Goal: Transaction & Acquisition: Purchase product/service

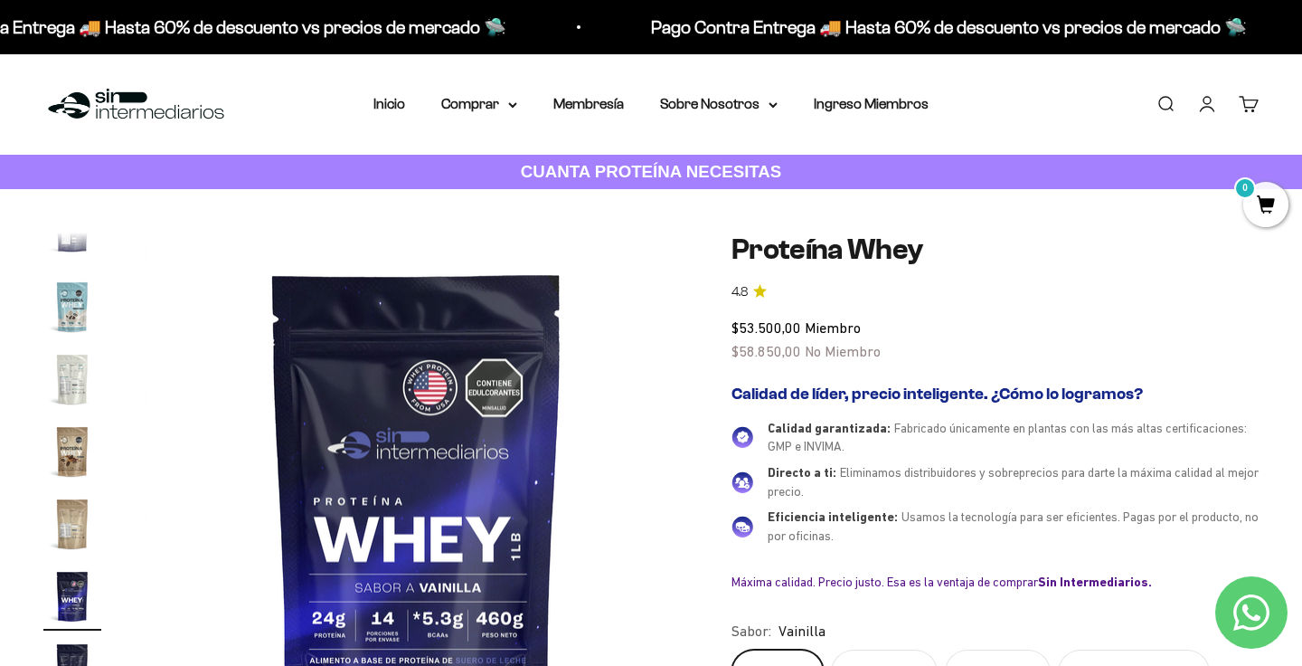
click at [1197, 110] on link "Iniciar sesión" at bounding box center [1207, 104] width 20 height 20
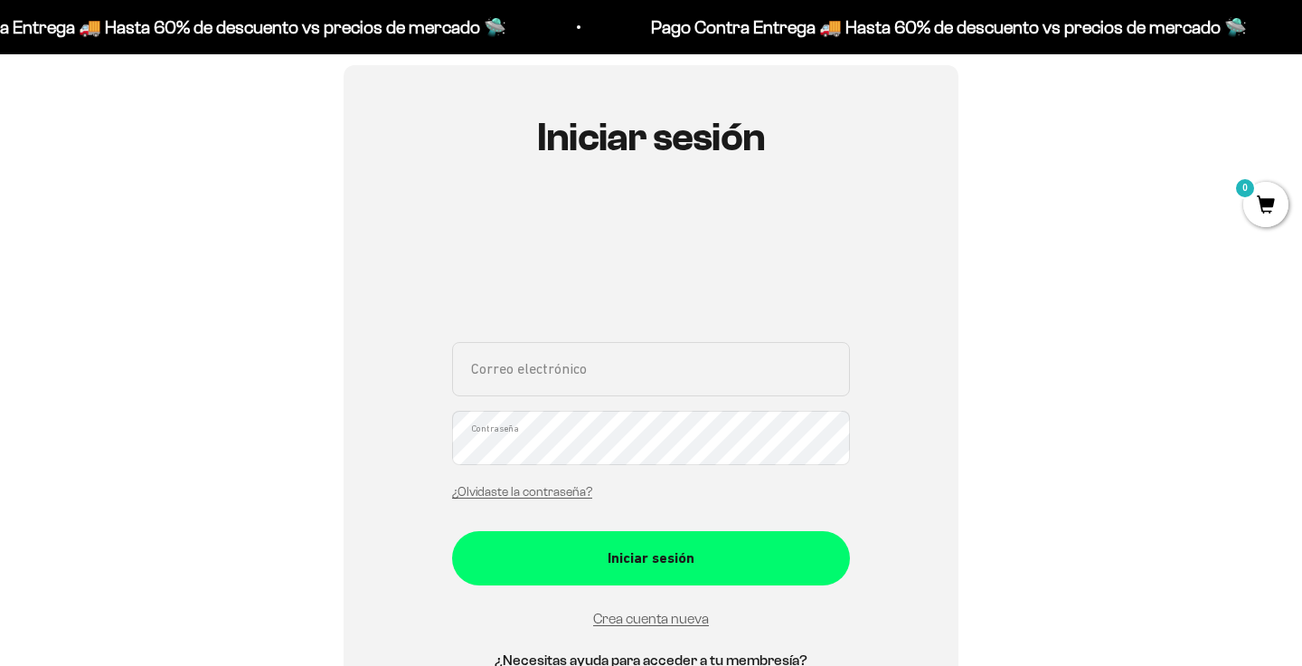
scroll to position [164, 0]
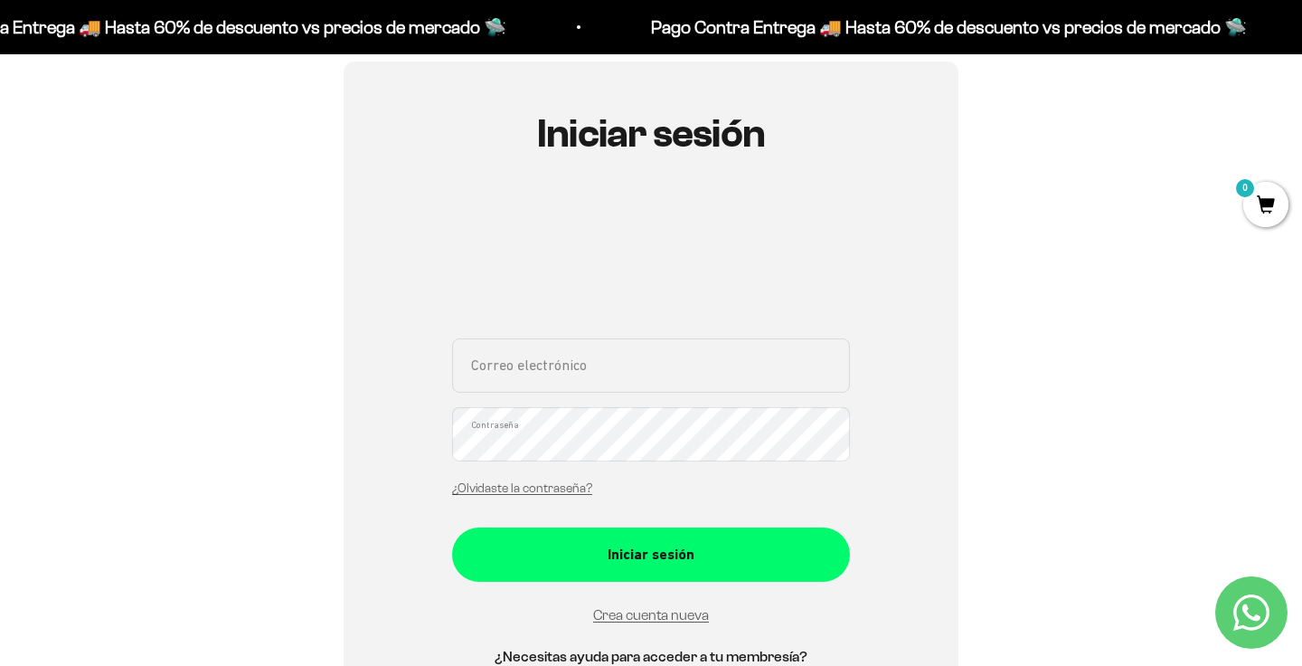
type input "[EMAIL_ADDRESS][DOMAIN_NAME]"
click at [720, 583] on form "agm.9315@gmail.com Correo electrónico Contraseña ¿Olvidaste la contraseña? Inic…" at bounding box center [651, 482] width 398 height 288
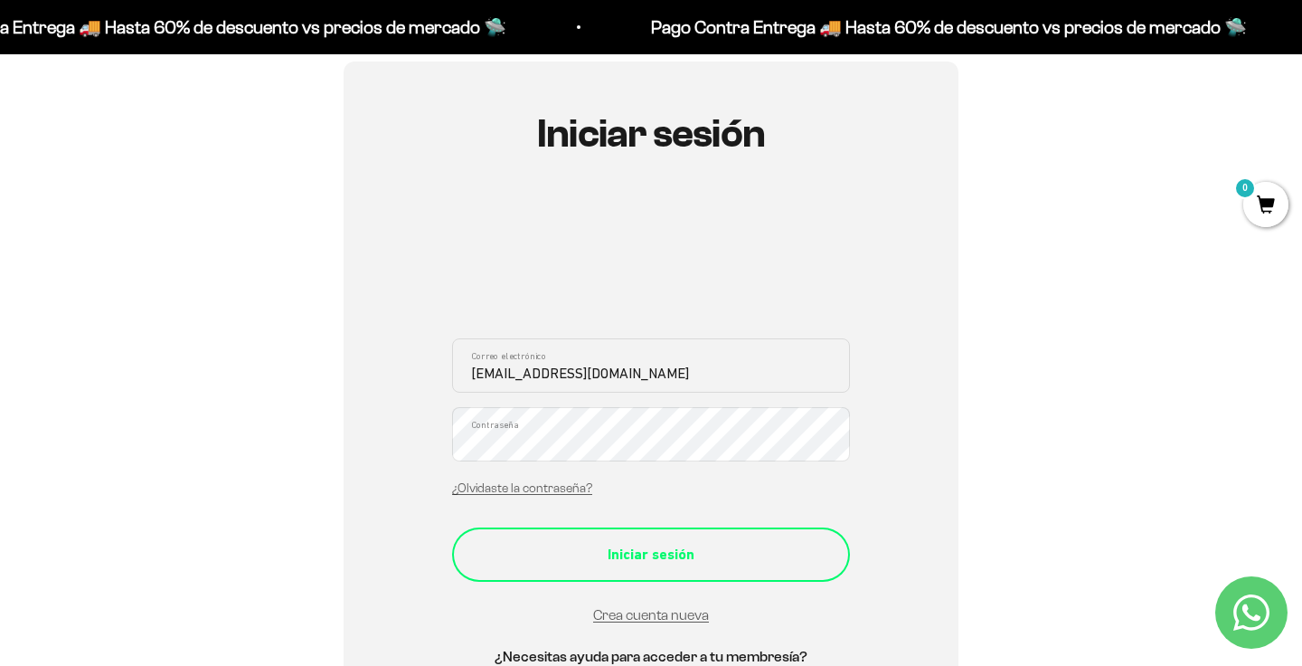
click at [721, 539] on button "Iniciar sesión" at bounding box center [651, 554] width 398 height 54
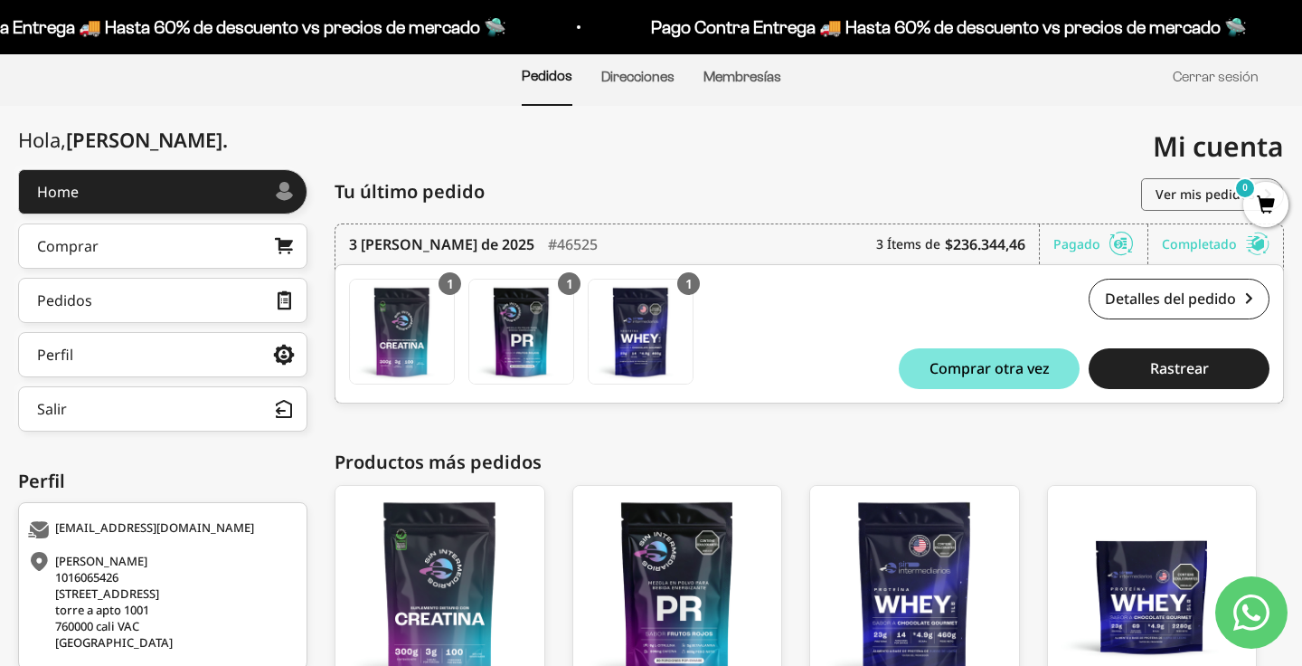
scroll to position [156, 0]
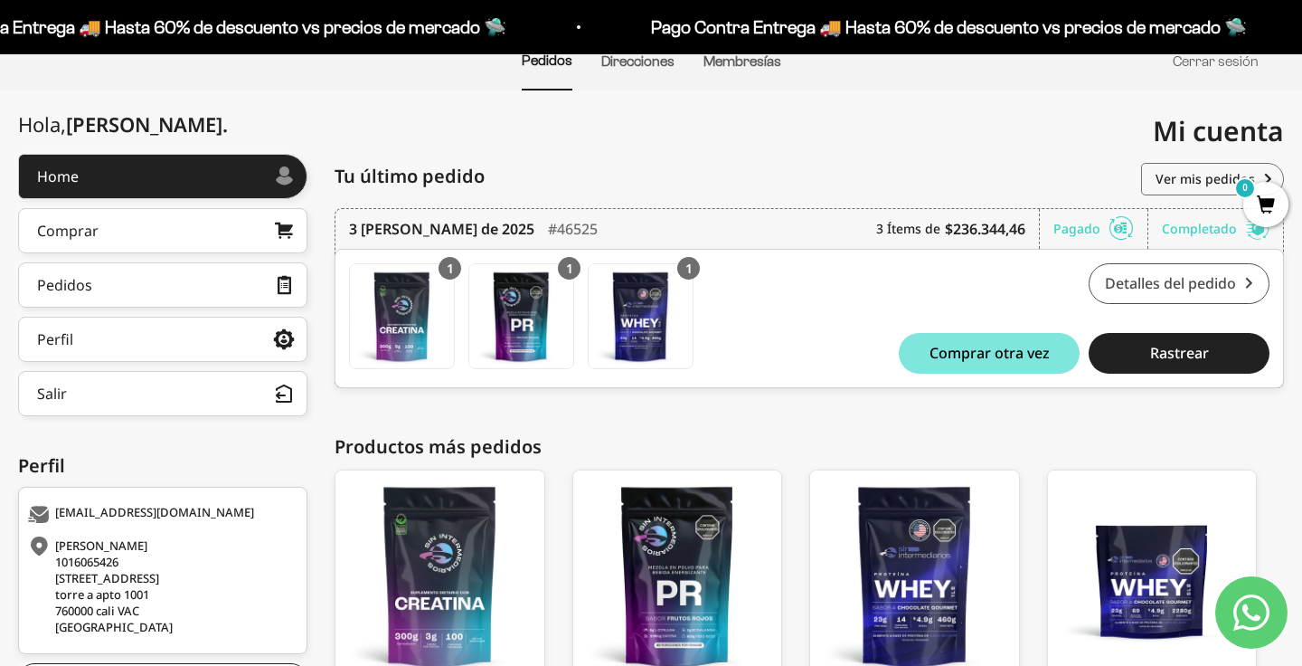
click at [1185, 279] on link "Detalles del pedido" at bounding box center [1179, 283] width 181 height 41
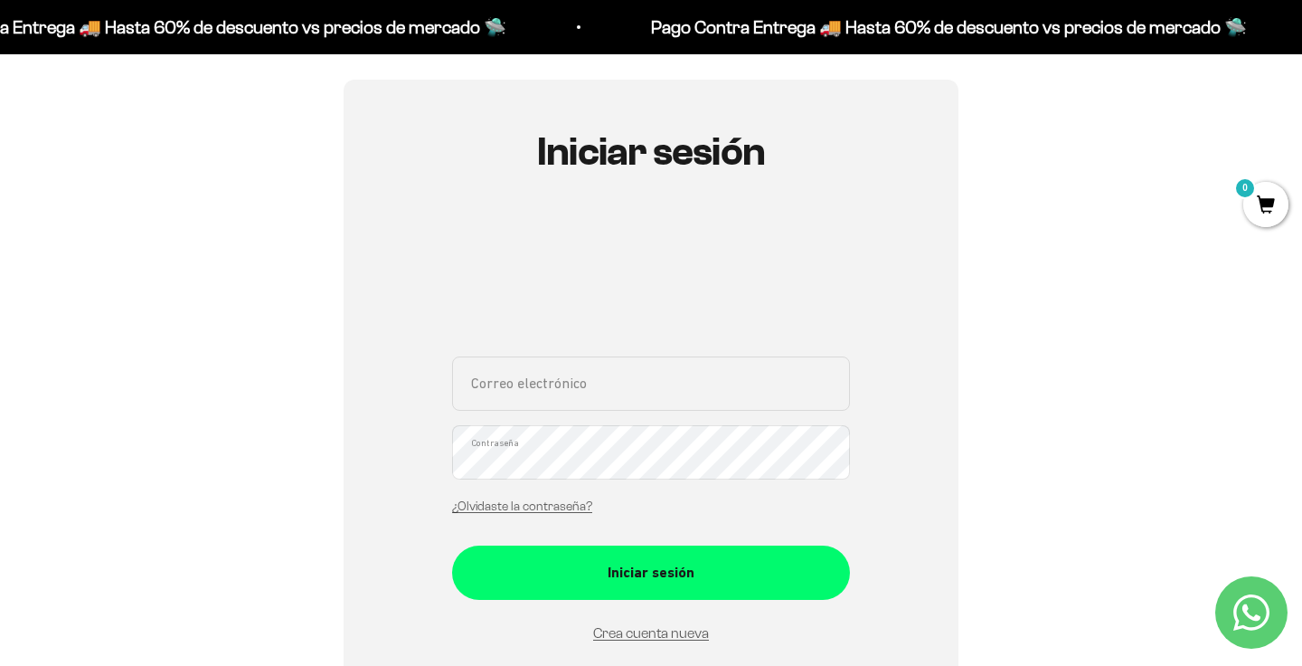
scroll to position [179, 0]
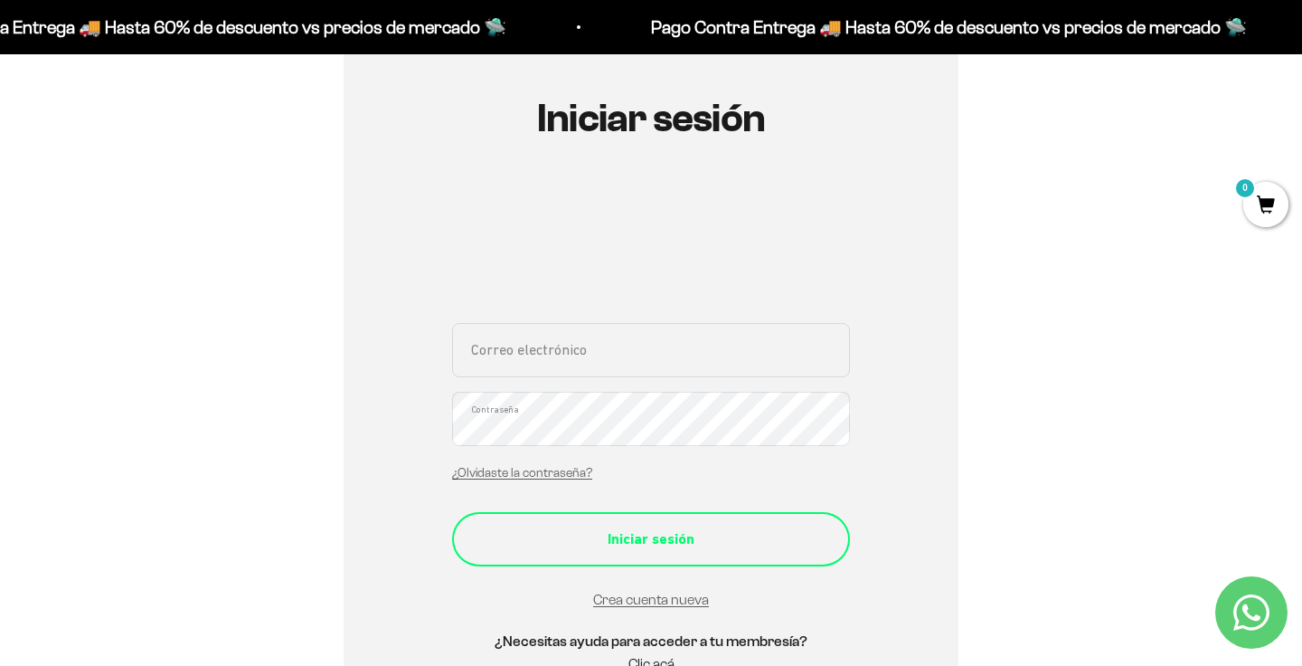
type input "[EMAIL_ADDRESS][DOMAIN_NAME]"
click at [689, 534] on div "Iniciar sesión" at bounding box center [651, 539] width 326 height 24
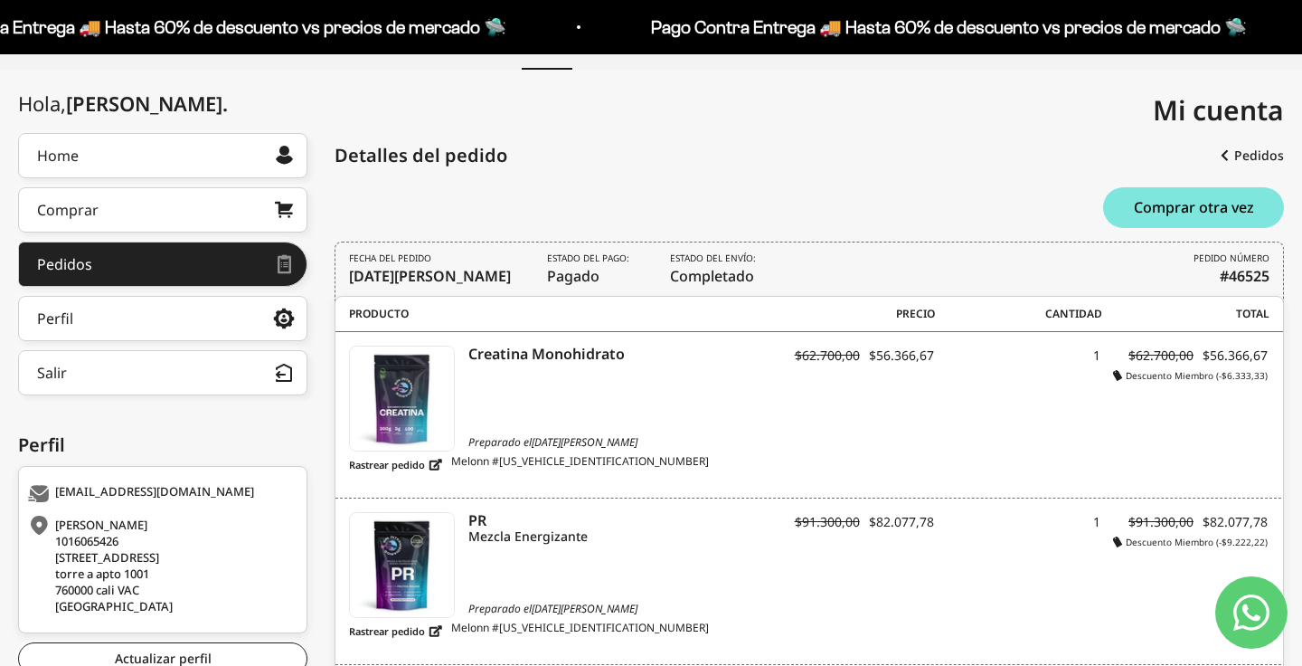
scroll to position [176, 0]
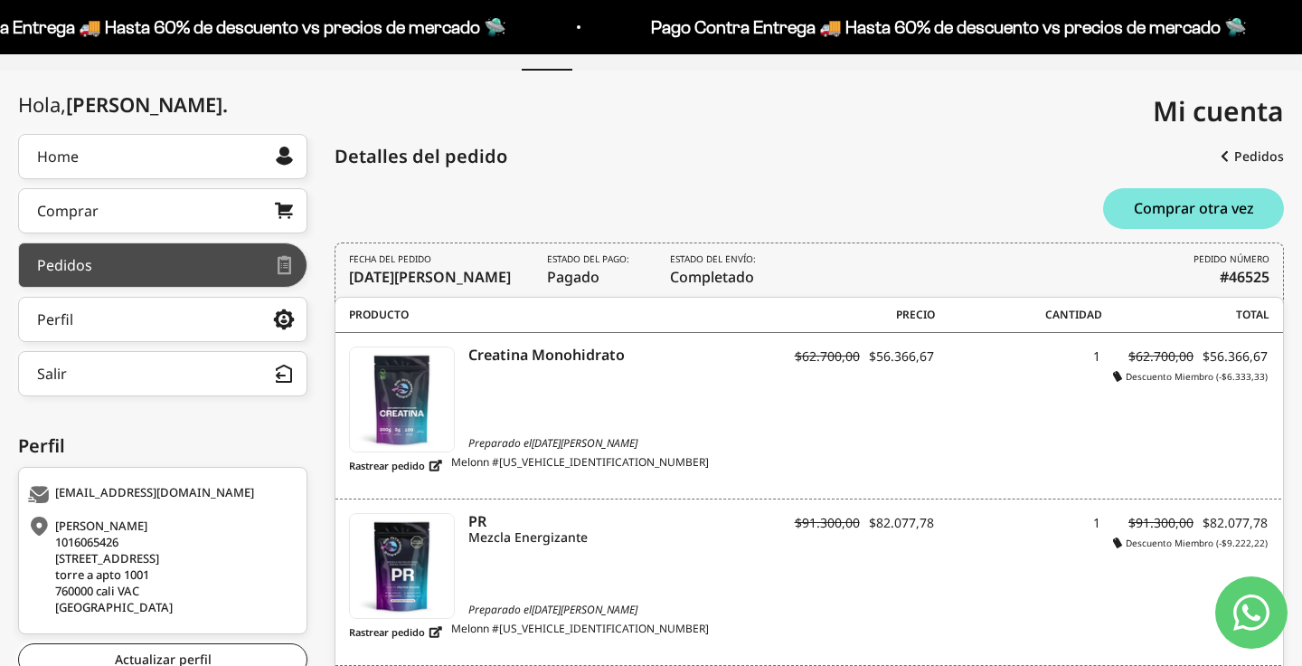
click at [178, 263] on div at bounding box center [183, 264] width 183 height 9
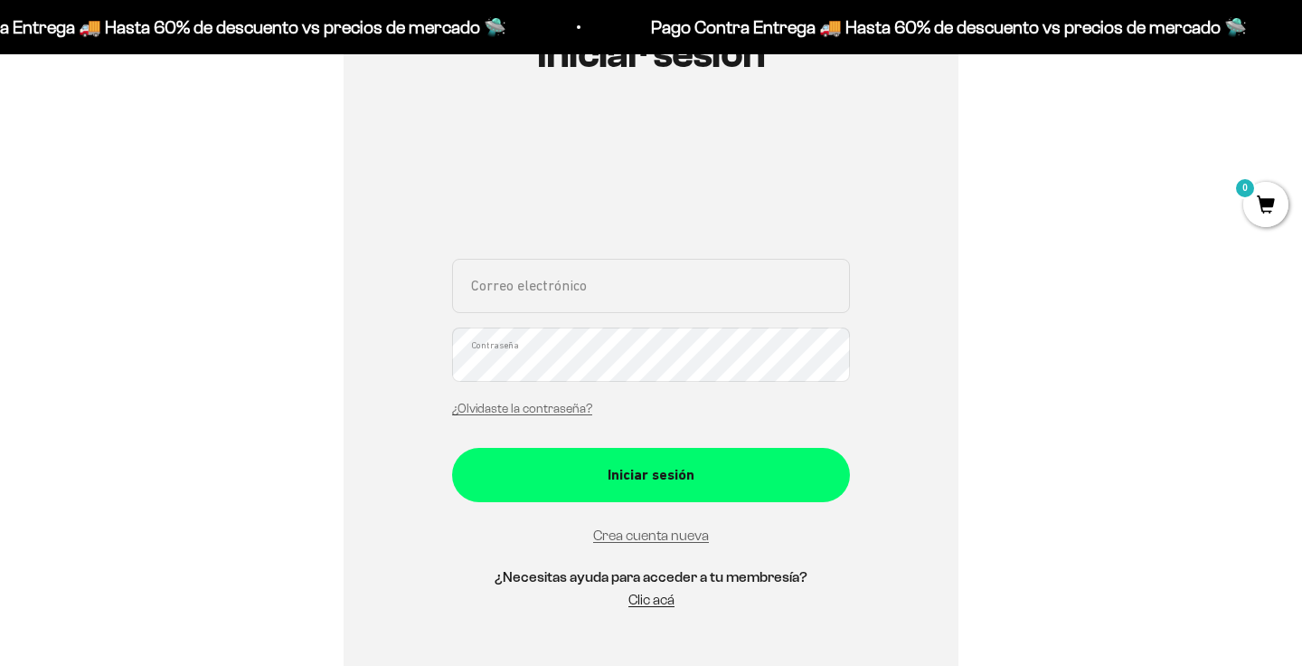
scroll to position [396, 0]
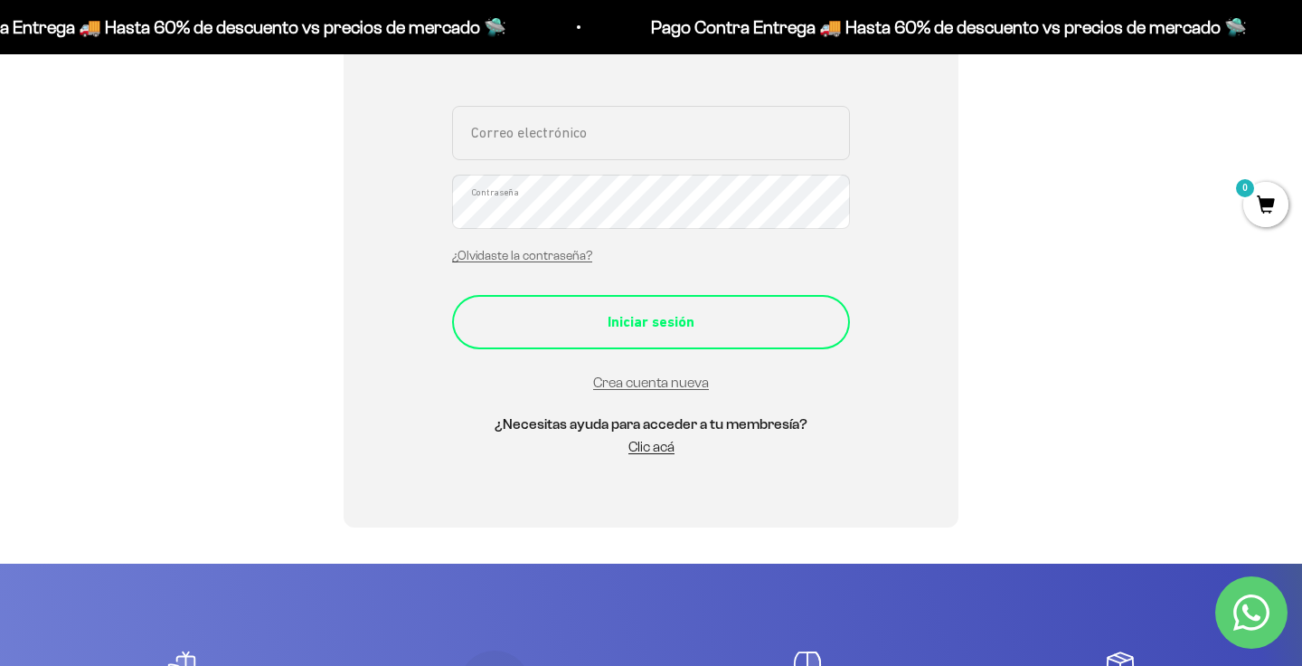
type input "[EMAIL_ADDRESS][DOMAIN_NAME]"
click at [629, 324] on div "Iniciar sesión" at bounding box center [651, 322] width 326 height 24
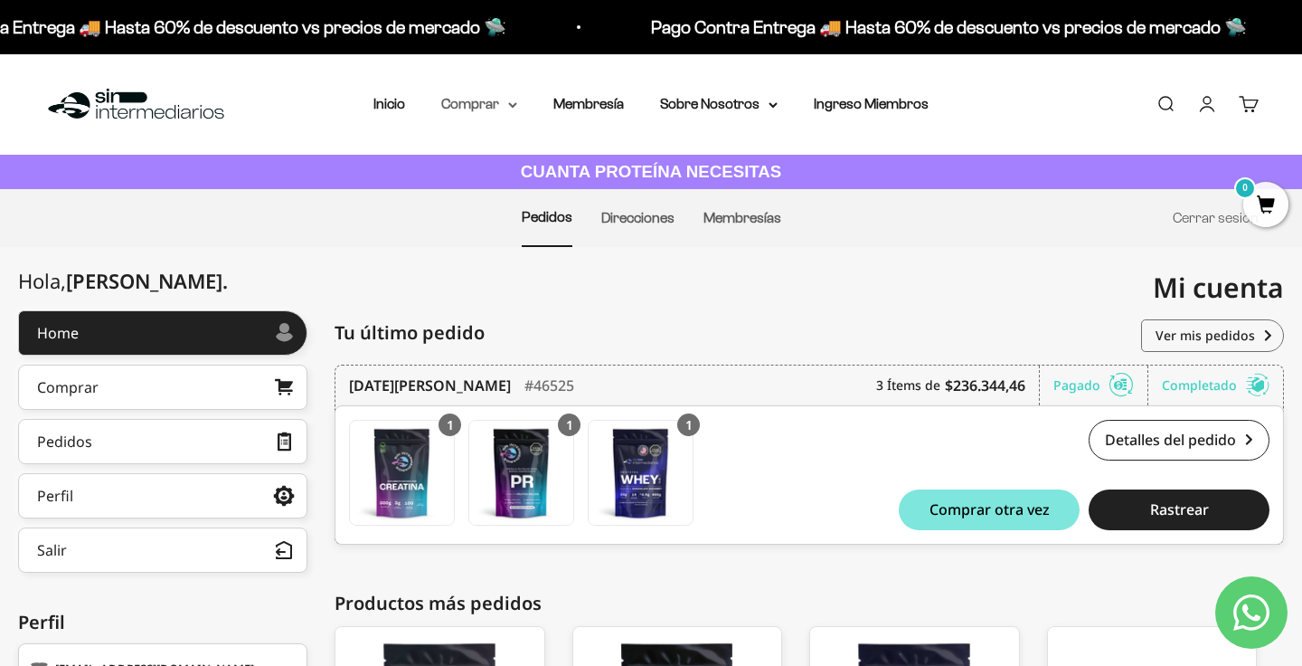
click at [473, 100] on summary "Comprar" at bounding box center [479, 104] width 76 height 24
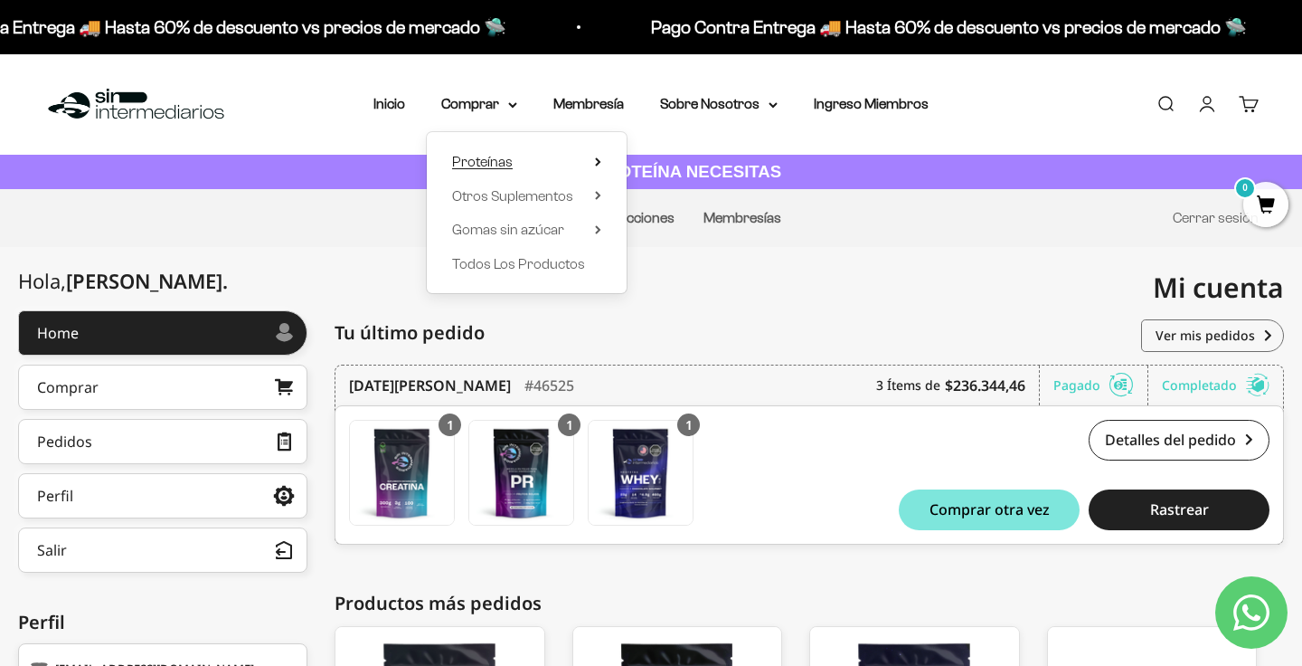
click at [563, 161] on summary "Proteínas" at bounding box center [526, 162] width 149 height 24
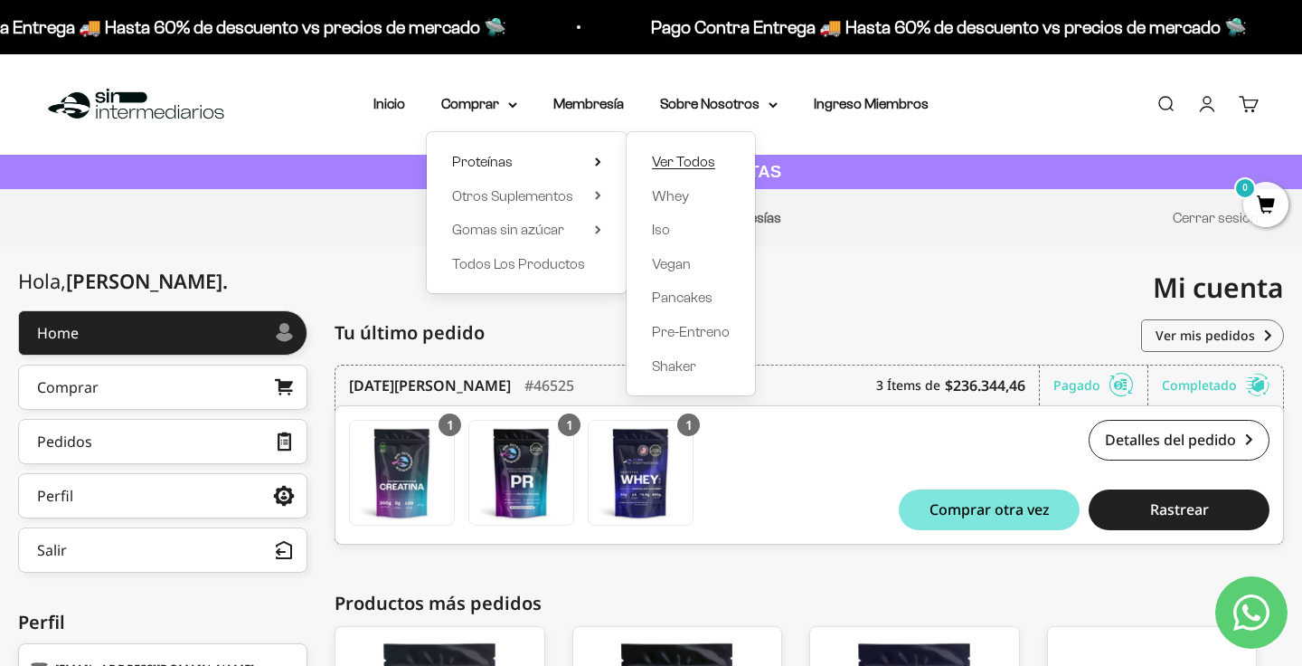
click at [713, 165] on span "Ver Todos" at bounding box center [683, 161] width 63 height 15
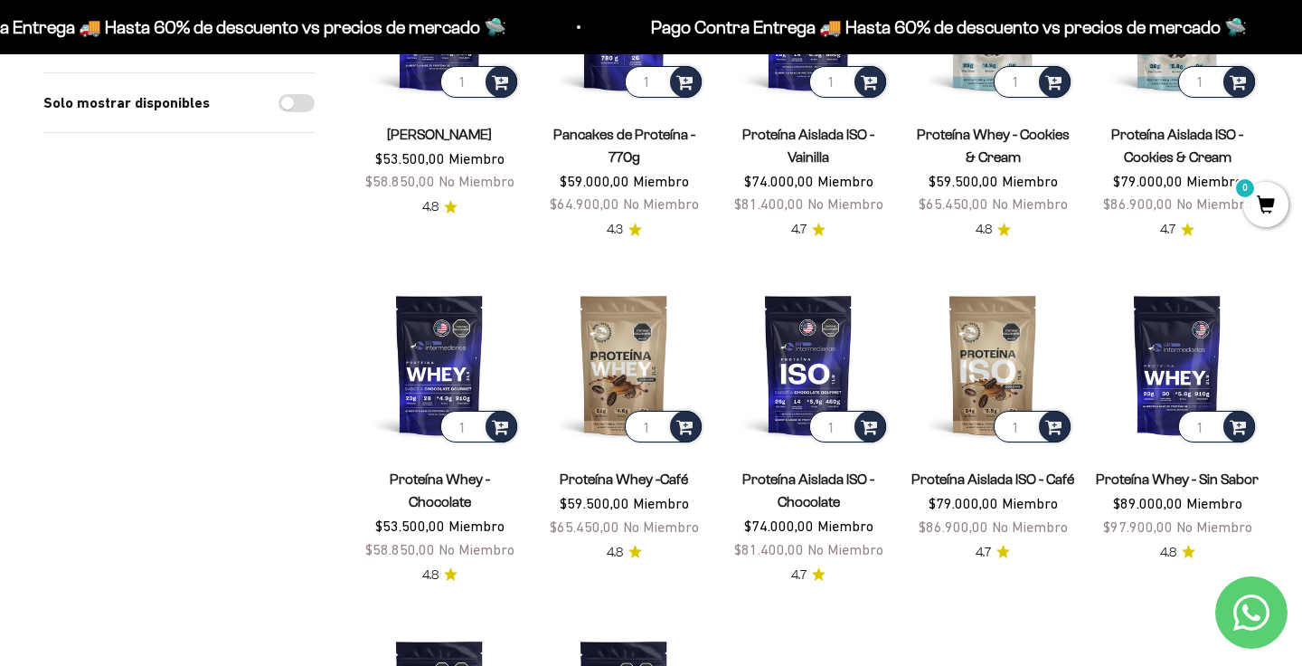
scroll to position [347, 0]
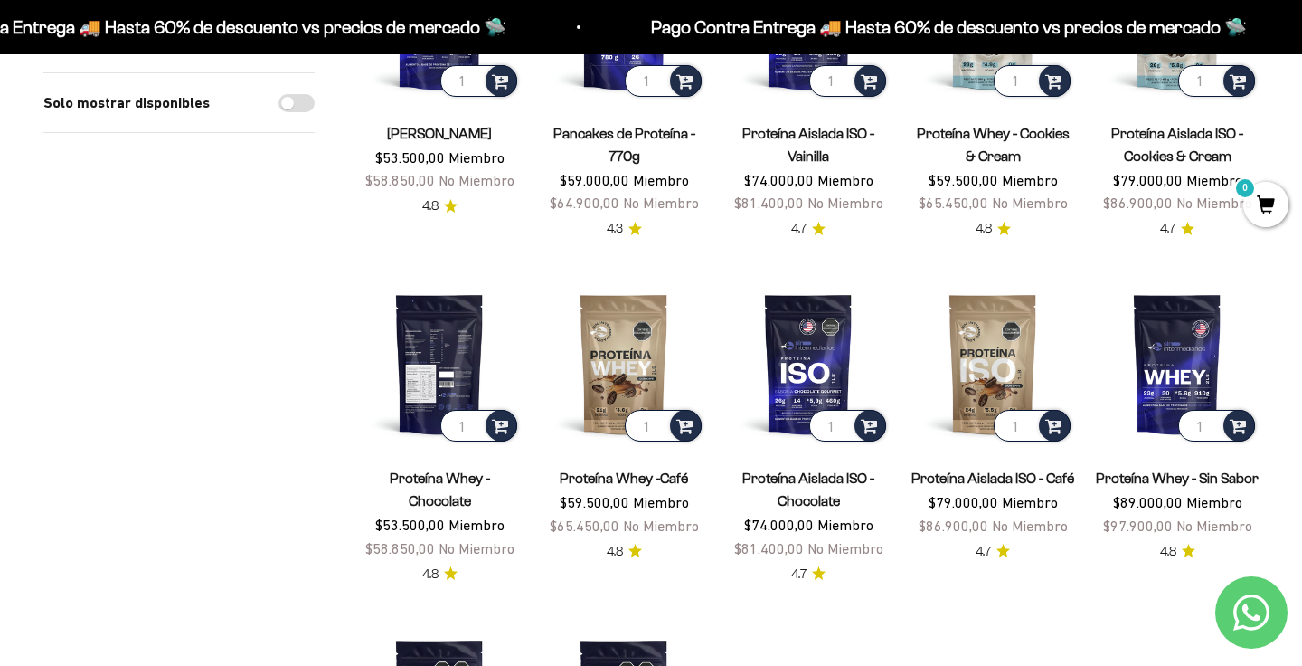
click at [452, 323] on img at bounding box center [439, 363] width 163 height 163
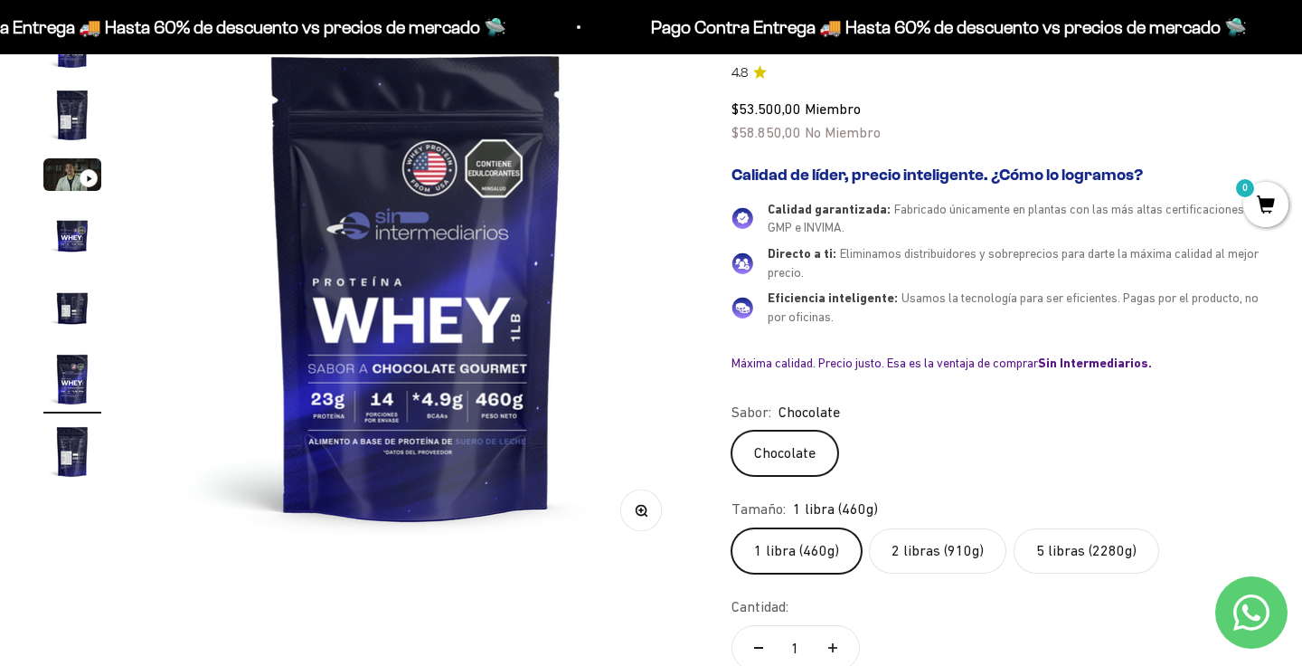
scroll to position [232, 0]
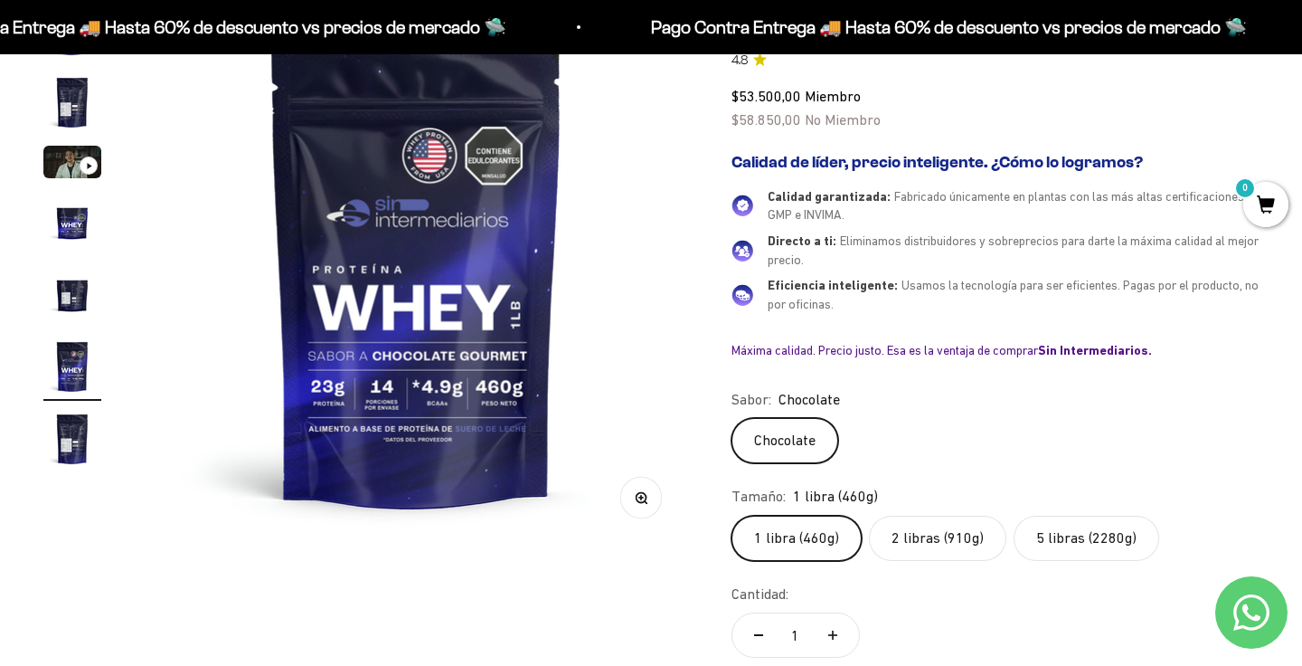
click at [949, 519] on label "2 libras (910g)" at bounding box center [937, 537] width 137 height 45
click at [732, 515] on input "2 libras (910g)" at bounding box center [731, 515] width 1 height 1
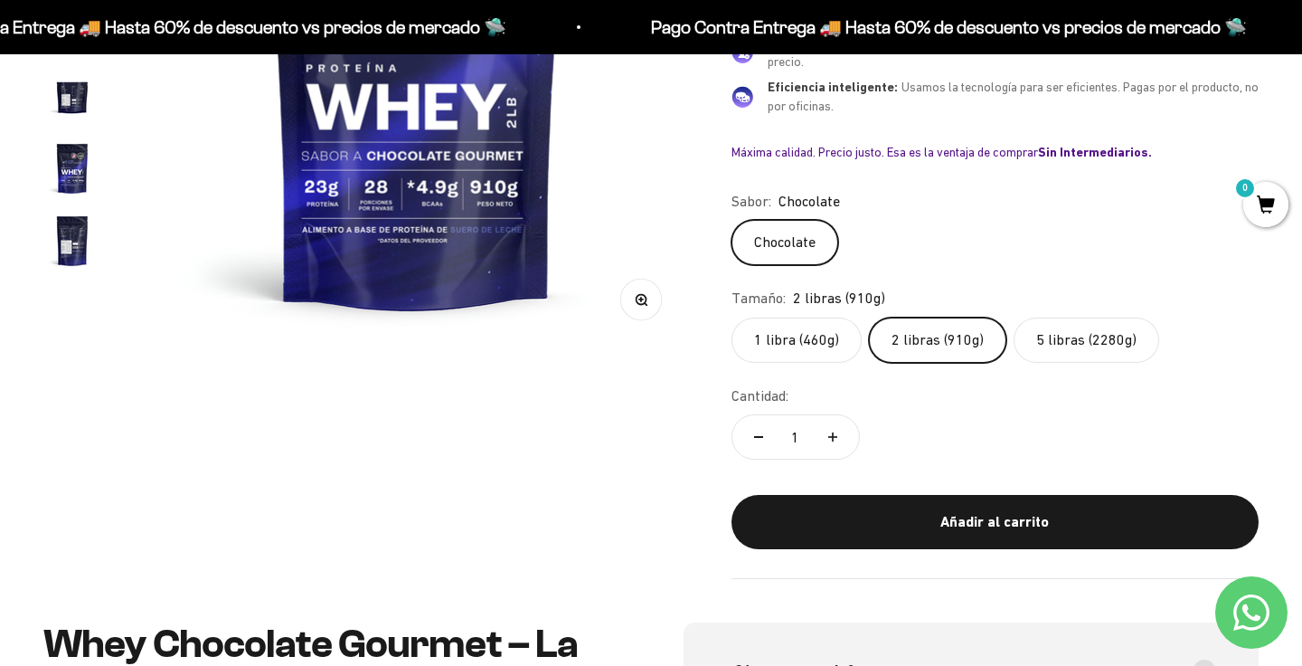
scroll to position [420, 0]
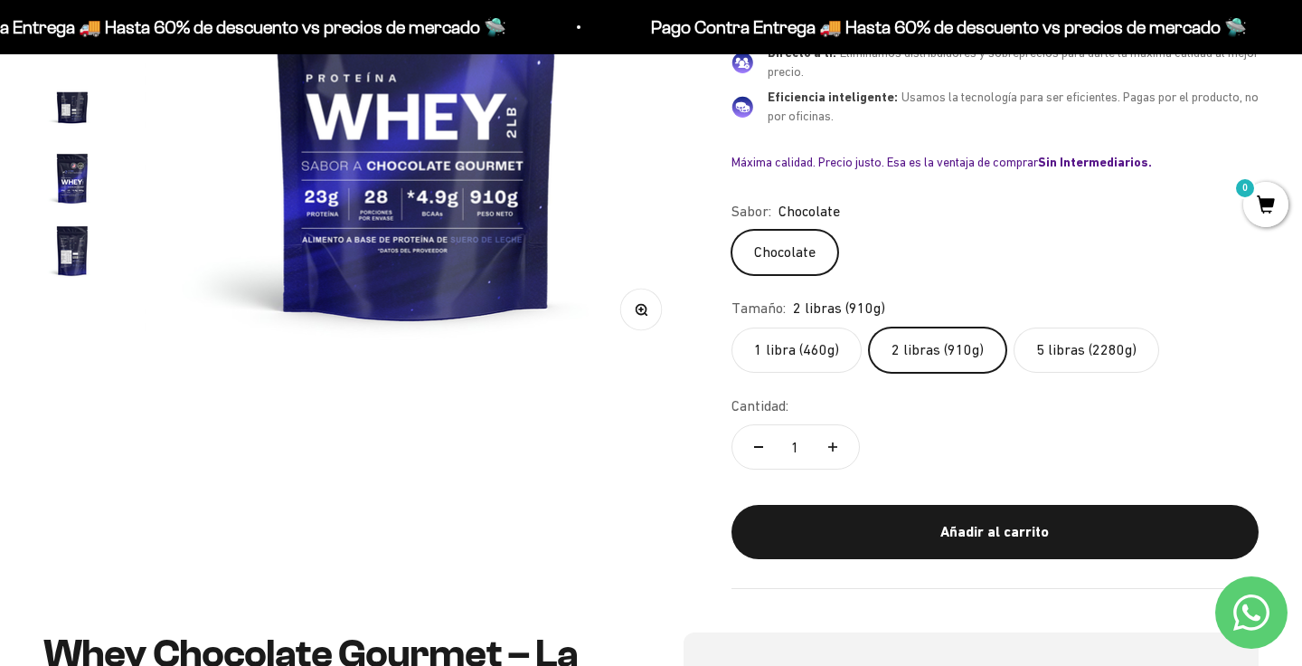
click at [776, 345] on label "1 libra (460g)" at bounding box center [797, 349] width 130 height 45
click at [732, 327] on input "1 libra (460g)" at bounding box center [731, 326] width 1 height 1
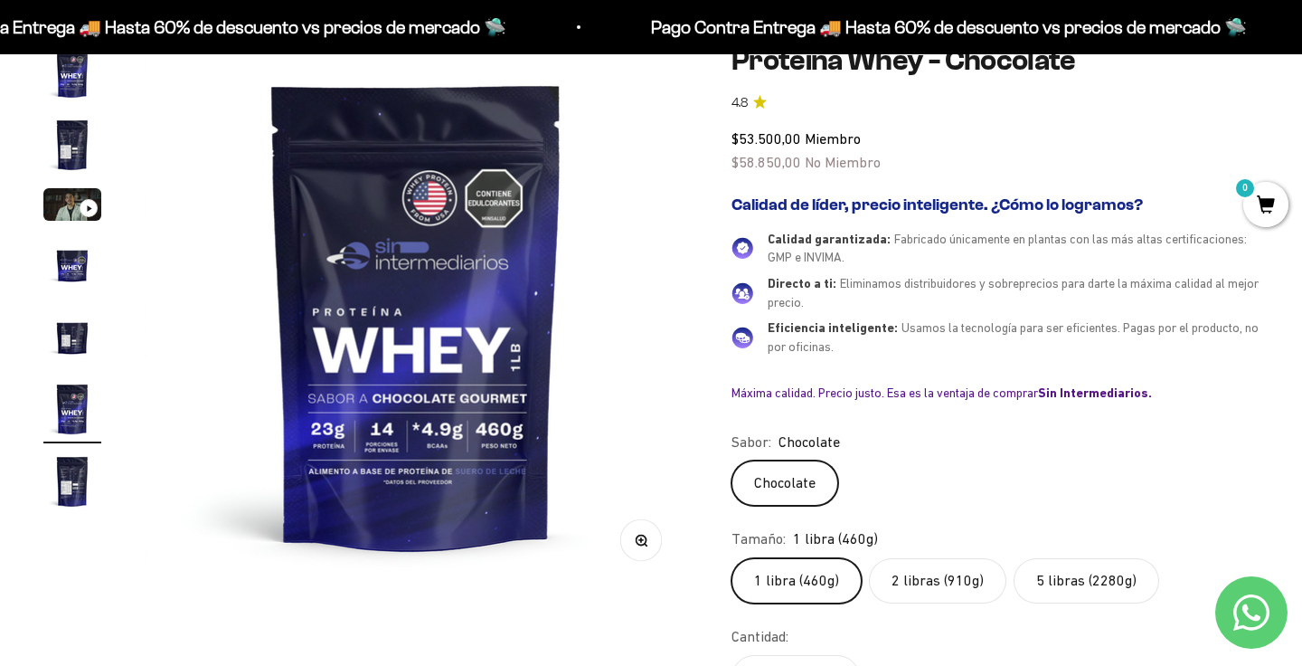
scroll to position [188, 0]
click at [954, 576] on label "2 libras (910g)" at bounding box center [937, 581] width 137 height 45
click at [732, 559] on input "2 libras (910g)" at bounding box center [731, 558] width 1 height 1
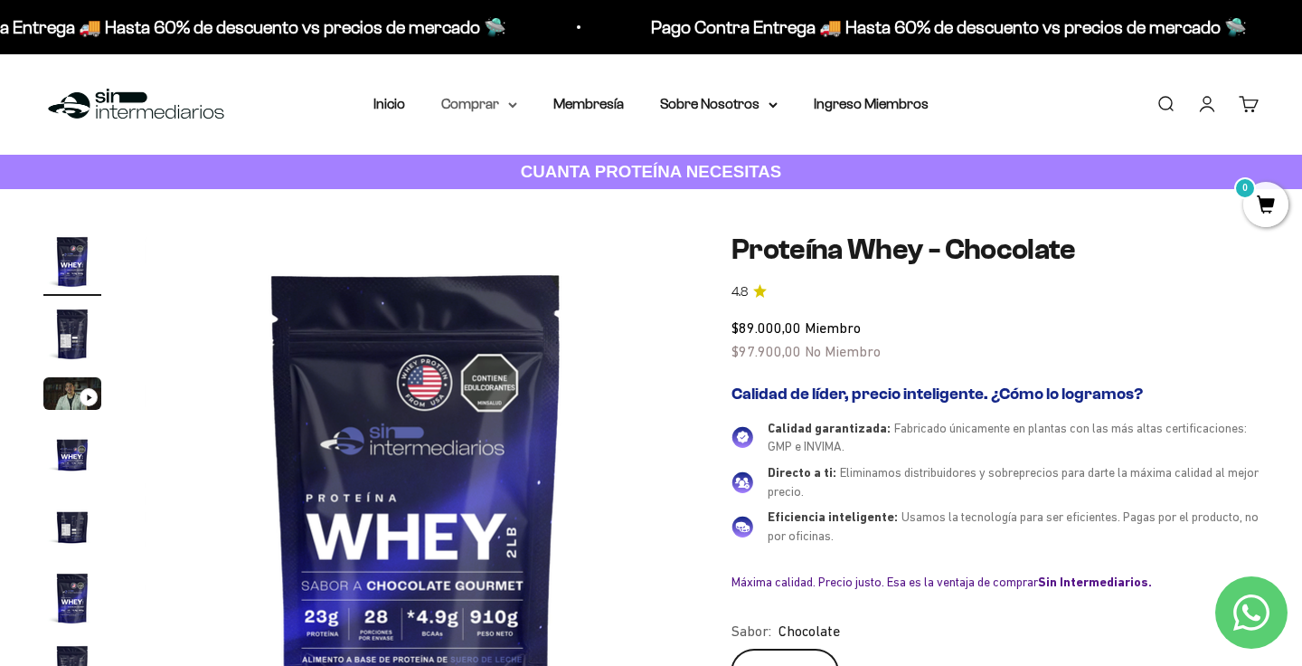
click at [495, 98] on summary "Comprar" at bounding box center [479, 104] width 76 height 24
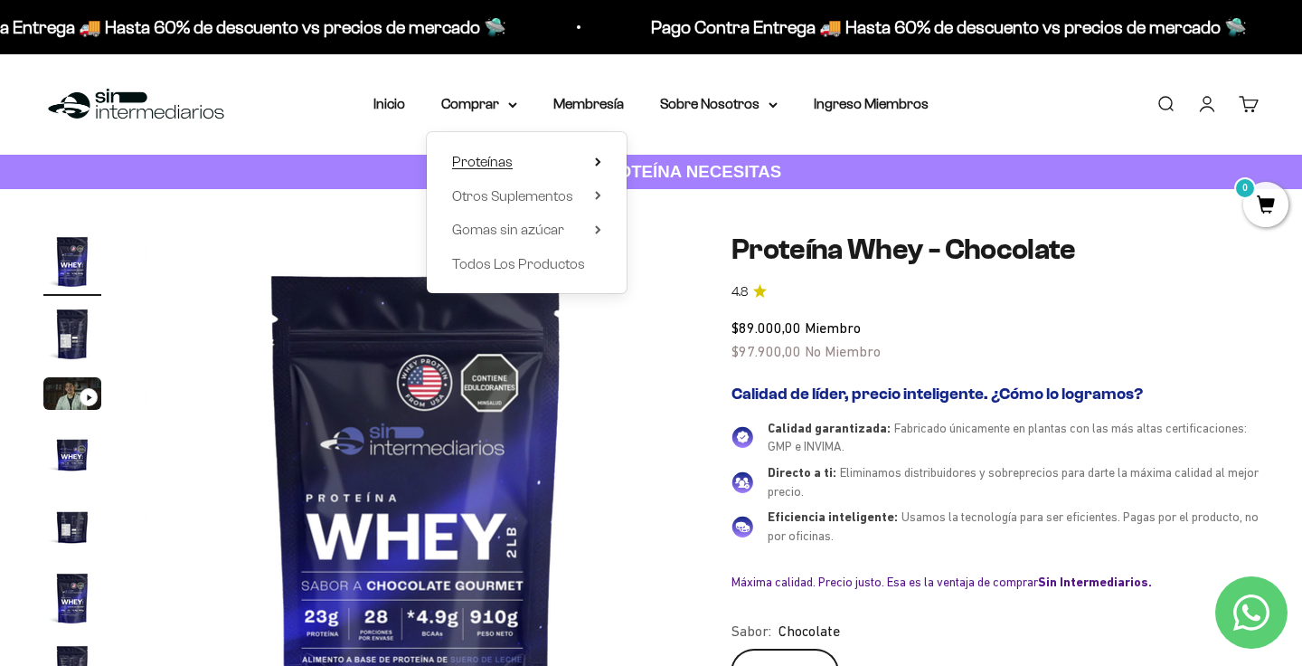
click at [516, 162] on summary "Proteínas" at bounding box center [526, 162] width 149 height 24
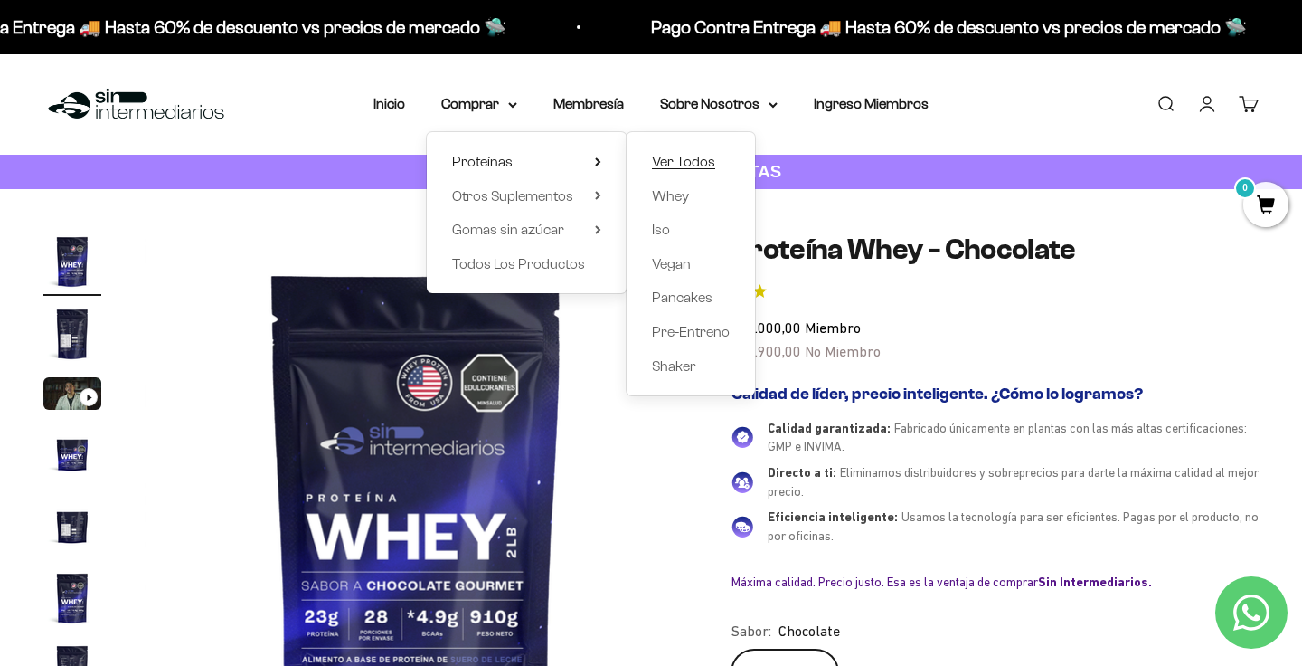
click at [682, 163] on span "Ver Todos" at bounding box center [683, 161] width 63 height 15
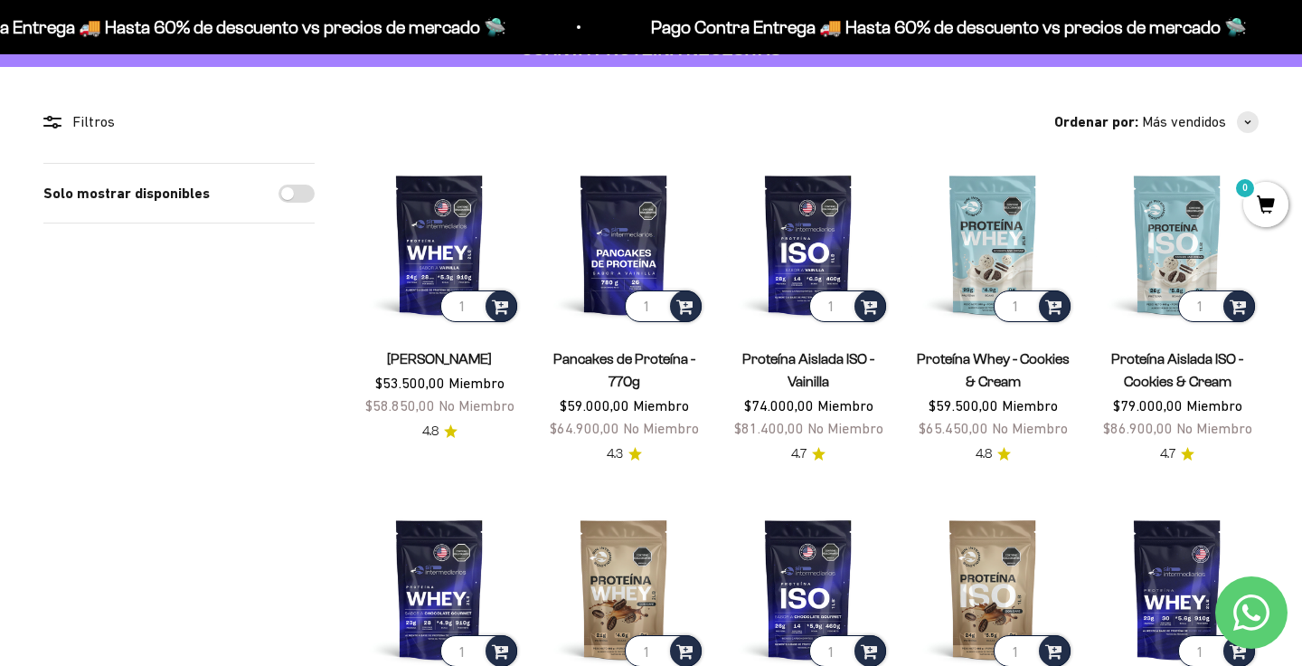
scroll to position [126, 0]
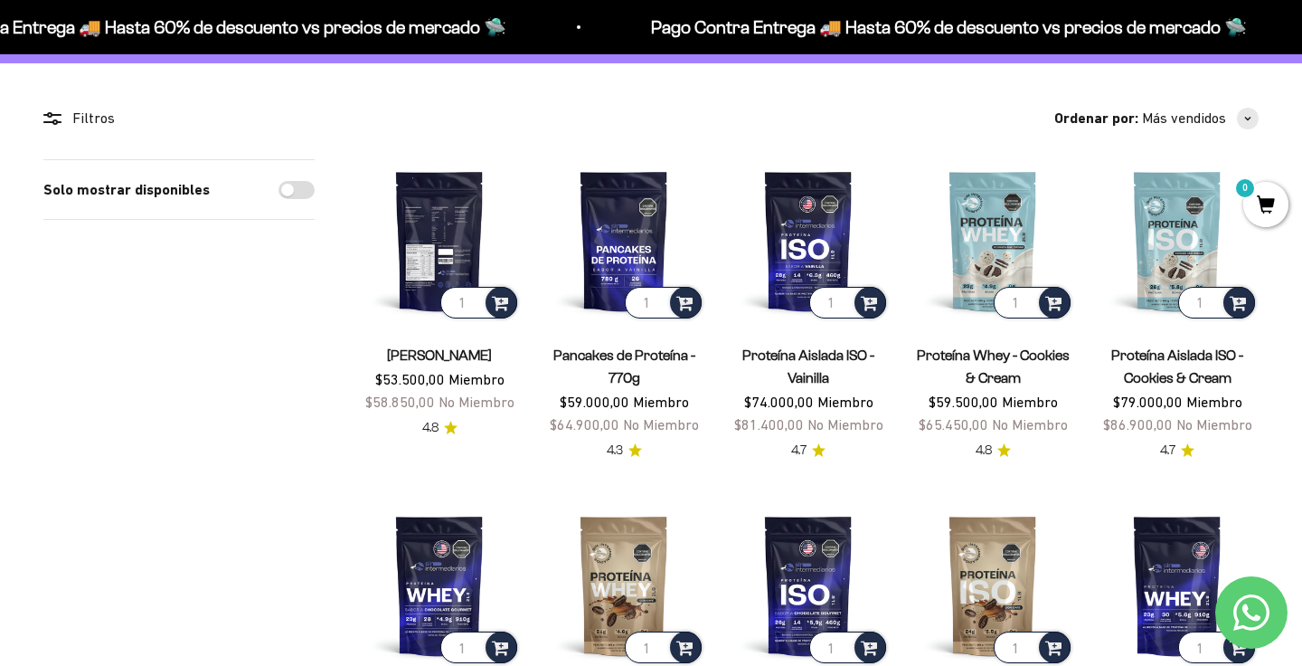
click at [424, 213] on img at bounding box center [439, 240] width 163 height 163
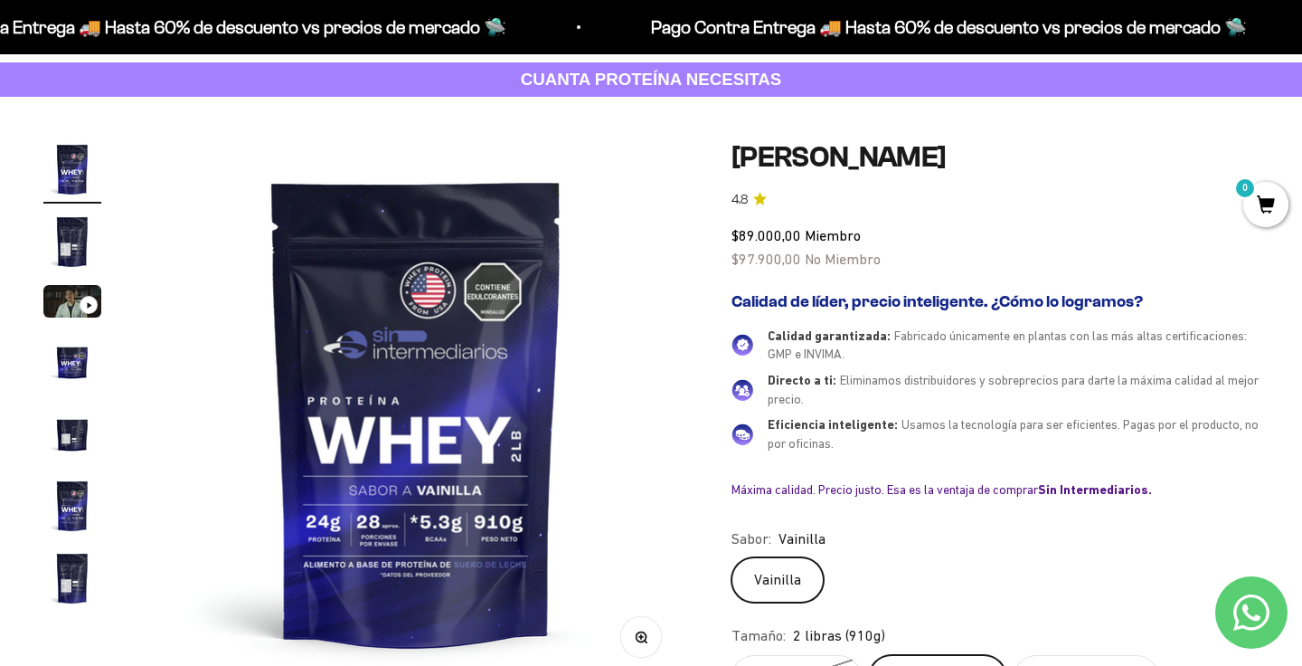
scroll to position [100, 0]
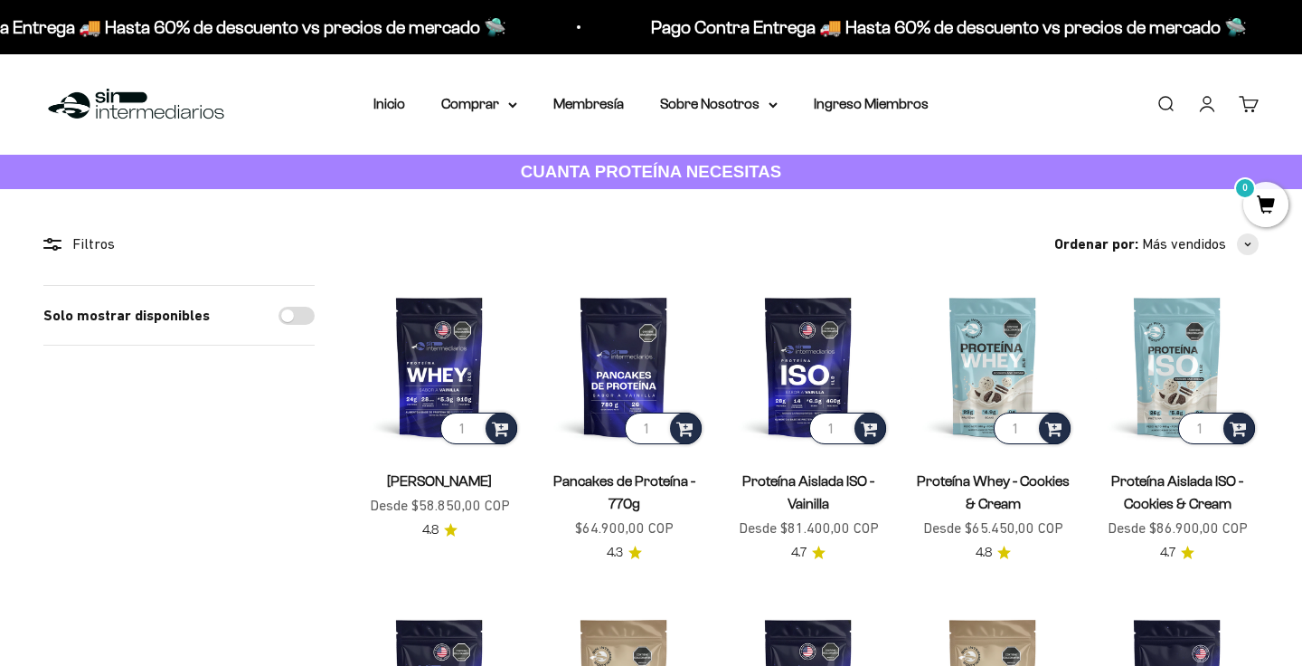
scroll to position [126, 0]
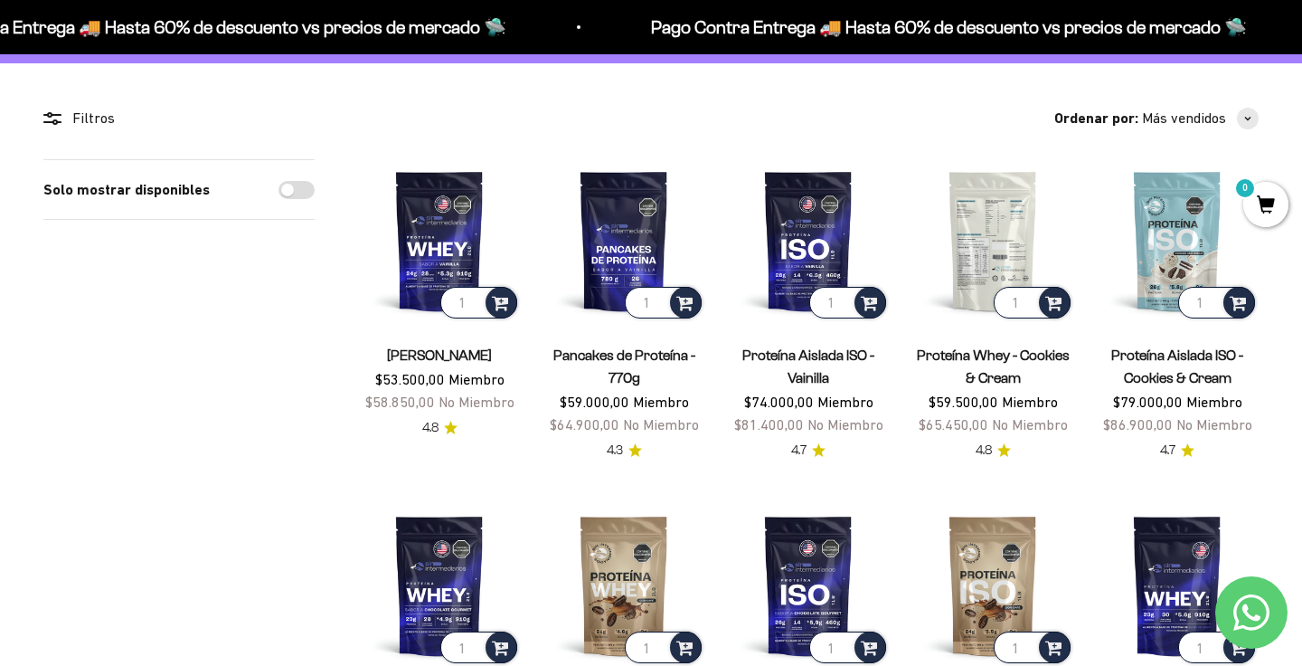
click at [1010, 220] on img at bounding box center [993, 240] width 163 height 163
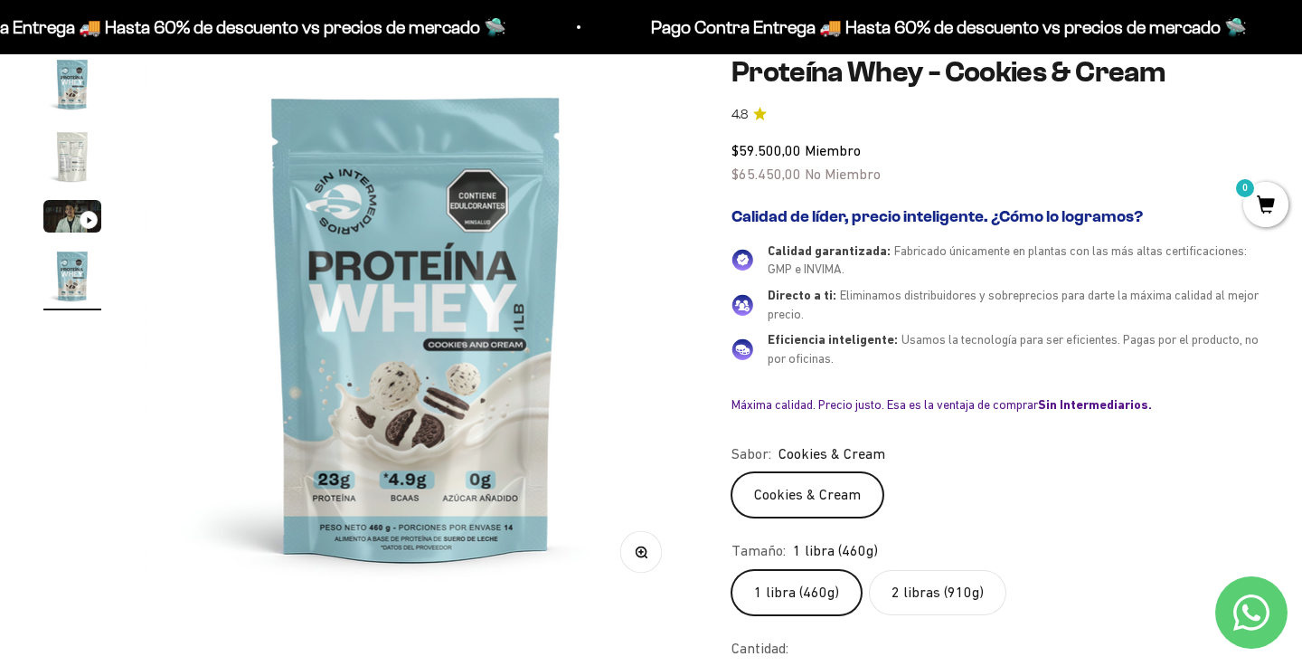
scroll to position [180, 0]
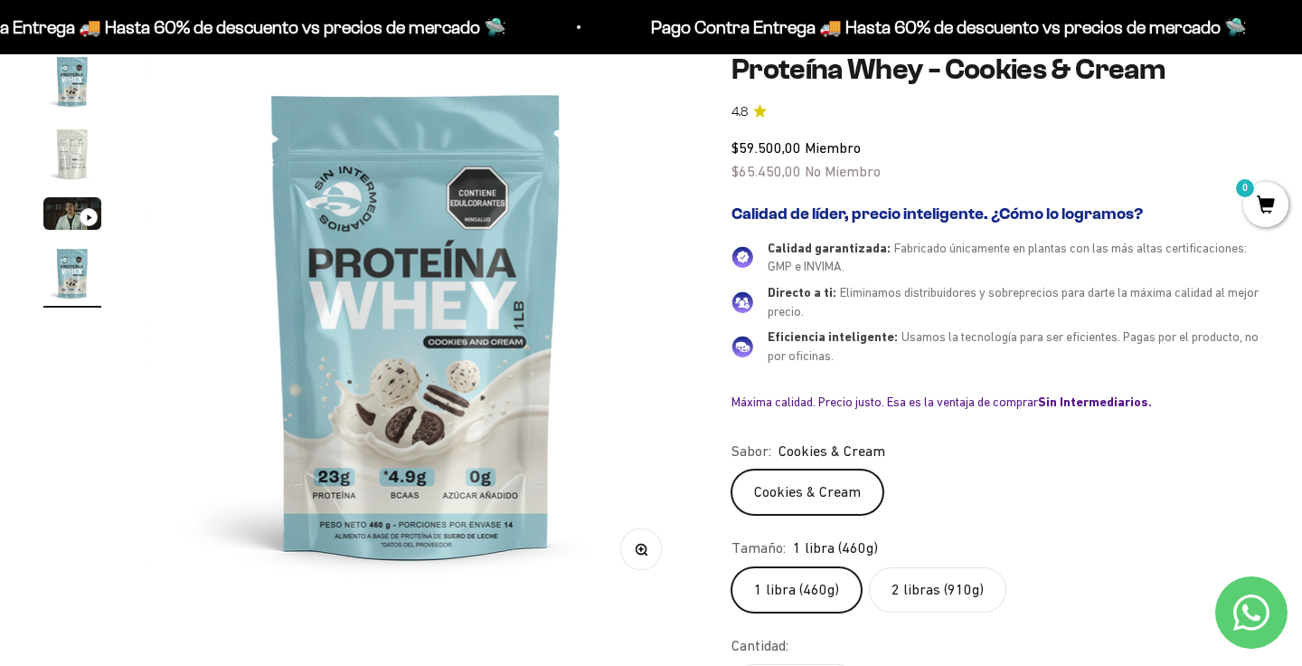
click at [942, 584] on label "2 libras (910g)" at bounding box center [937, 589] width 137 height 45
click at [732, 567] on input "2 libras (910g)" at bounding box center [731, 566] width 1 height 1
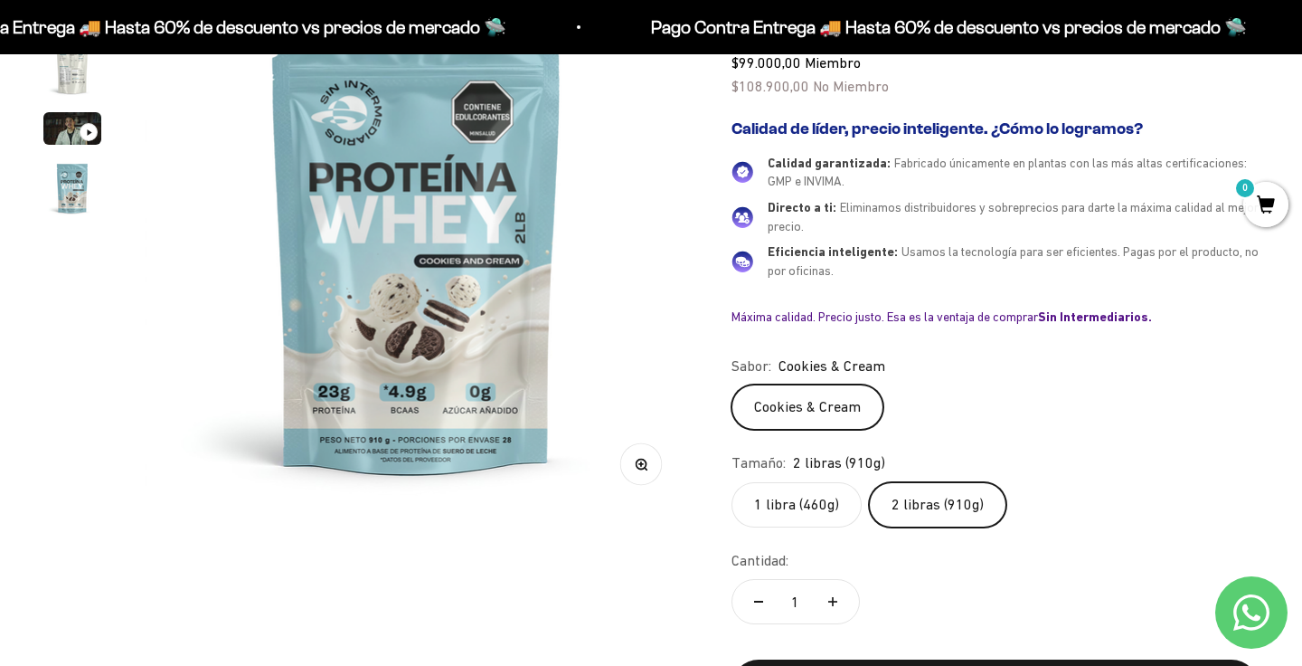
scroll to position [270, 0]
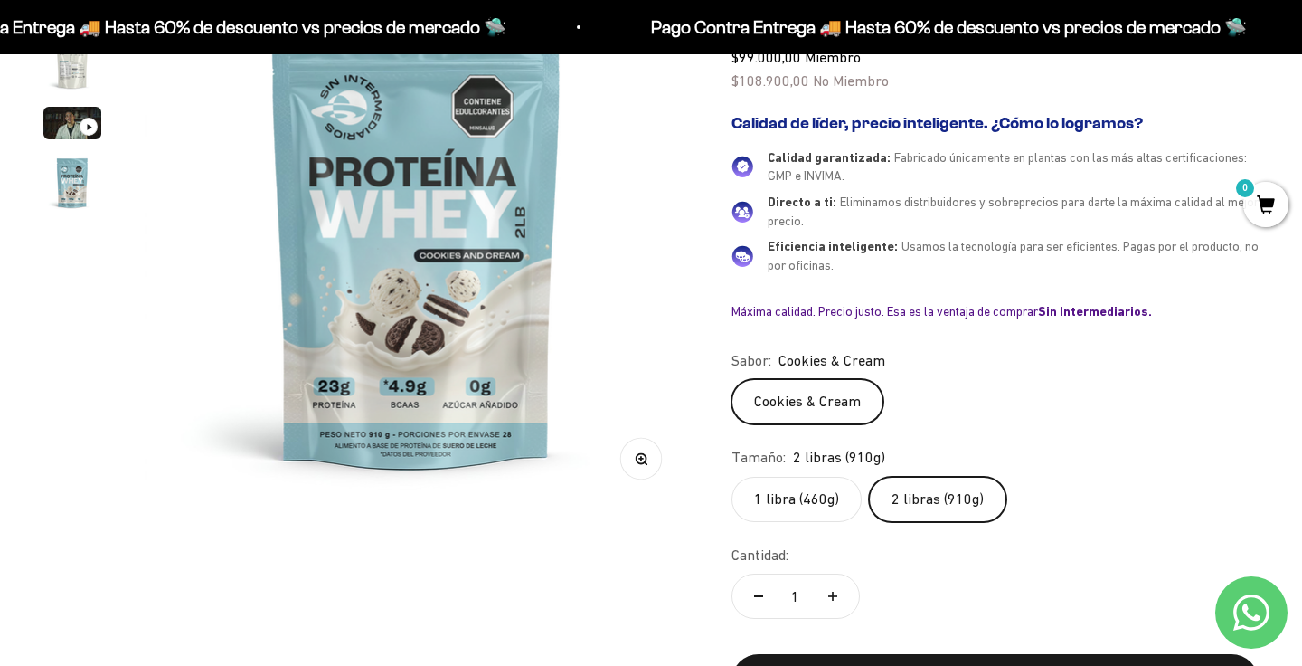
click at [837, 592] on button "Aumentar cantidad" at bounding box center [833, 595] width 52 height 43
type input "2"
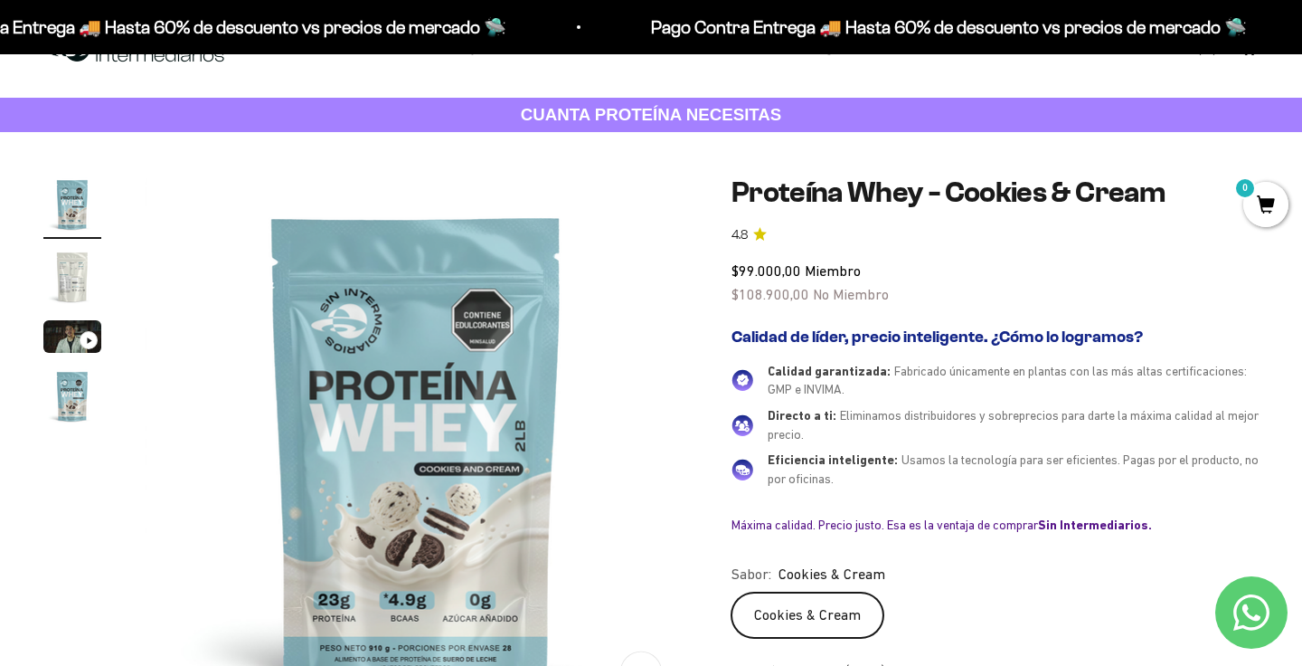
scroll to position [55, 0]
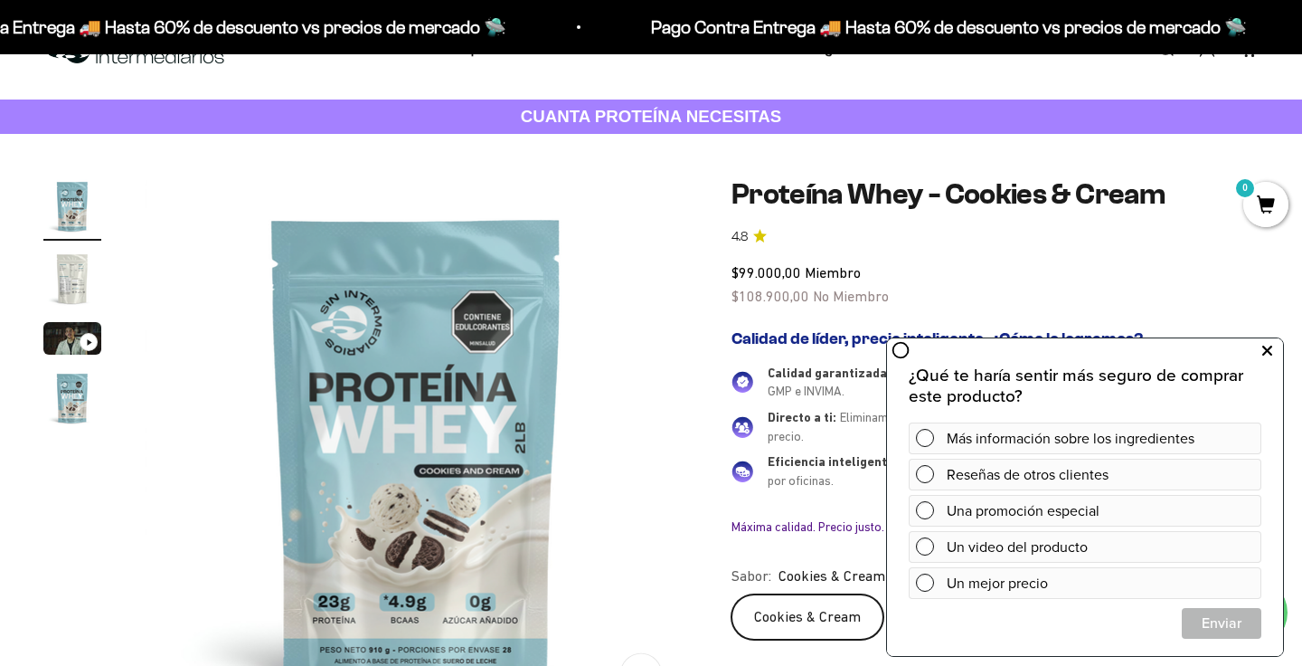
click at [1271, 352] on icon at bounding box center [1267, 351] width 10 height 24
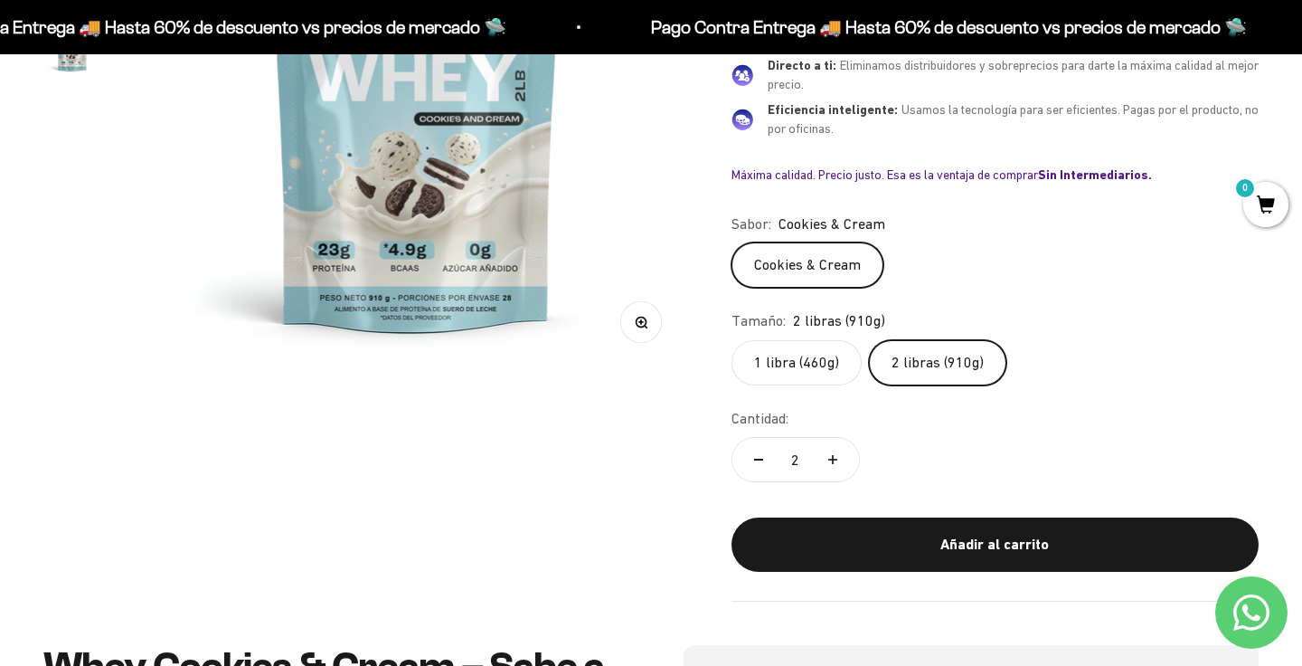
scroll to position [419, 0]
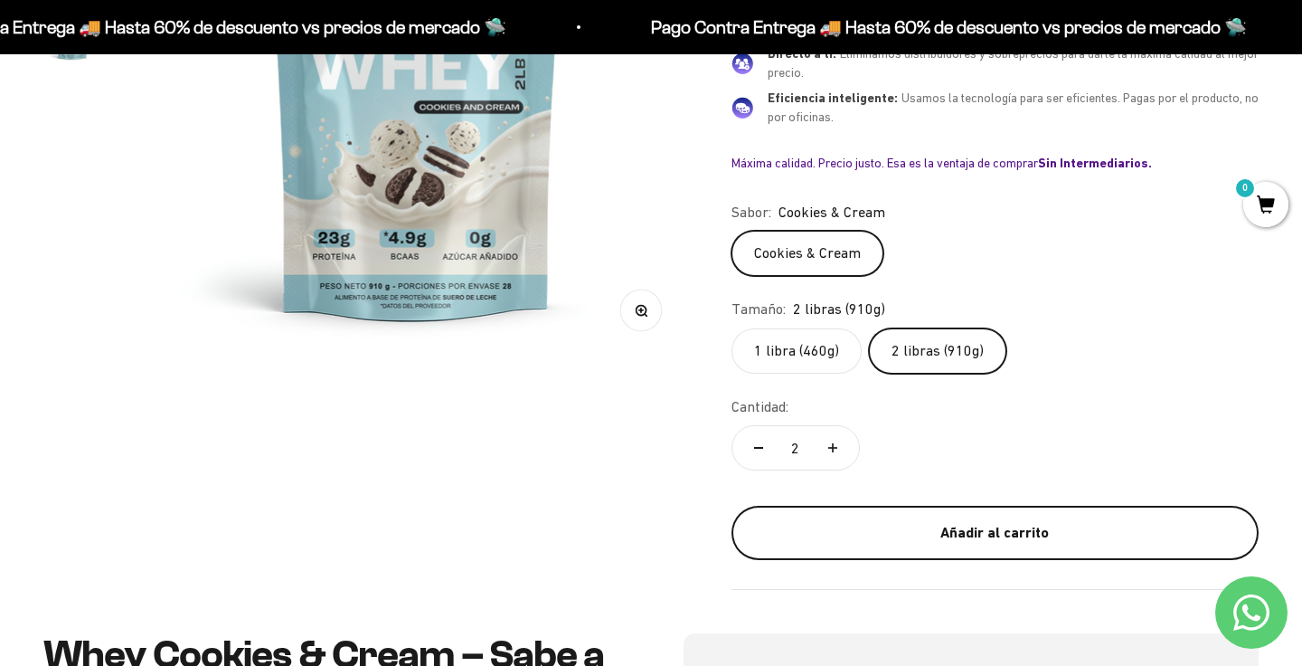
click at [1010, 528] on div "Añadir al carrito" at bounding box center [995, 533] width 455 height 24
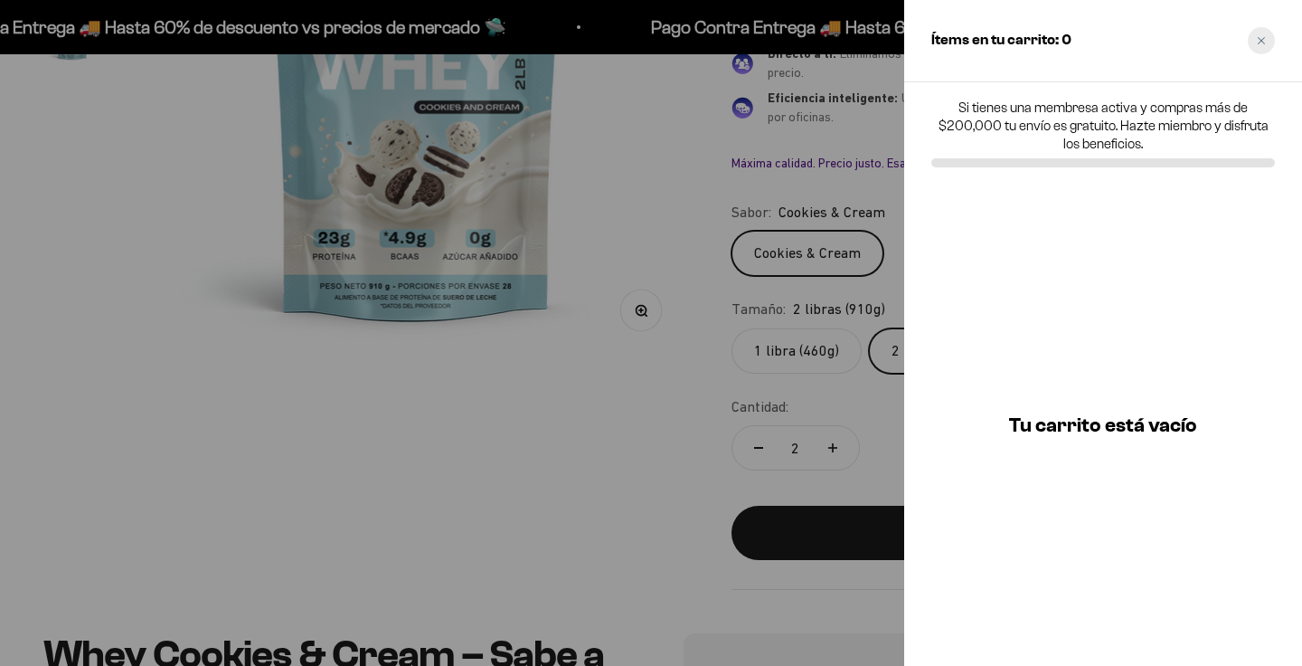
click at [1260, 41] on icon "Close cart" at bounding box center [1261, 40] width 7 height 7
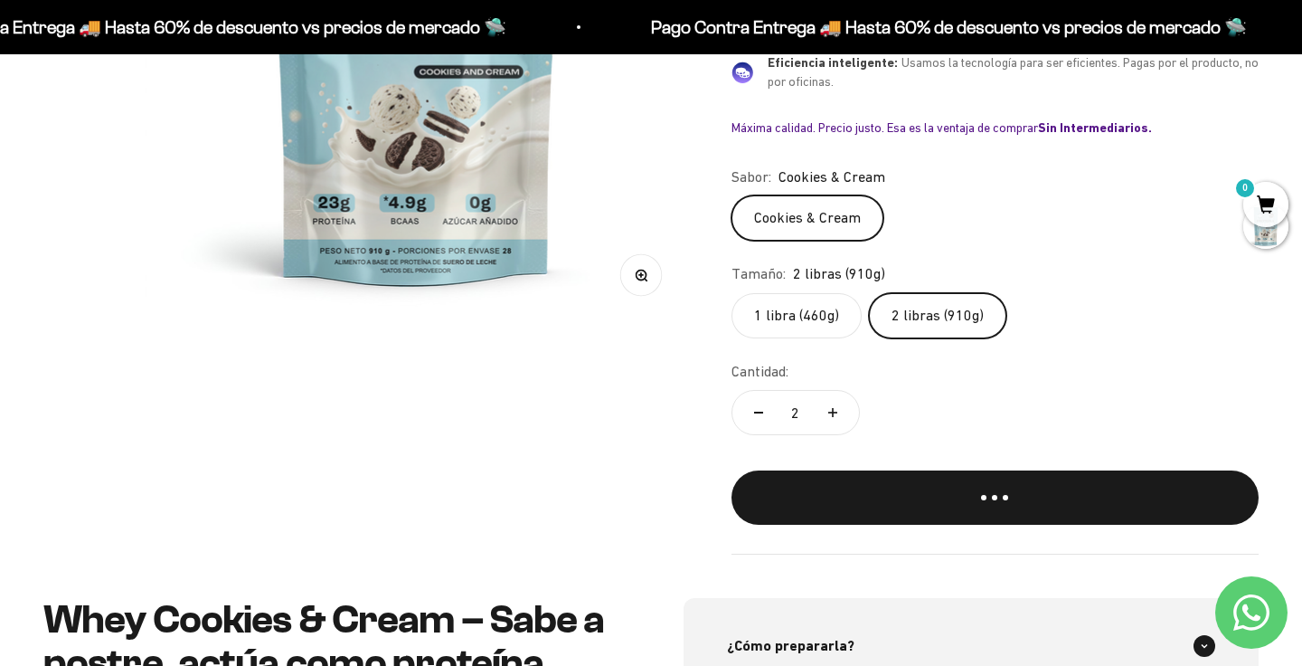
scroll to position [558, 0]
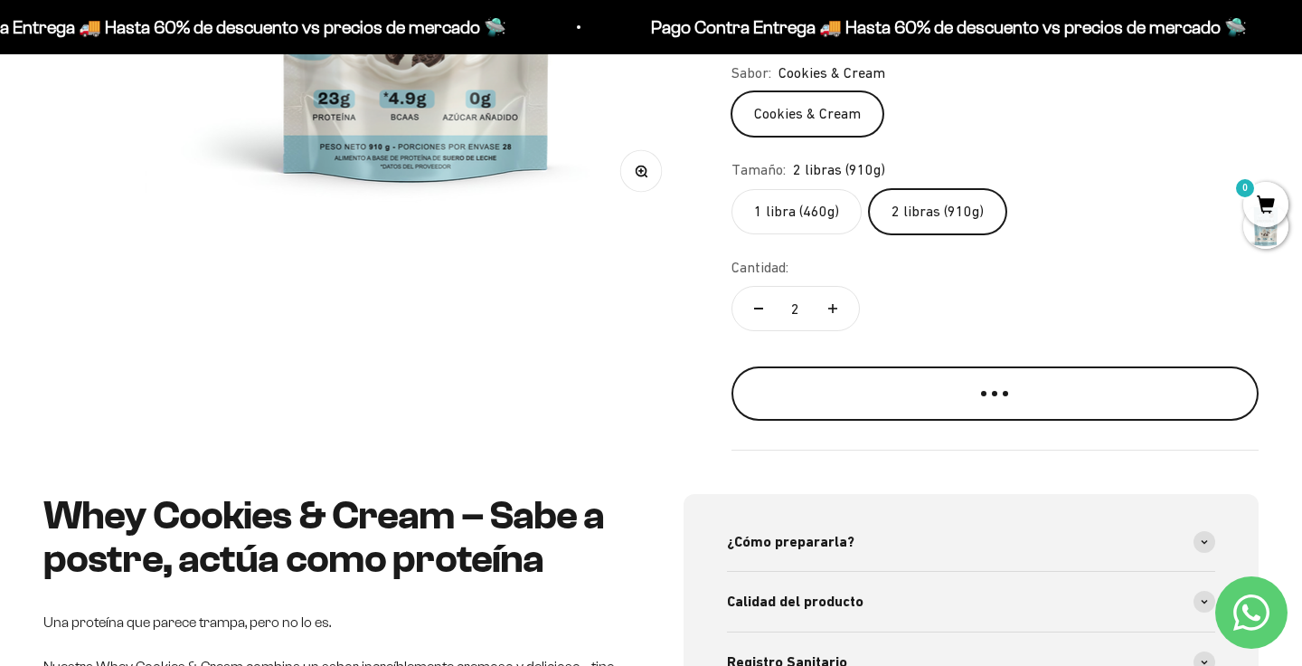
click at [956, 383] on div "Añadir al carrito" at bounding box center [995, 385] width 455 height 24
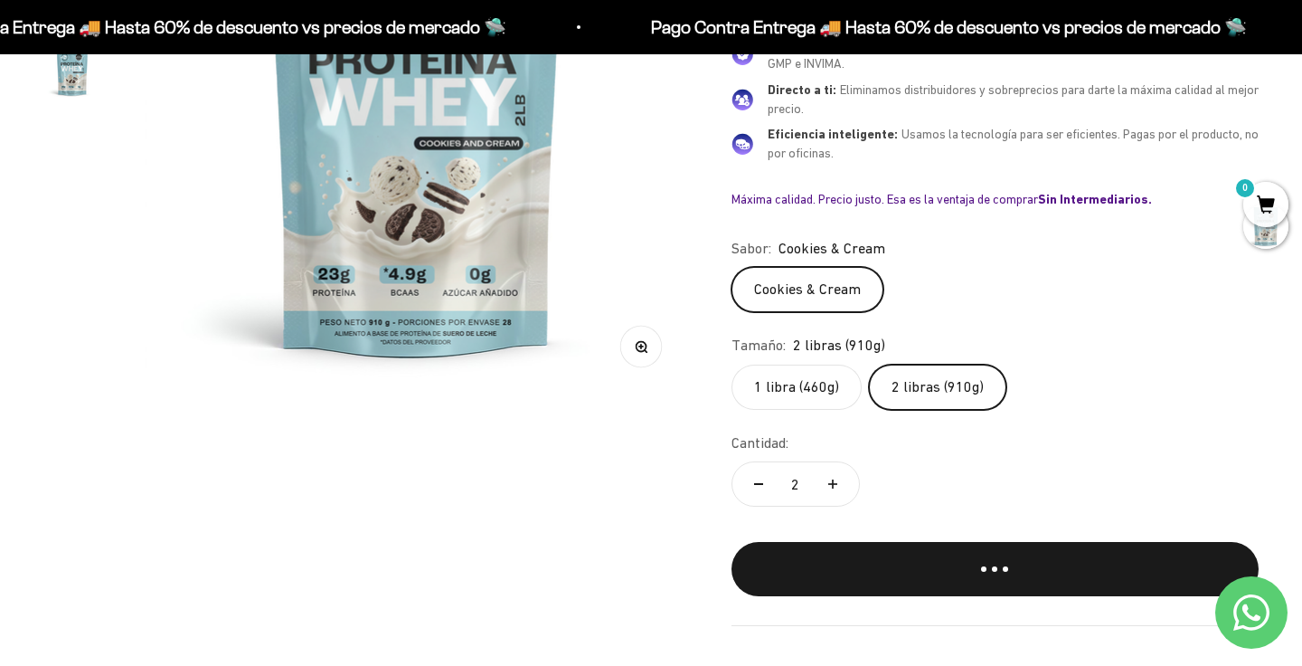
scroll to position [496, 0]
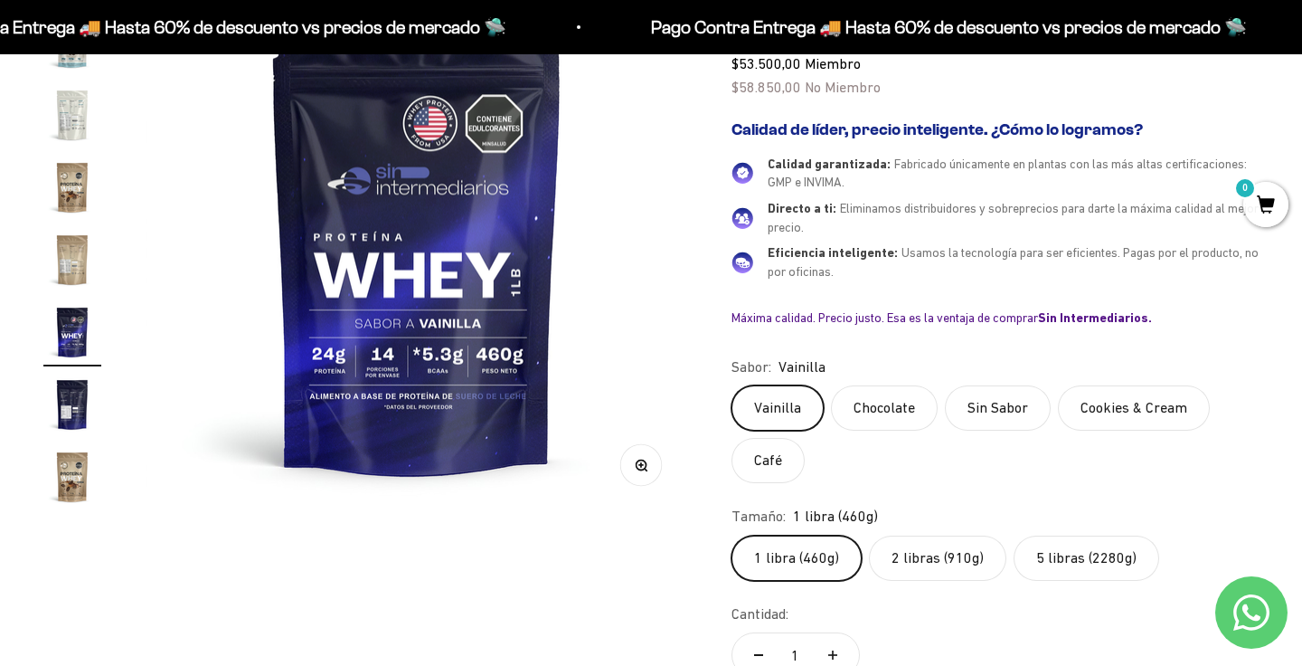
scroll to position [283, 0]
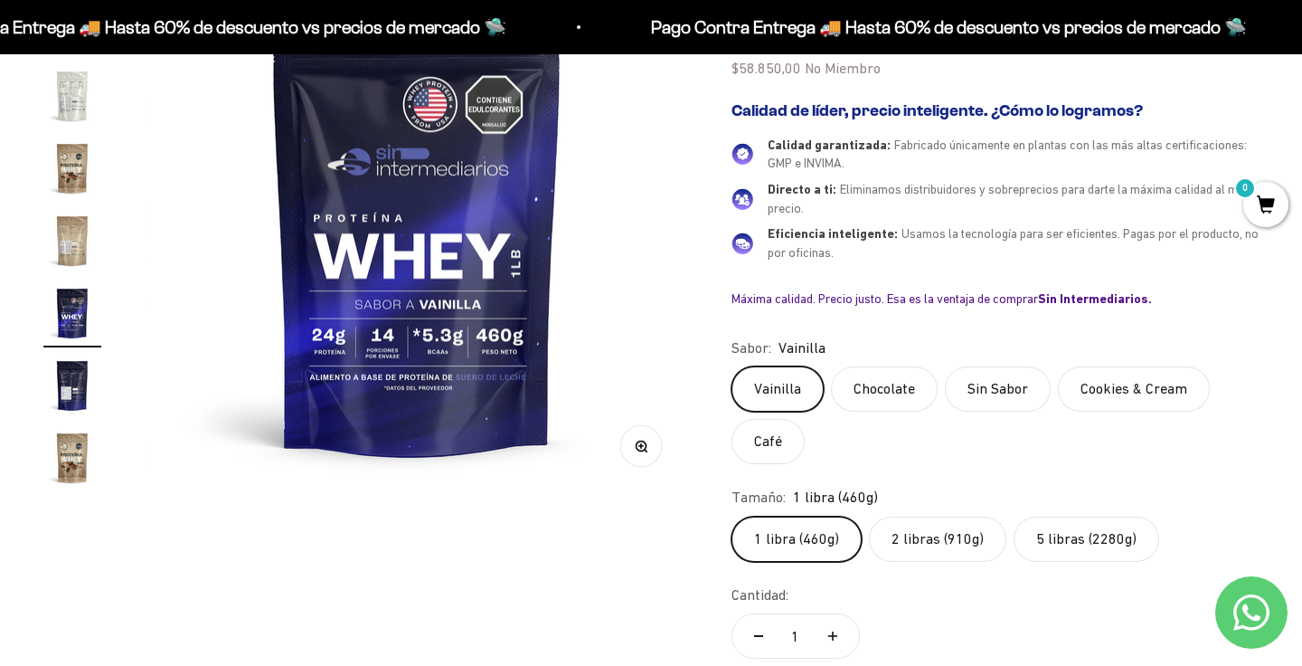
click at [1073, 525] on label "5 libras (2280g)" at bounding box center [1087, 538] width 146 height 45
click at [732, 516] on input "5 libras (2280g)" at bounding box center [731, 515] width 1 height 1
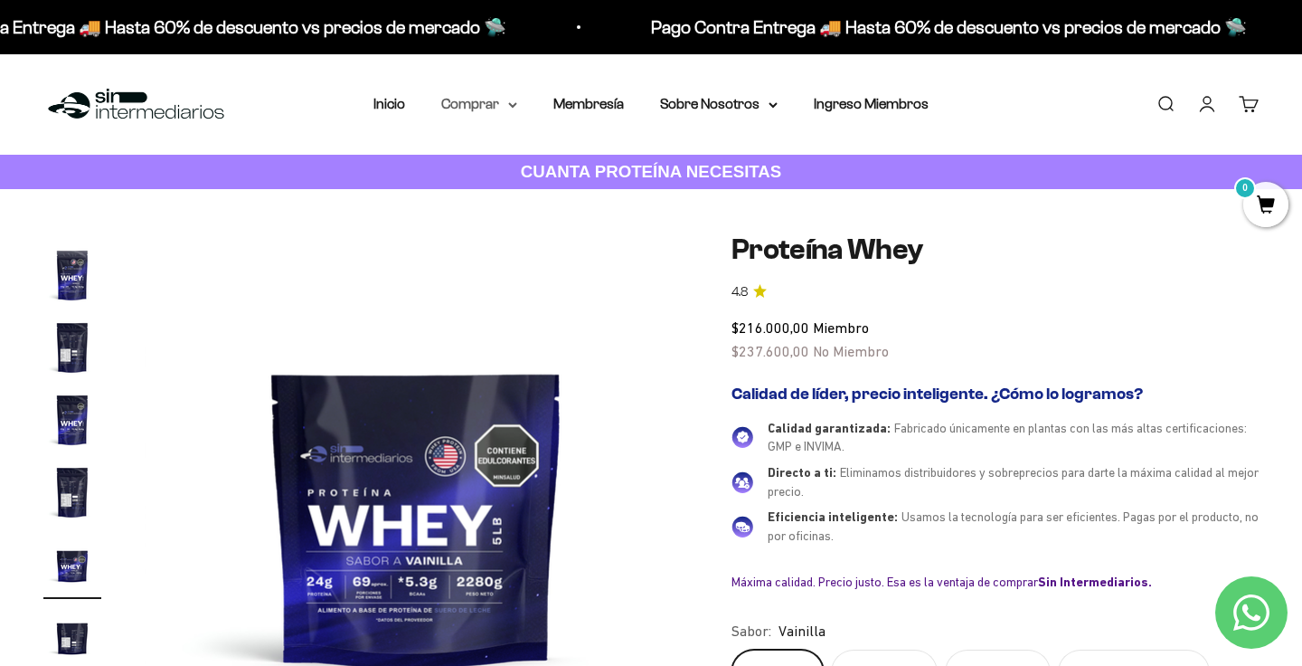
click at [478, 99] on summary "Comprar" at bounding box center [479, 104] width 76 height 24
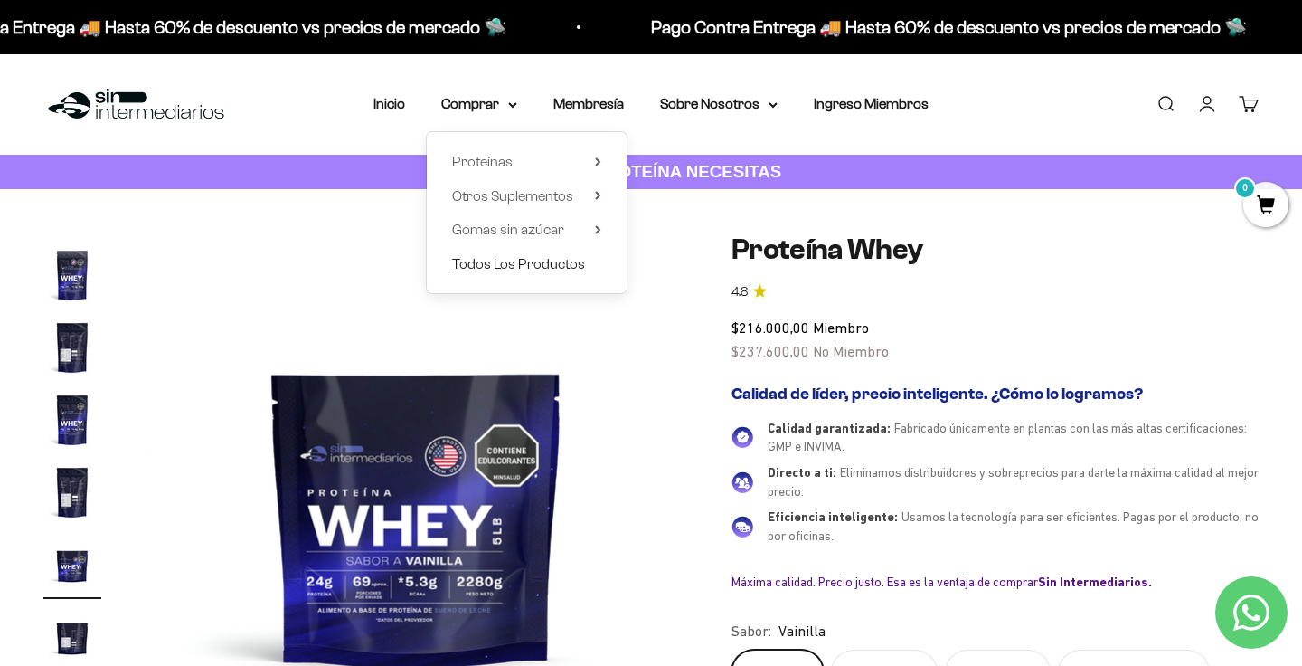
click at [537, 267] on span "Todos Los Productos" at bounding box center [518, 263] width 133 height 15
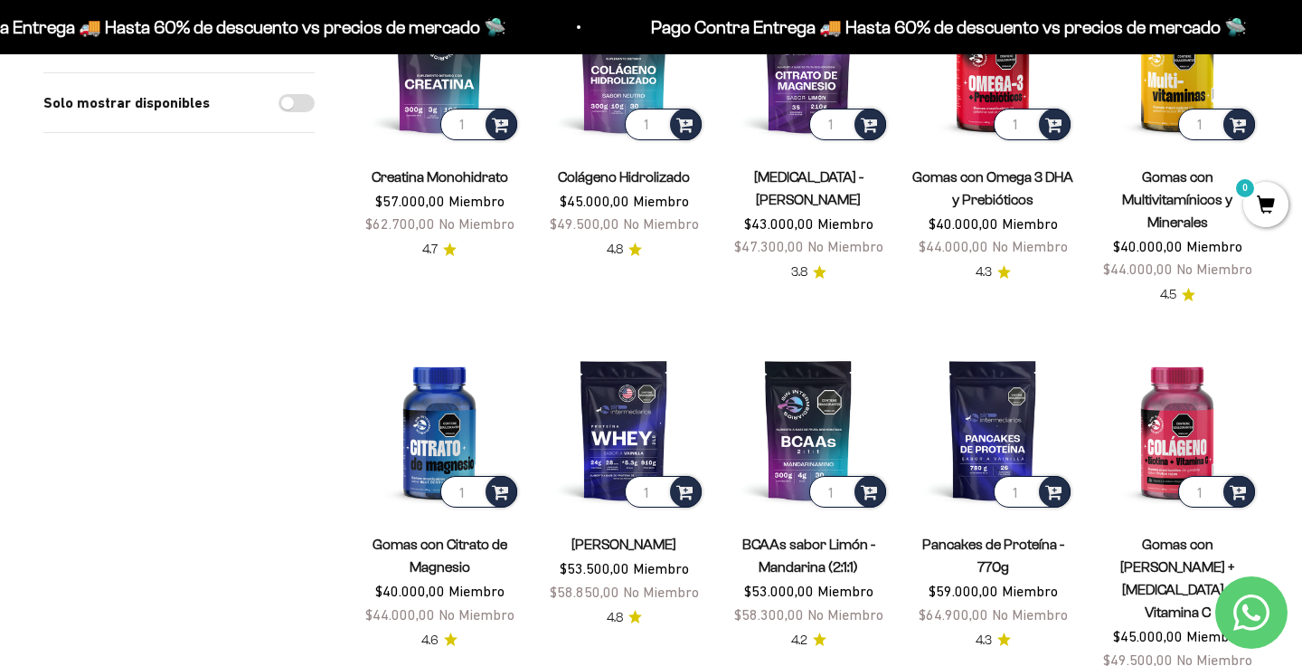
scroll to position [770, 0]
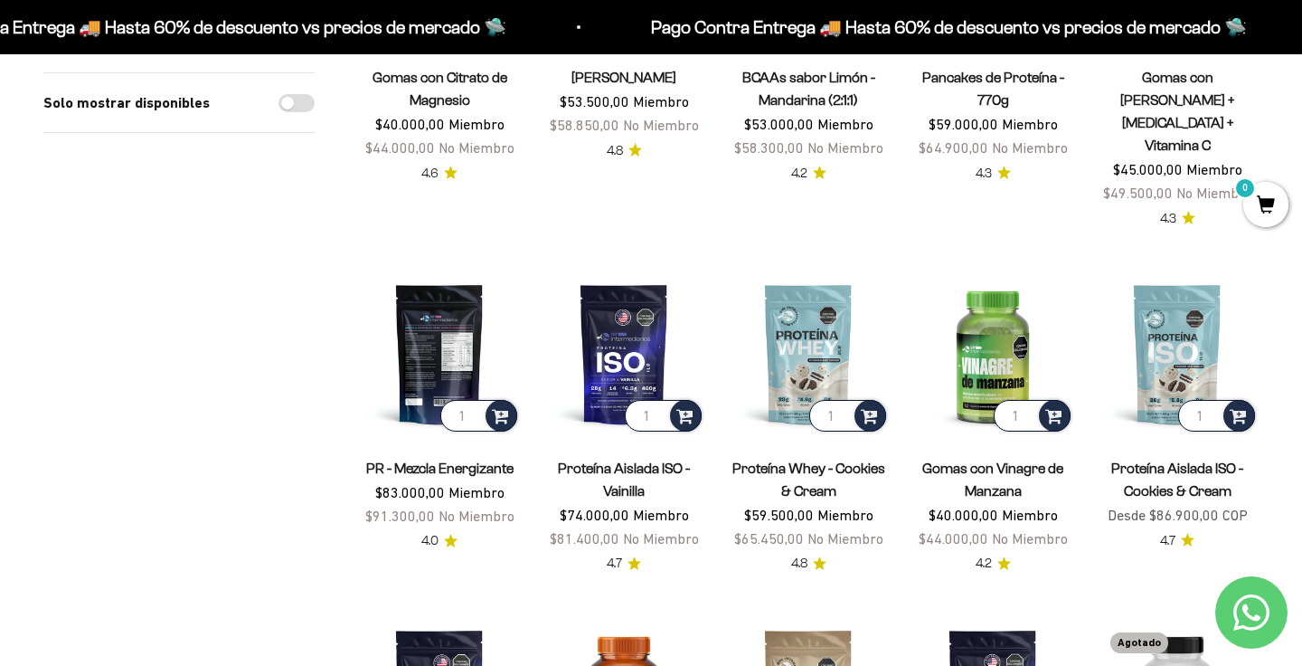
click at [461, 314] on img at bounding box center [439, 353] width 163 height 163
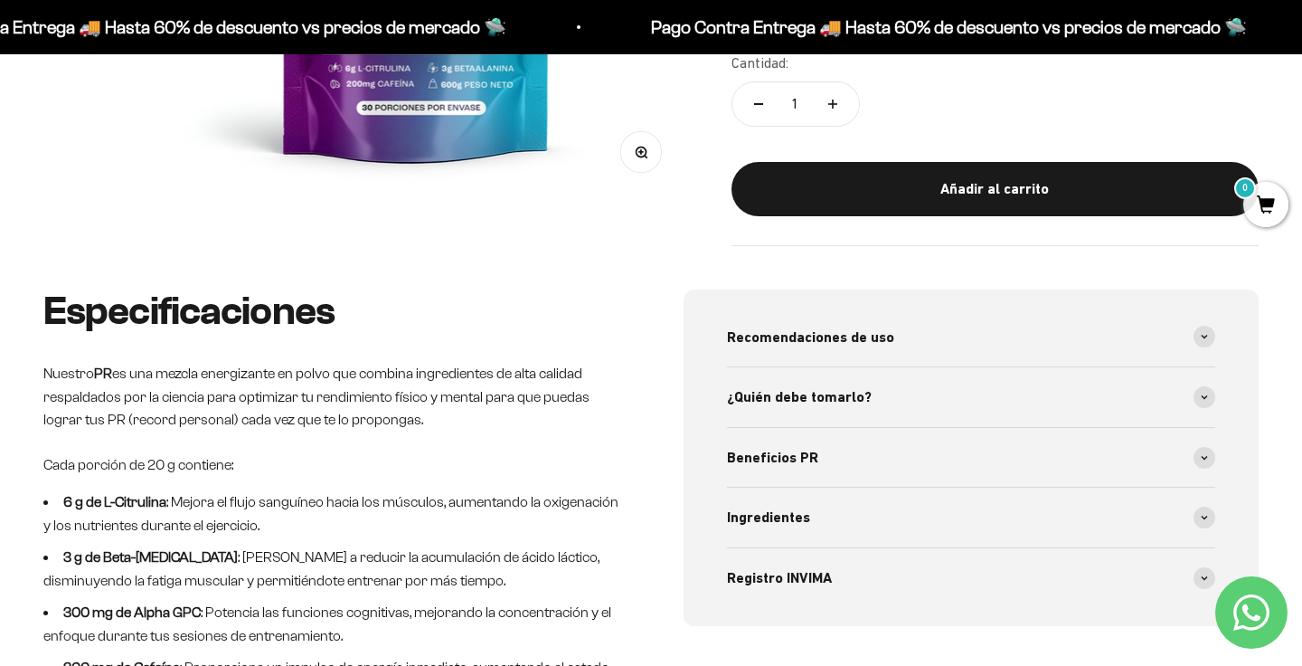
scroll to position [568, 0]
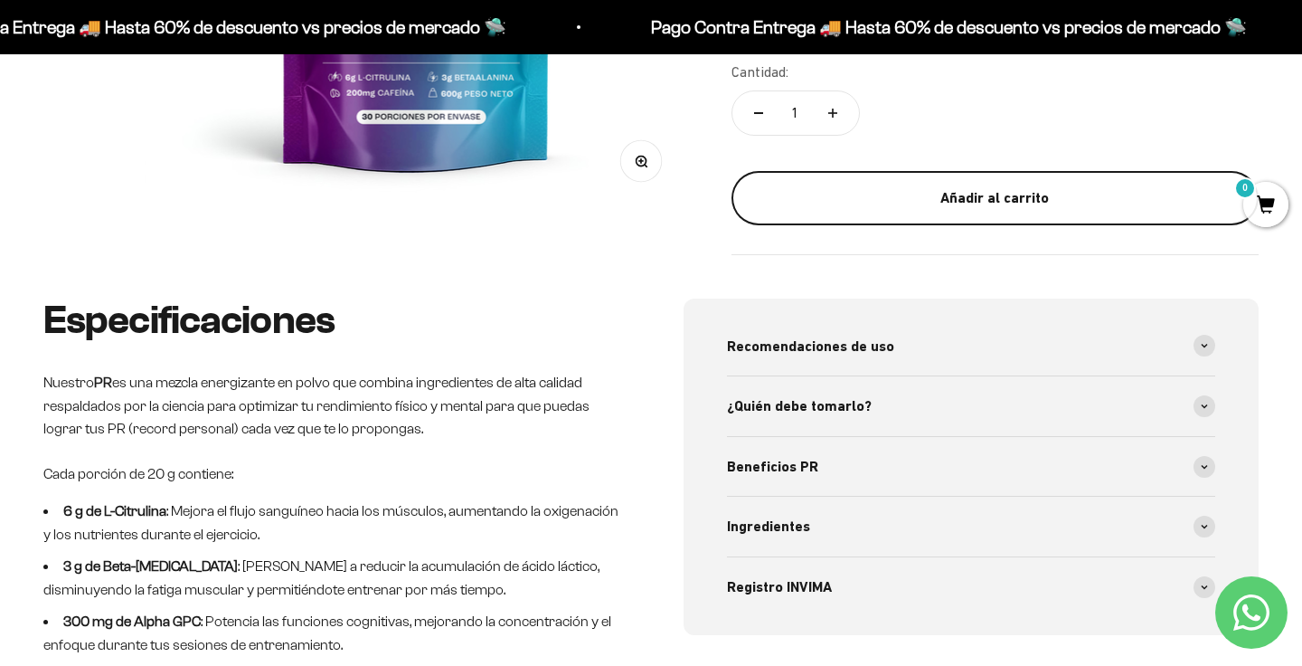
click at [963, 206] on div "Añadir al carrito" at bounding box center [995, 198] width 455 height 24
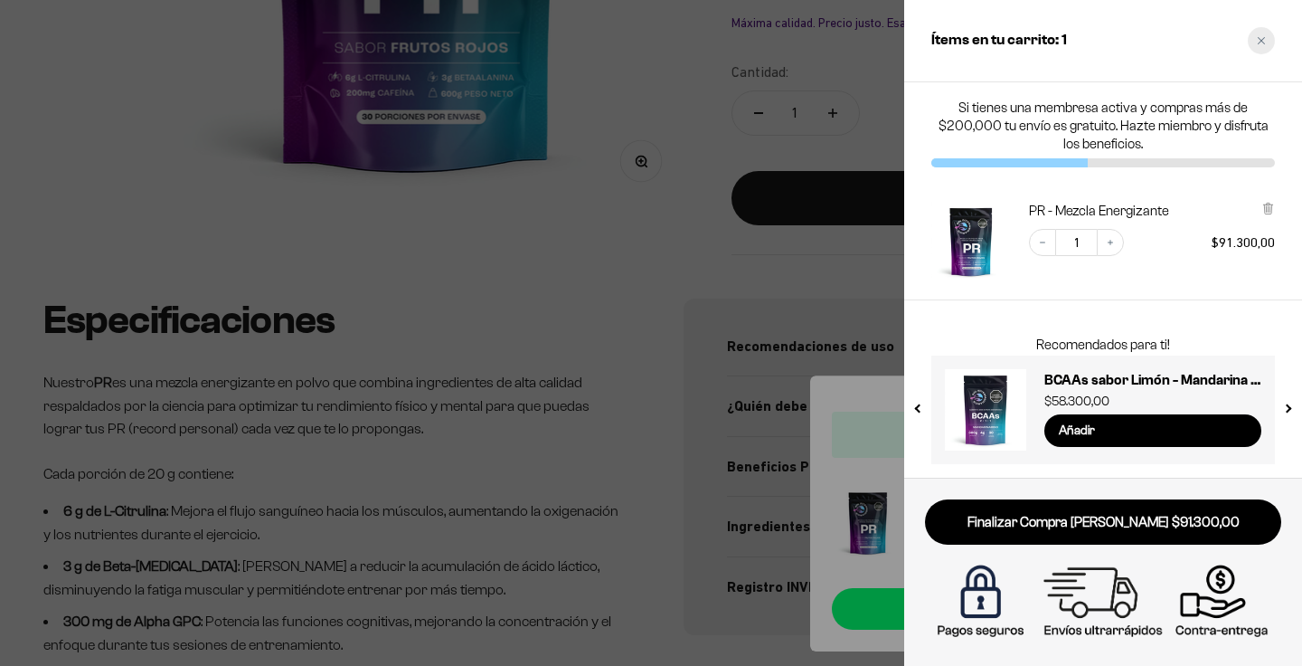
click at [1259, 44] on icon "Close cart" at bounding box center [1261, 40] width 9 height 9
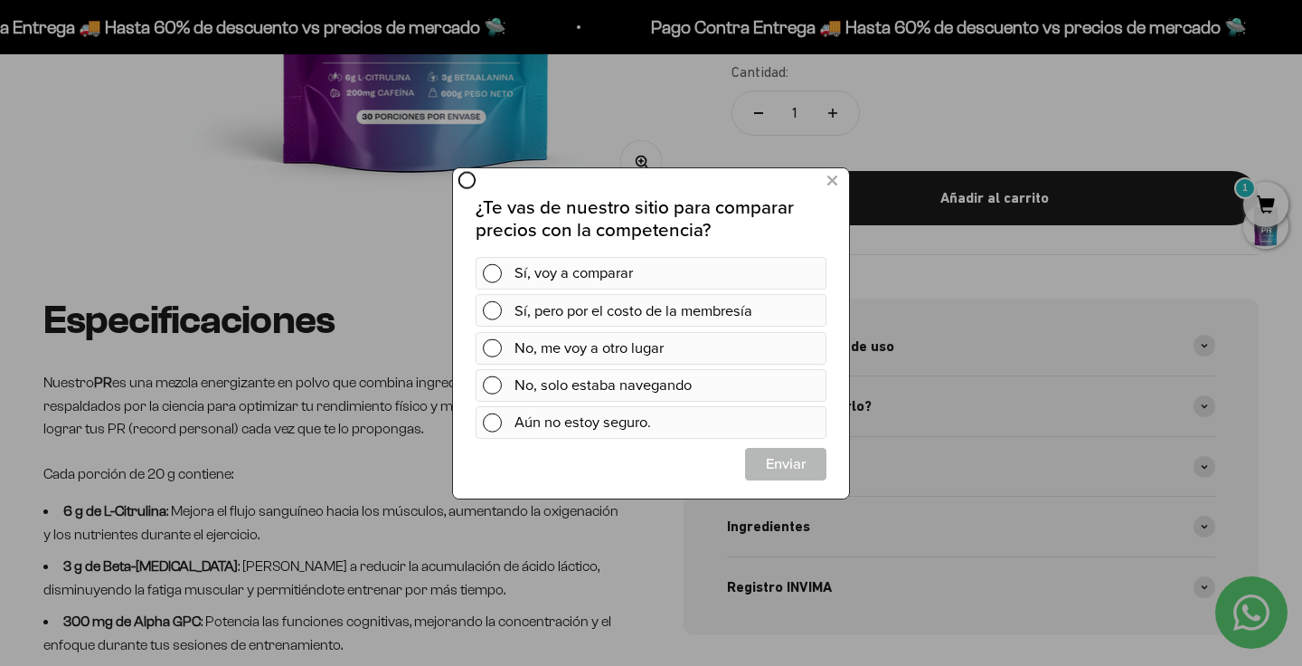
scroll to position [0, 0]
click at [834, 178] on icon at bounding box center [832, 180] width 10 height 24
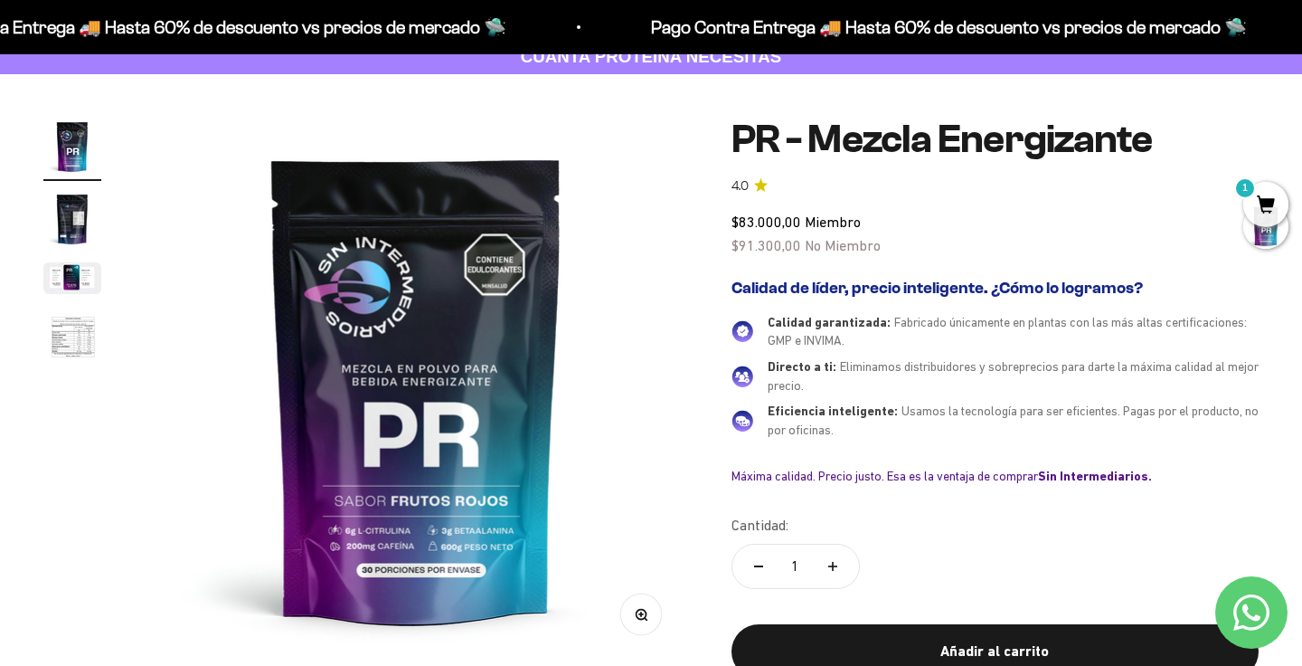
scroll to position [116, 0]
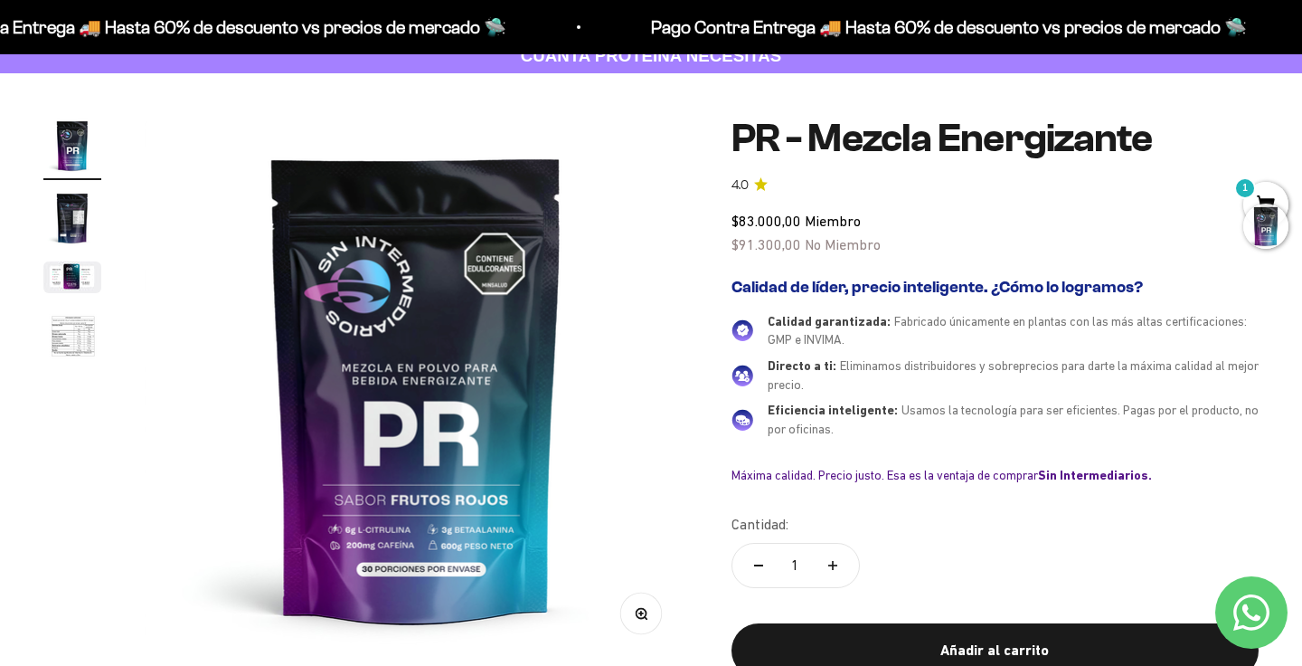
click at [1270, 237] on div at bounding box center [1265, 225] width 45 height 45
click at [1260, 194] on span "1" at bounding box center [1265, 204] width 45 height 45
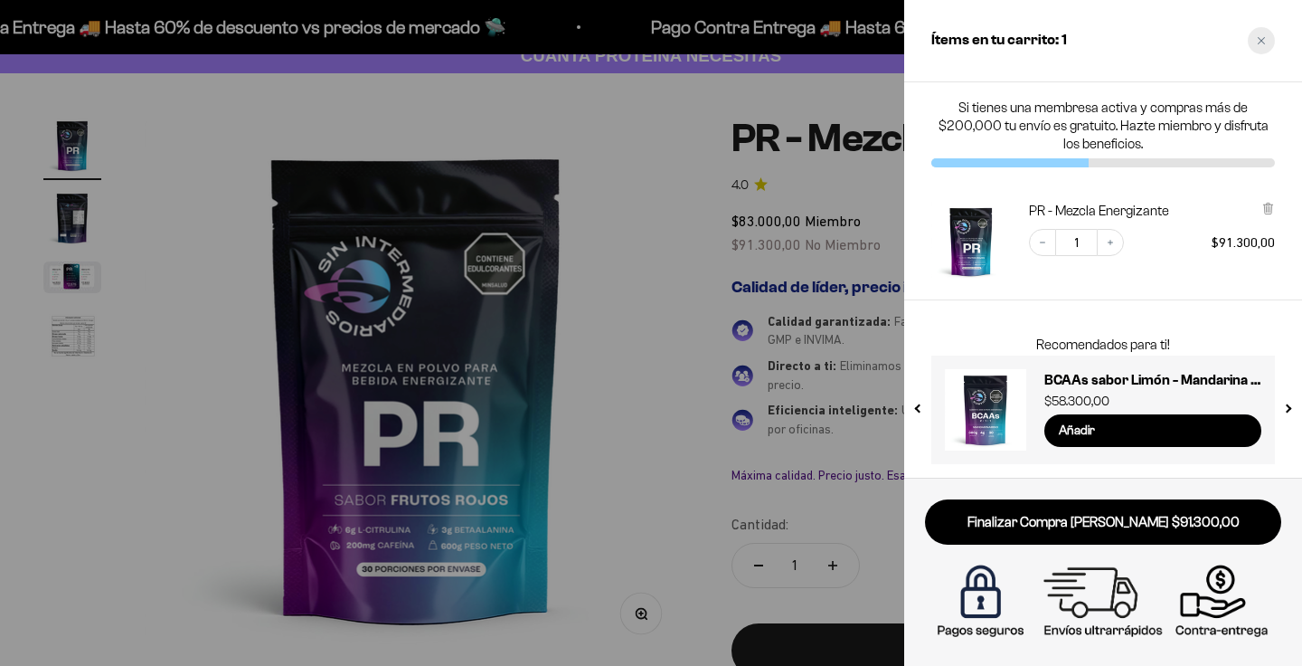
click at [1263, 42] on icon "Close cart" at bounding box center [1261, 40] width 9 height 9
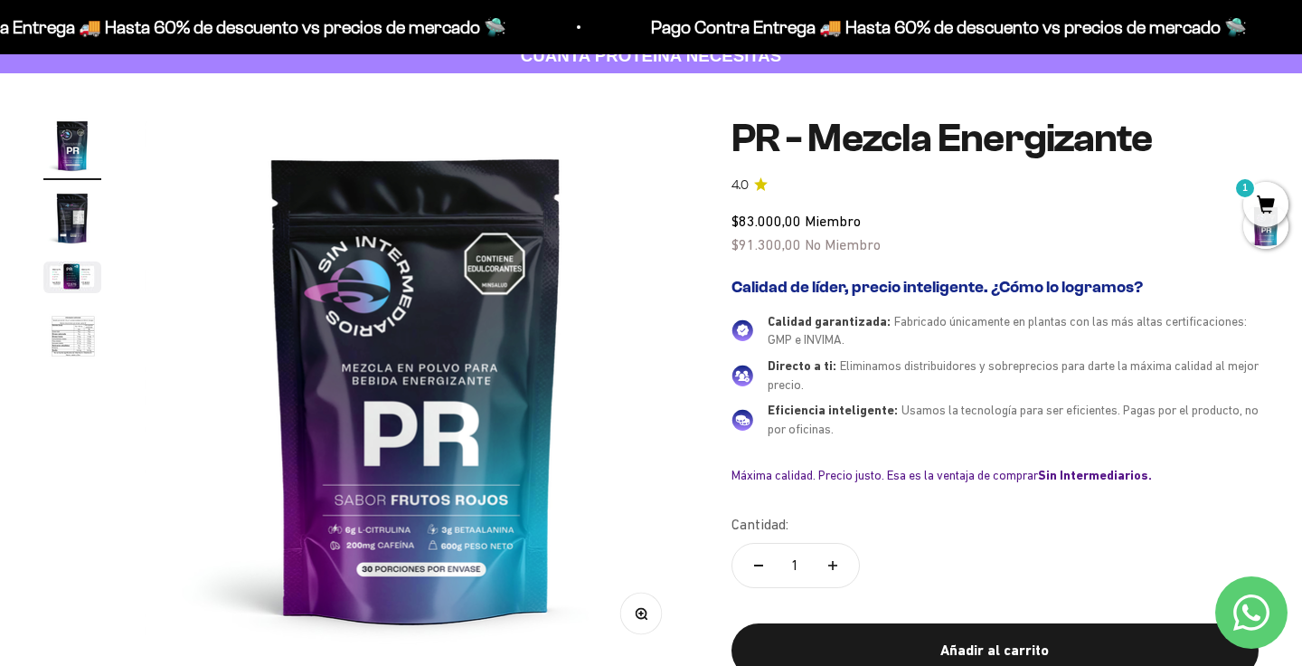
scroll to position [0, 0]
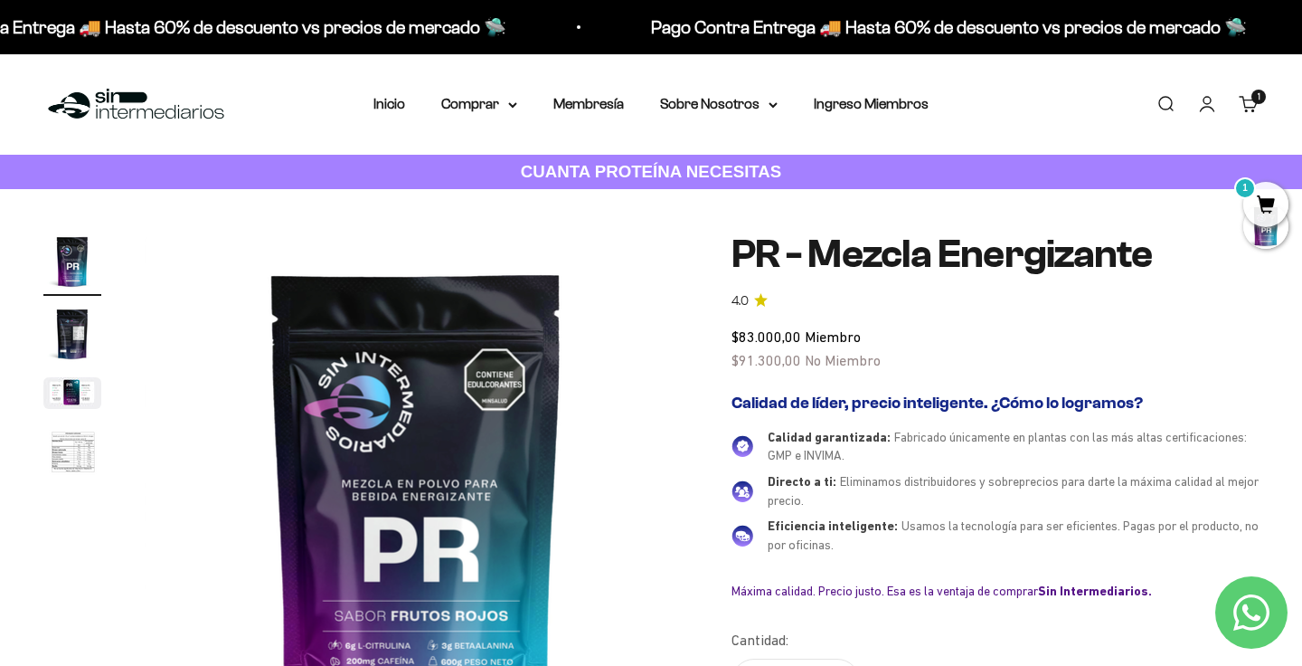
click at [1208, 101] on link "Iniciar sesión" at bounding box center [1207, 104] width 20 height 20
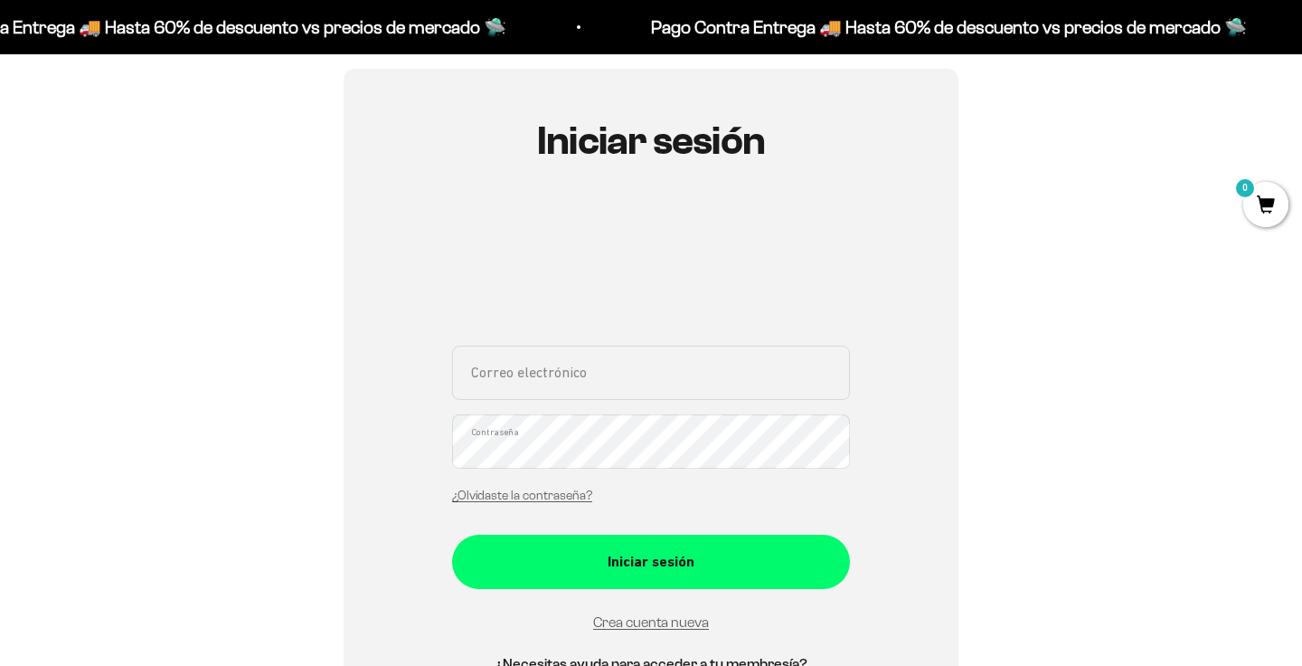
scroll to position [167, 0]
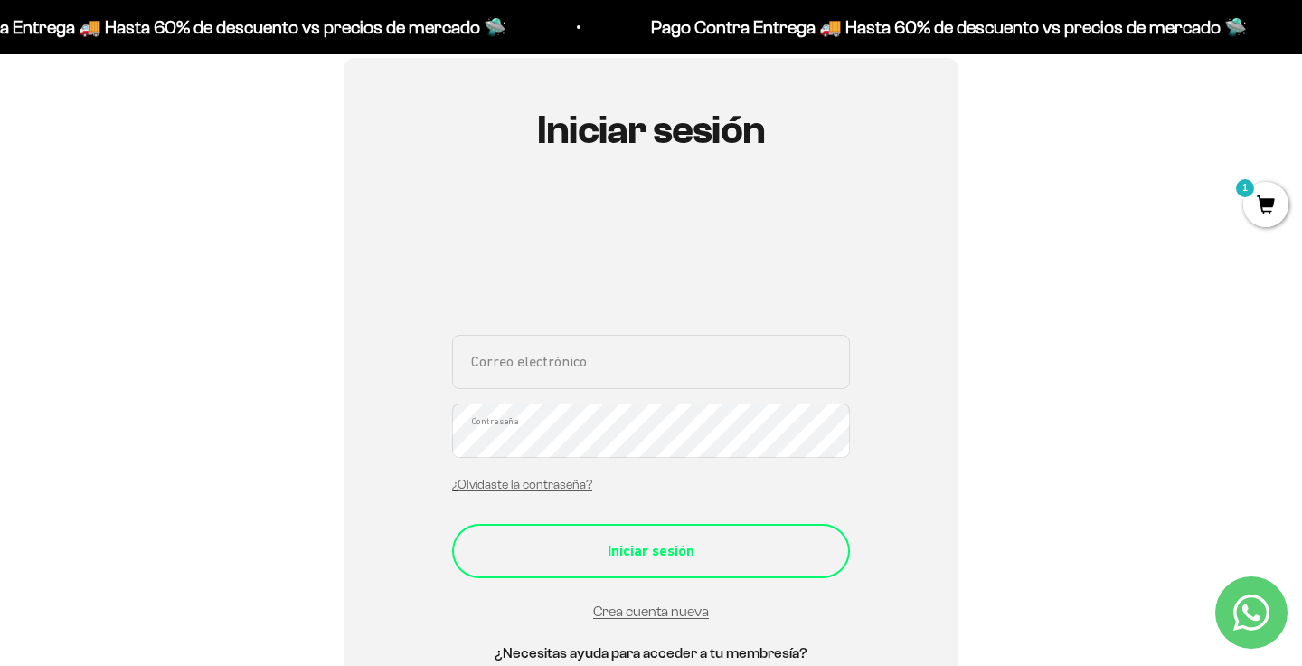
type input "[EMAIL_ADDRESS][DOMAIN_NAME]"
click at [758, 553] on div "Iniciar sesión" at bounding box center [651, 551] width 326 height 24
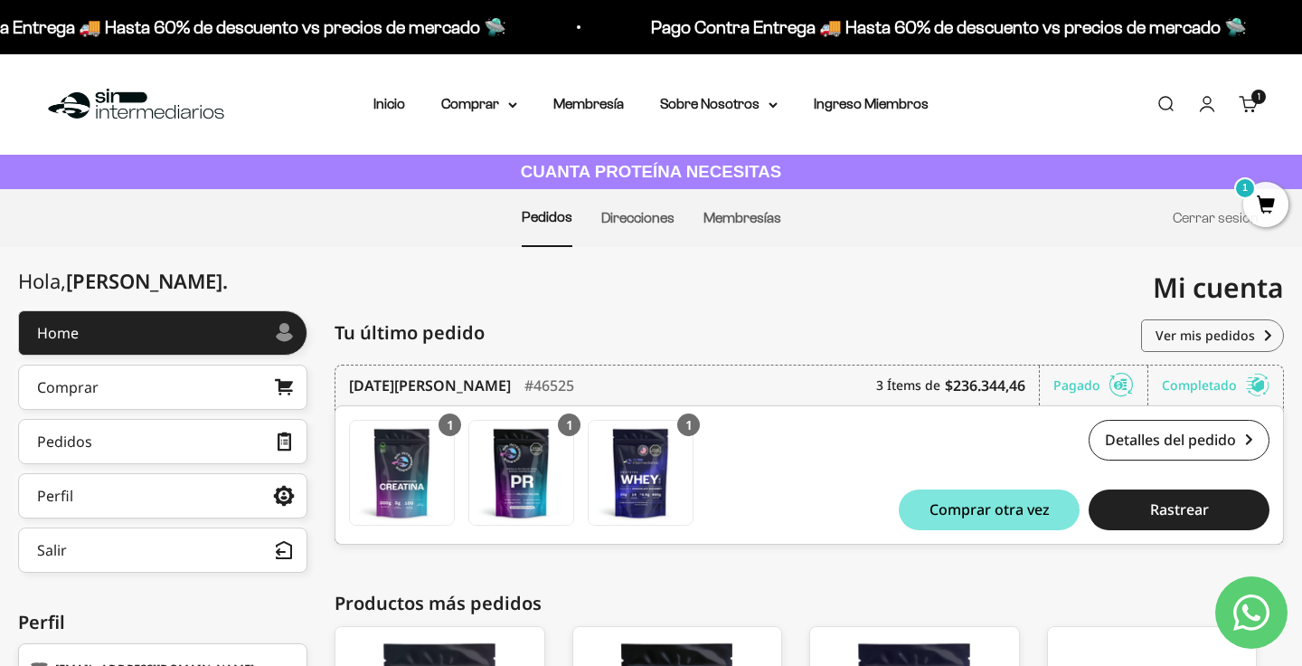
click at [1269, 204] on span "1" at bounding box center [1265, 204] width 45 height 45
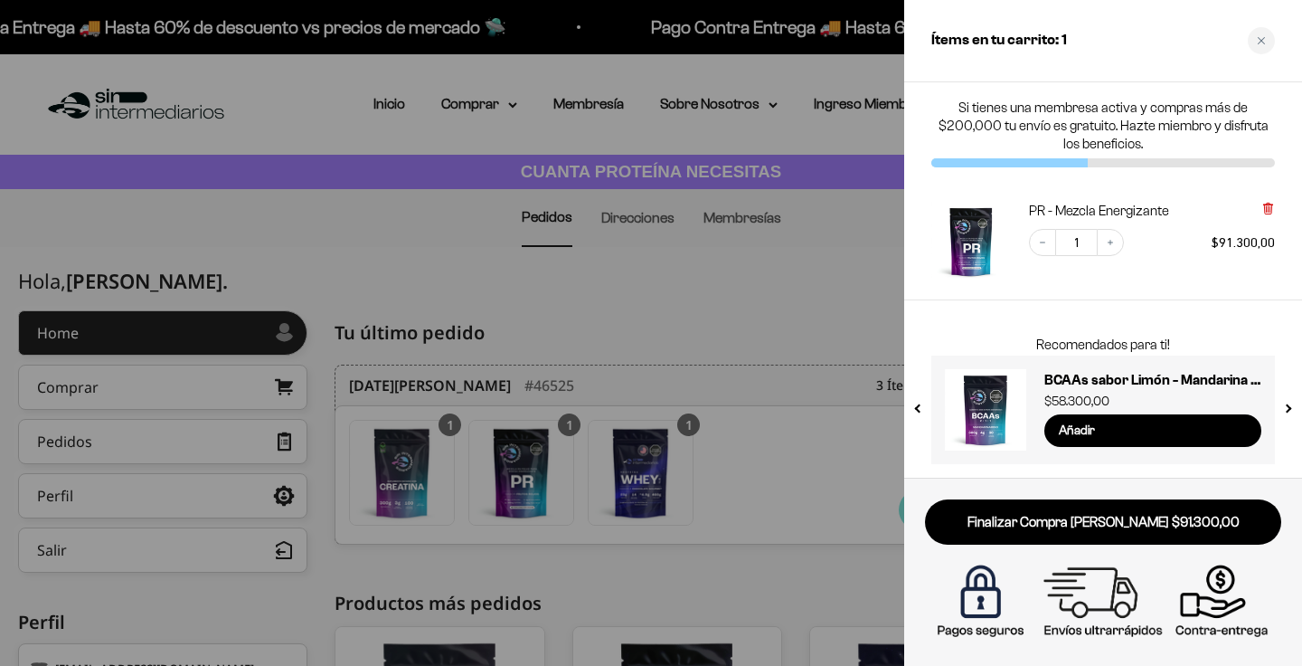
click at [1267, 213] on icon at bounding box center [1267, 208] width 7 height 9
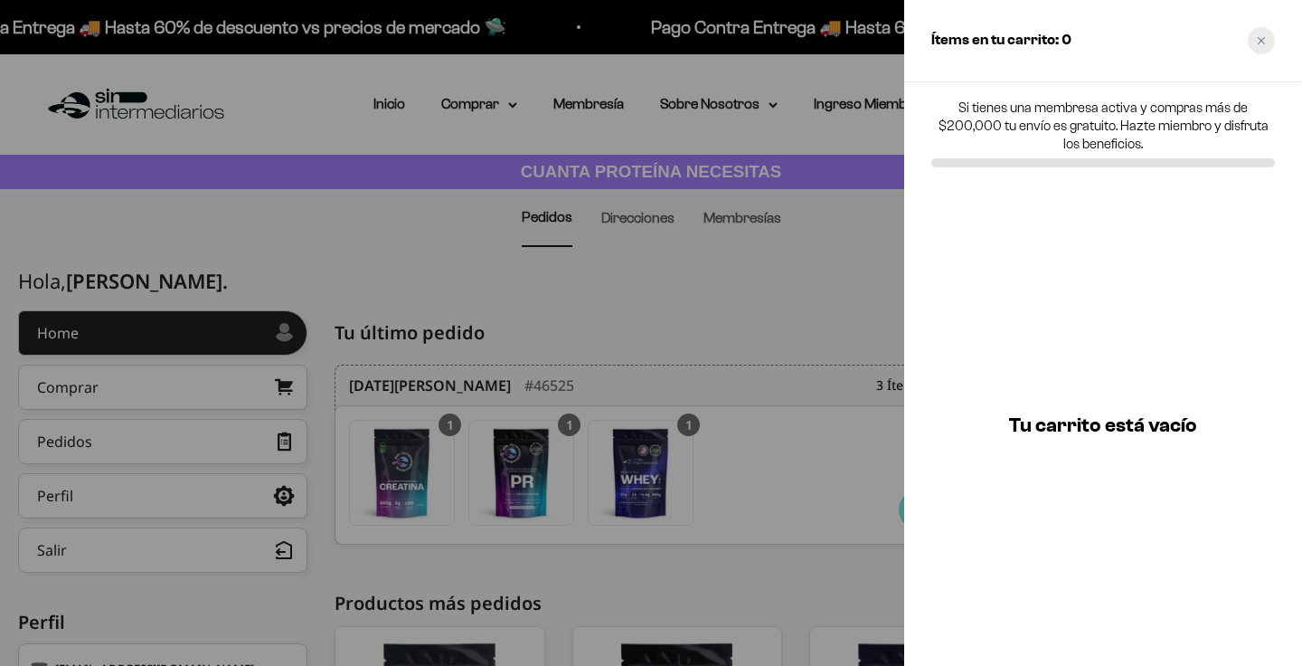
click at [1268, 33] on div "Close cart" at bounding box center [1261, 40] width 27 height 27
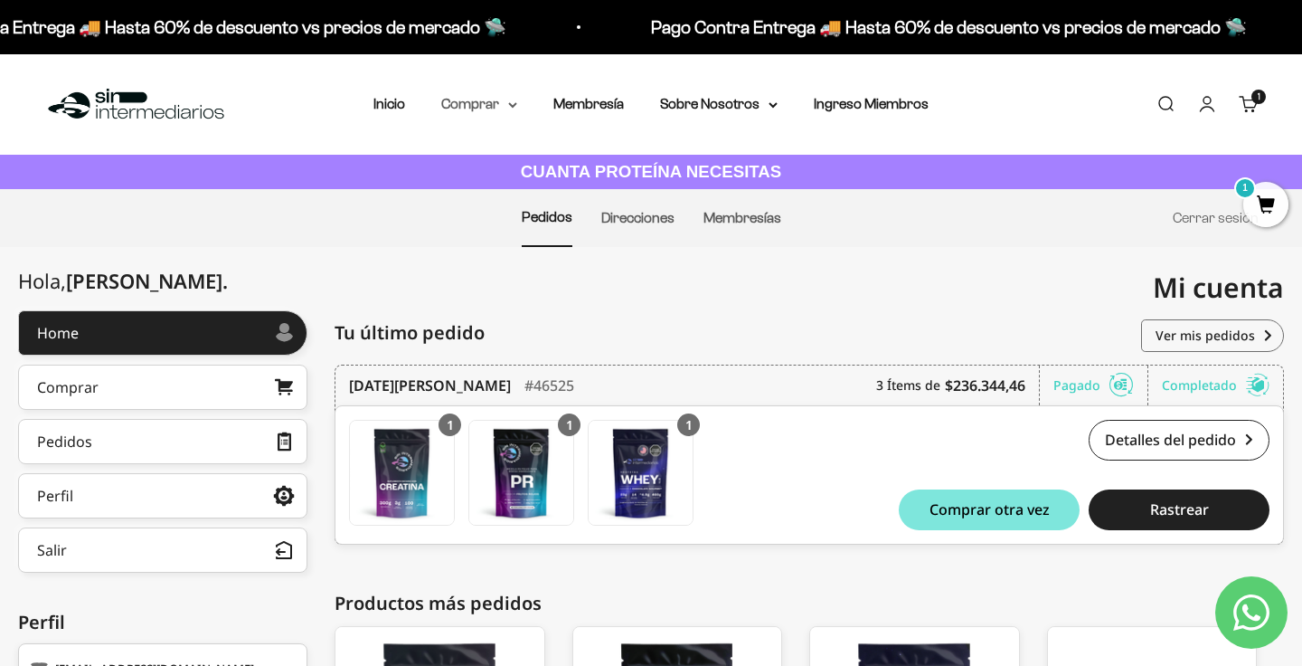
click at [479, 109] on summary "Comprar" at bounding box center [479, 104] width 76 height 24
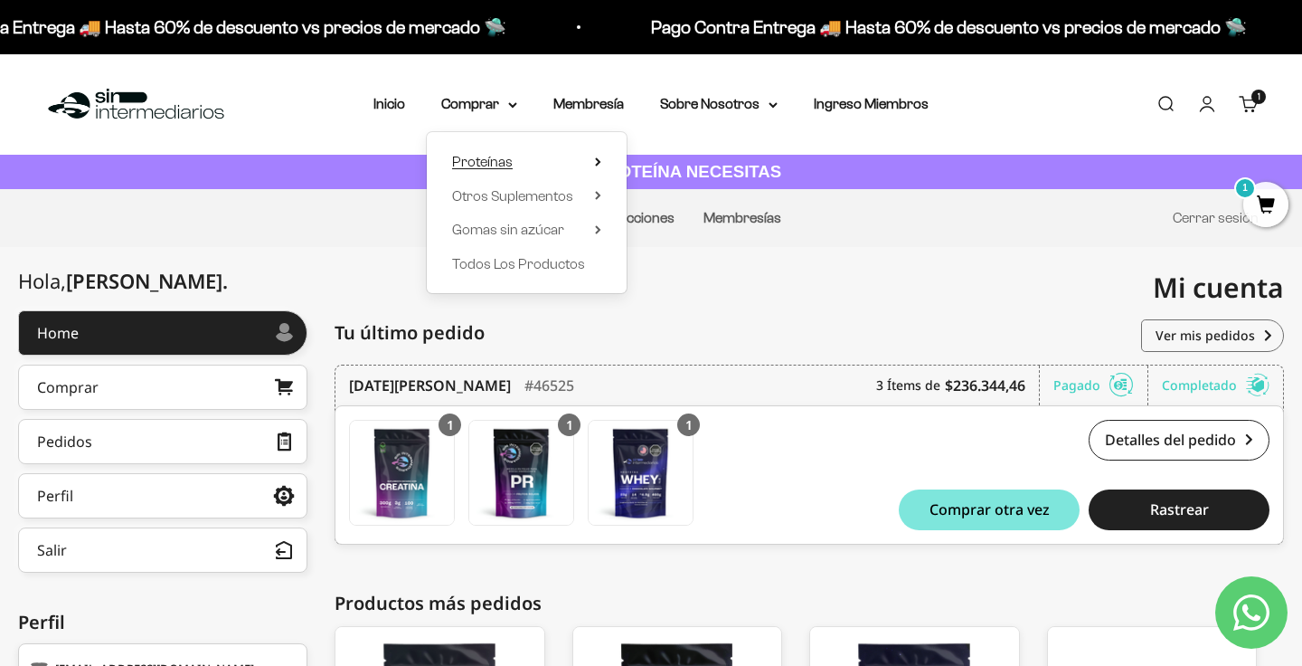
click at [523, 162] on summary "Proteínas" at bounding box center [526, 162] width 149 height 24
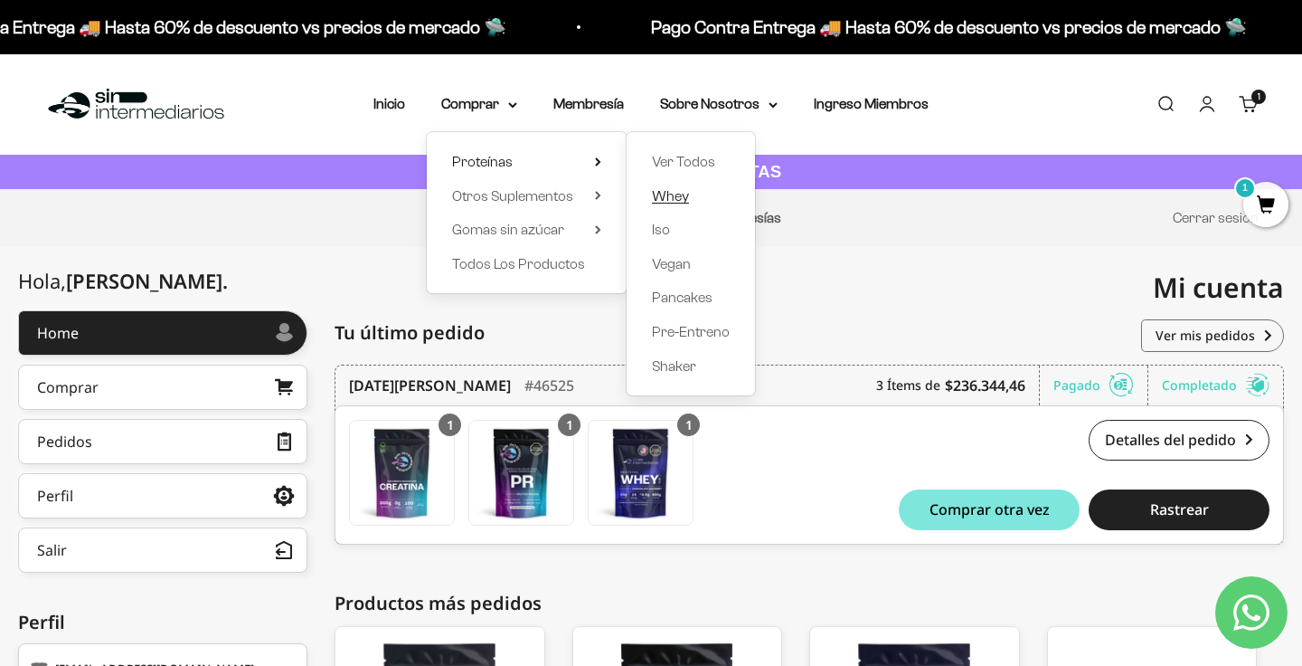
click at [667, 201] on span "Whey" at bounding box center [670, 195] width 37 height 15
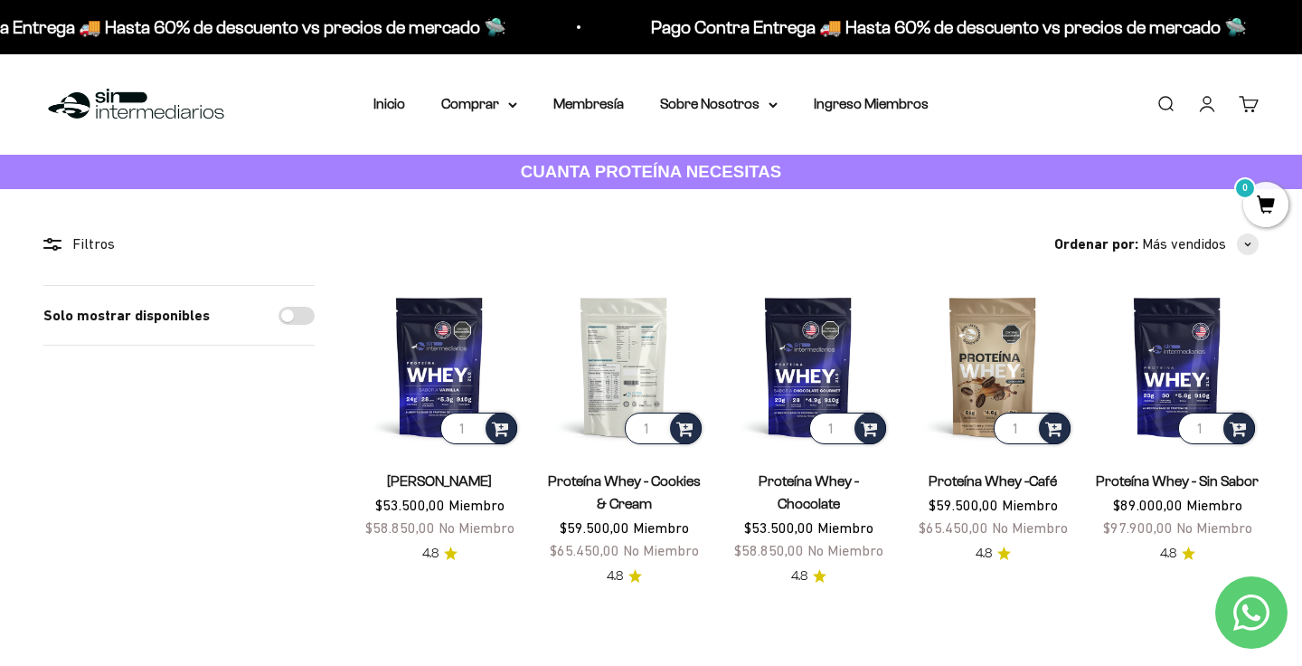
click at [624, 358] on img at bounding box center [624, 366] width 163 height 163
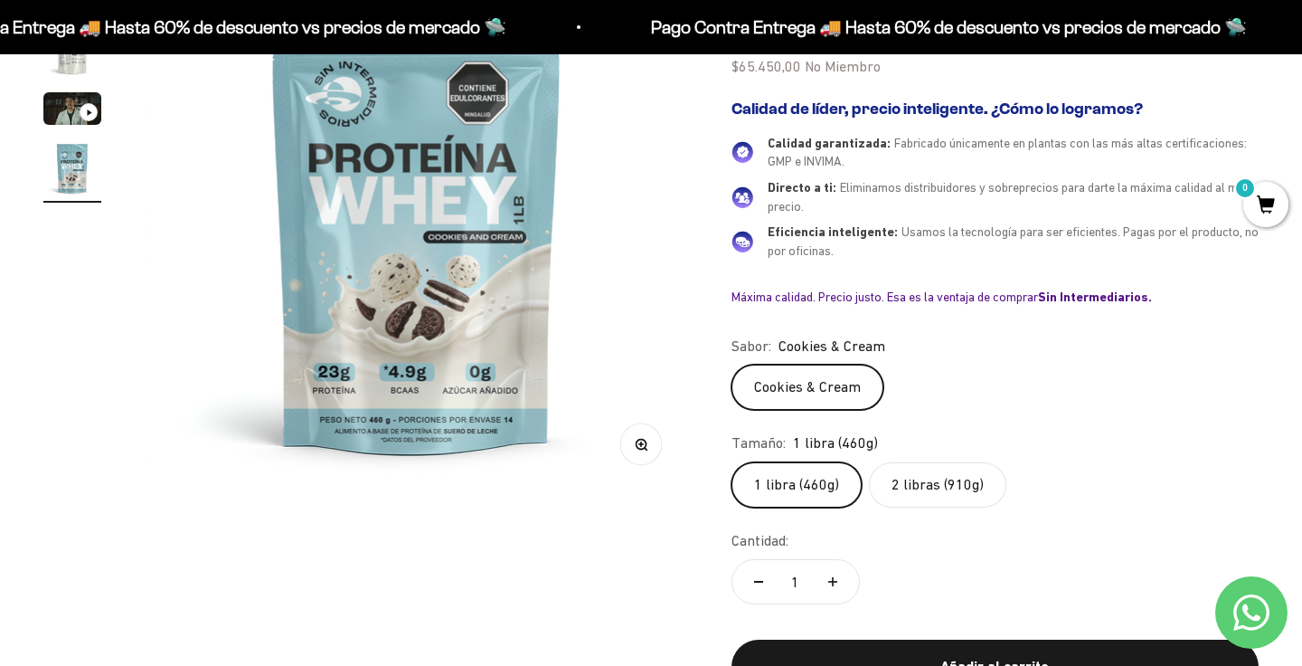
scroll to position [370, 0]
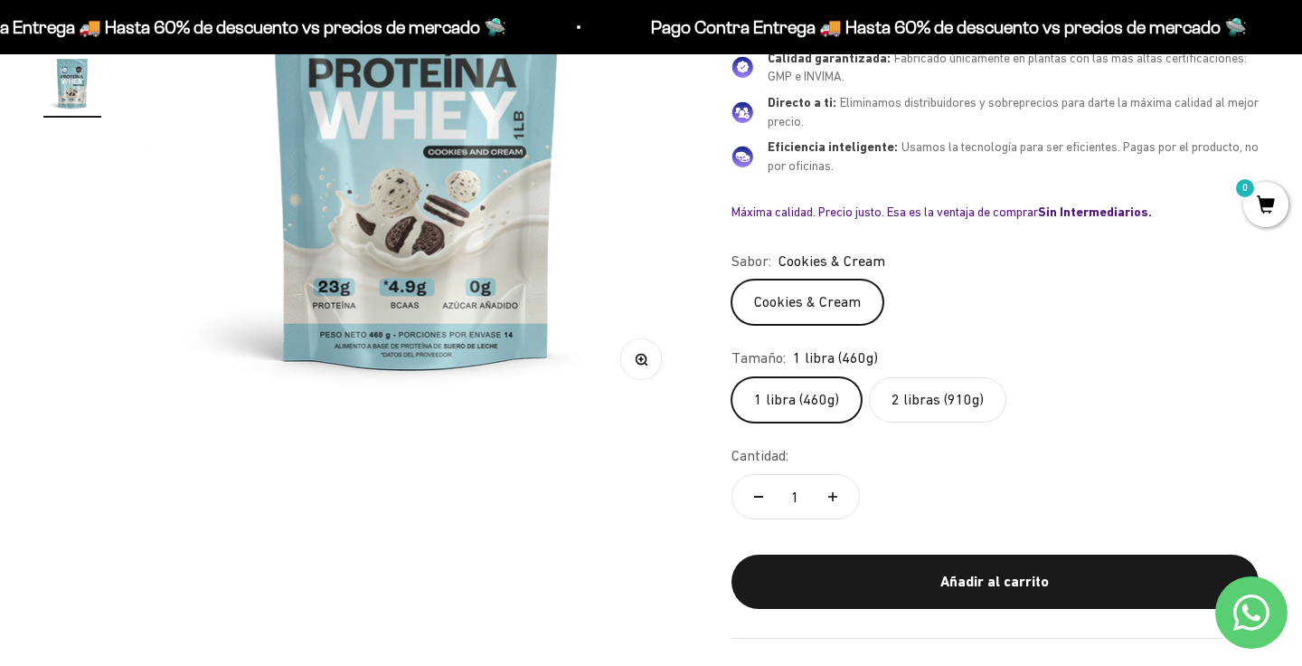
click at [849, 505] on button "Aumentar cantidad" at bounding box center [833, 496] width 52 height 43
type input "2"
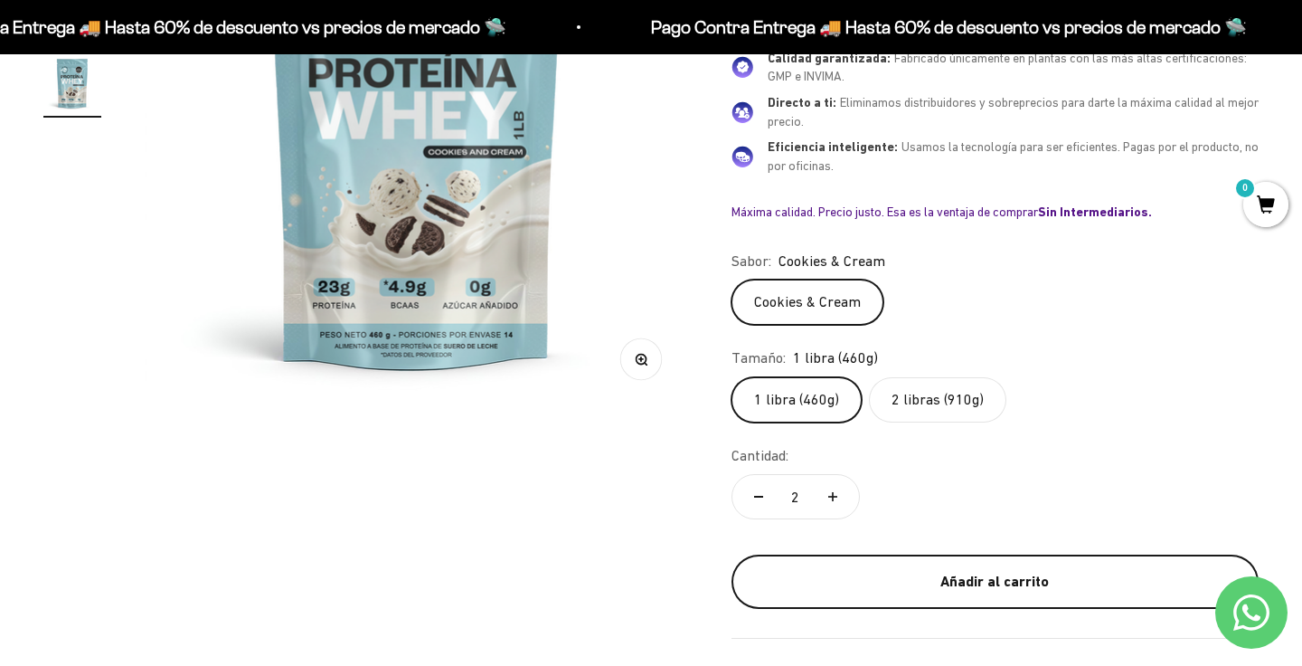
click at [912, 575] on div "Añadir al carrito" at bounding box center [995, 582] width 455 height 24
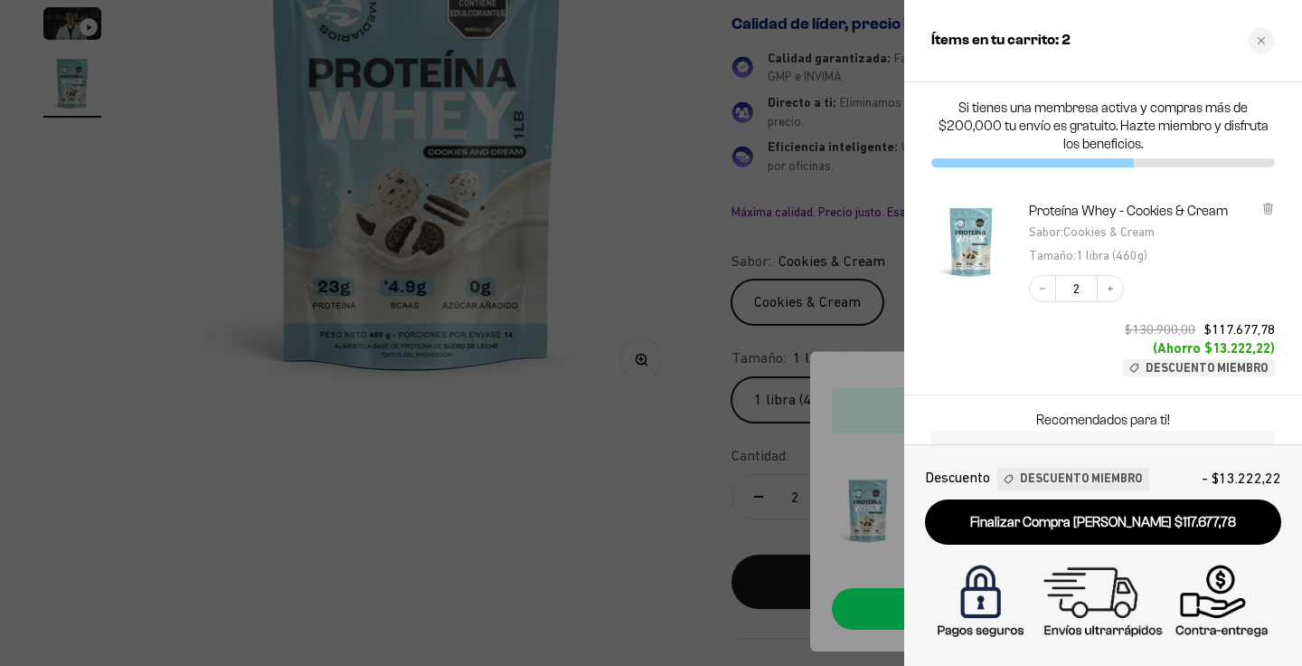
click at [680, 506] on div at bounding box center [651, 333] width 1302 height 666
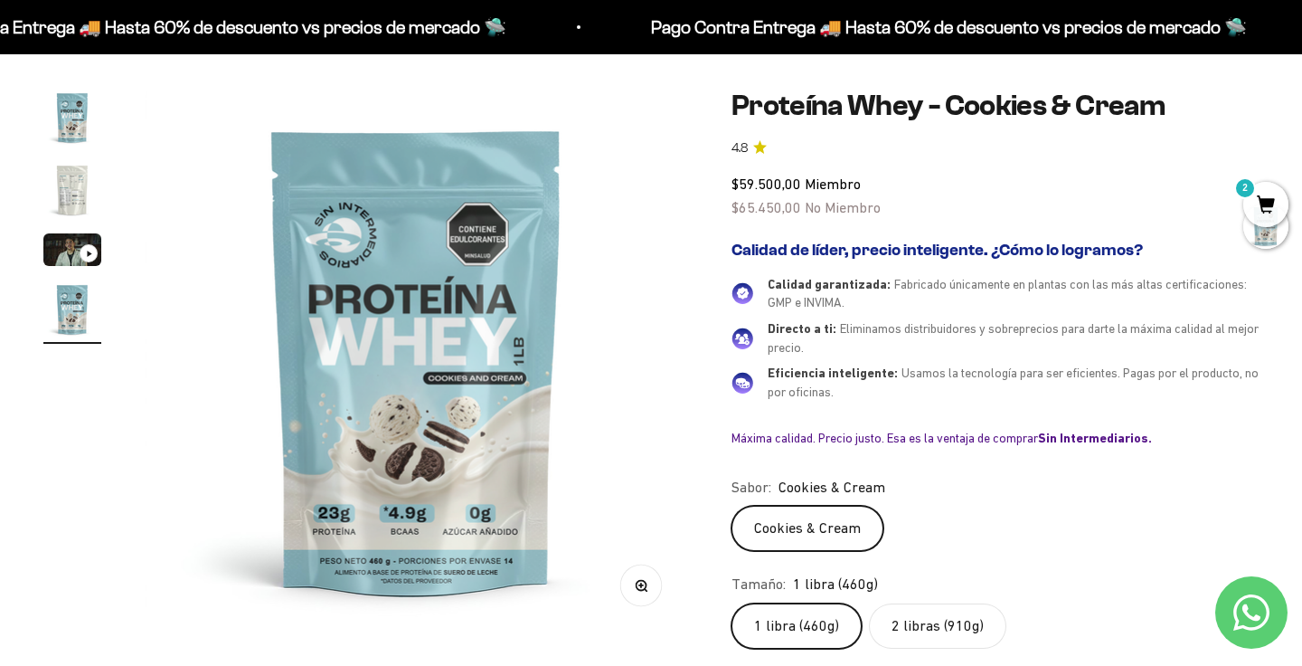
scroll to position [184, 0]
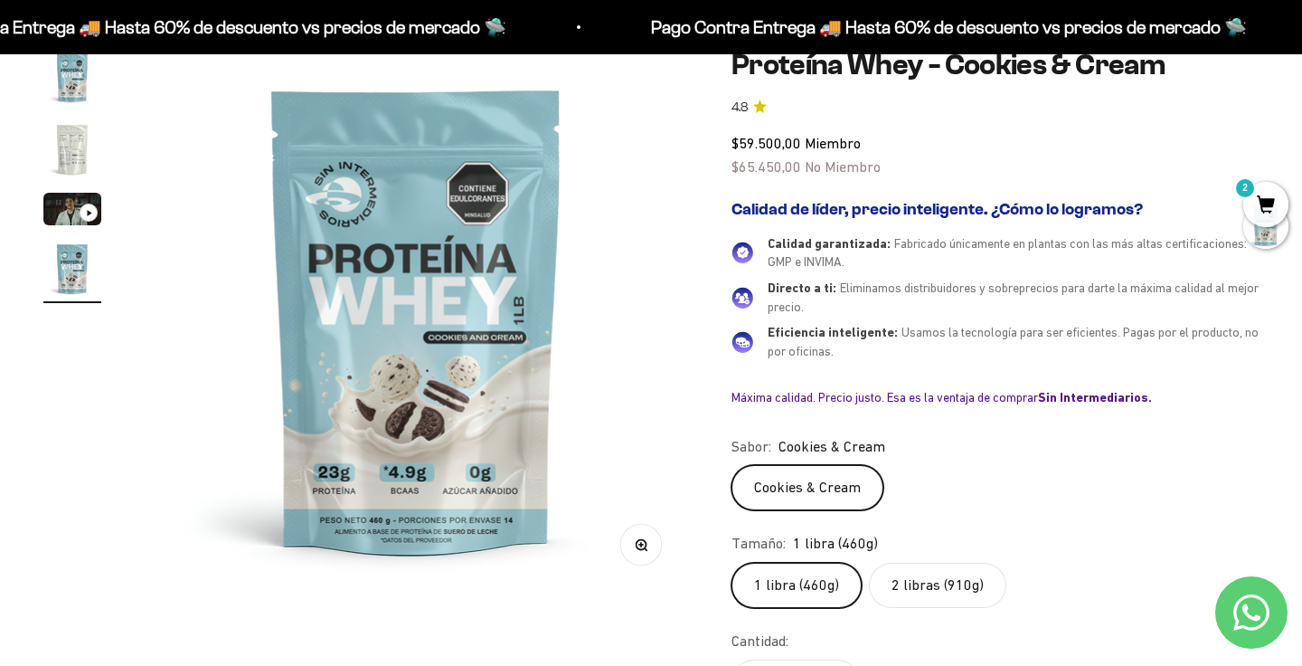
click at [931, 590] on label "2 libras (910g)" at bounding box center [937, 584] width 137 height 45
click at [732, 562] on input "2 libras (910g)" at bounding box center [731, 562] width 1 height 1
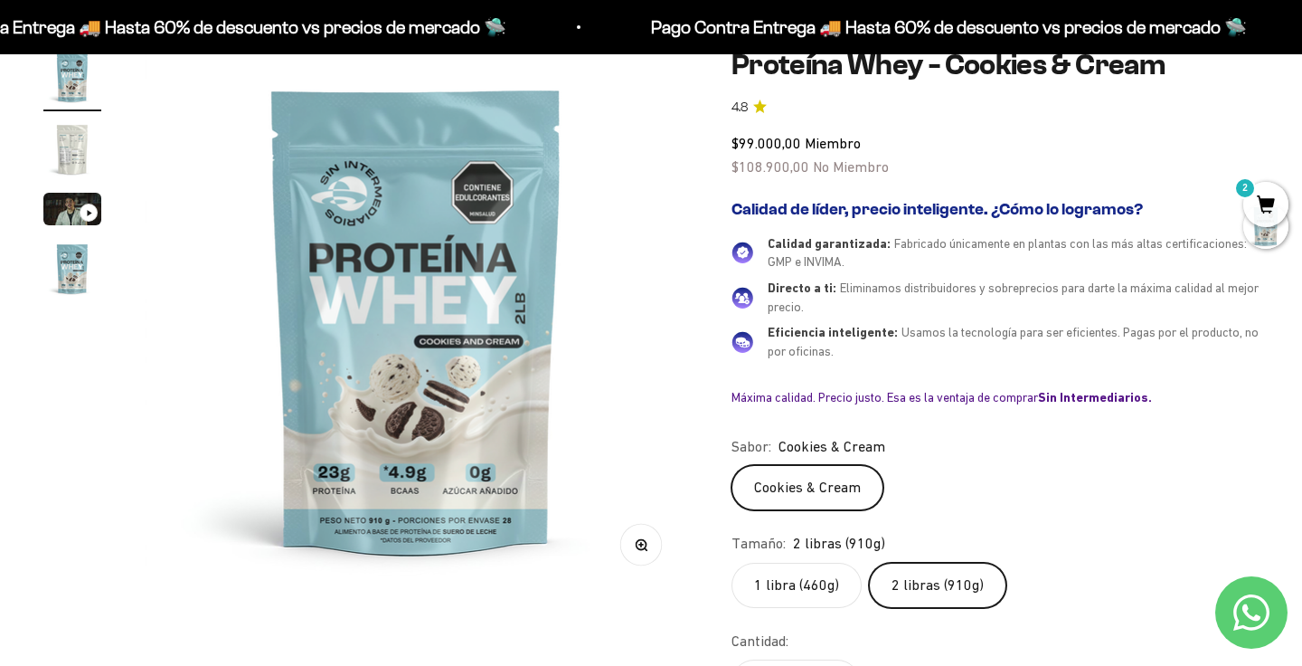
click at [1261, 217] on span "2" at bounding box center [1265, 204] width 45 height 45
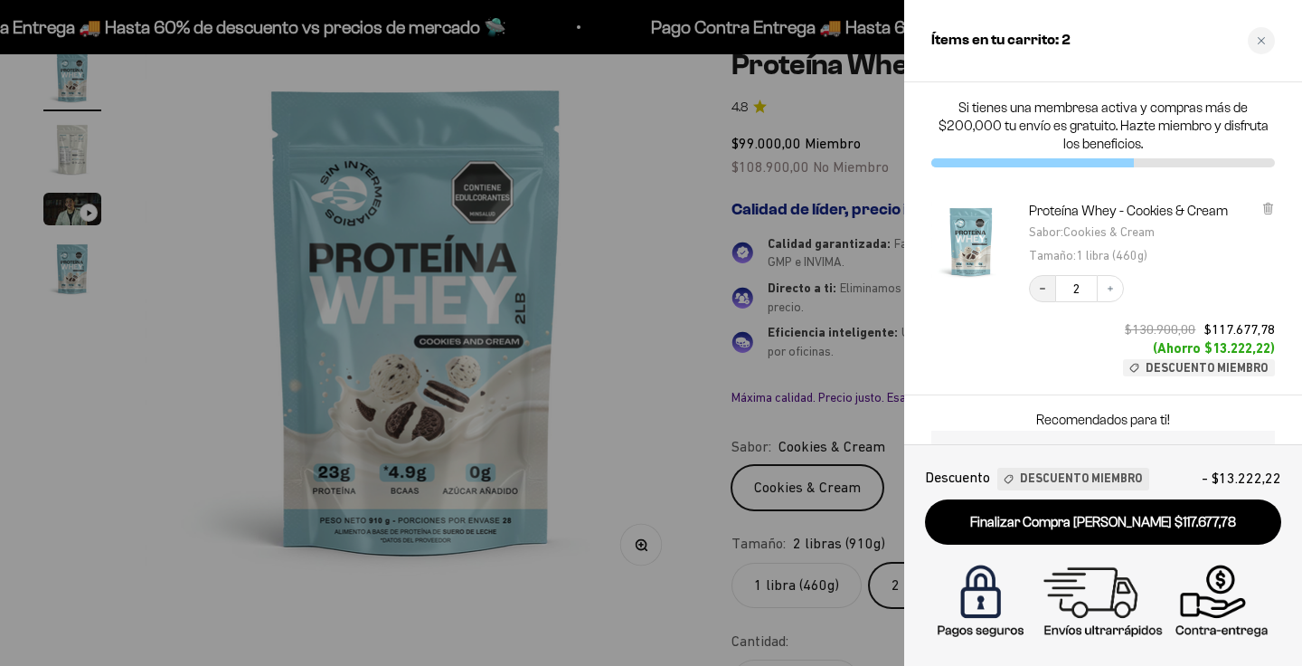
click at [1040, 298] on button "Decrease quantity" at bounding box center [1042, 288] width 27 height 27
click at [1046, 284] on icon "Decrease quantity" at bounding box center [1042, 288] width 11 height 11
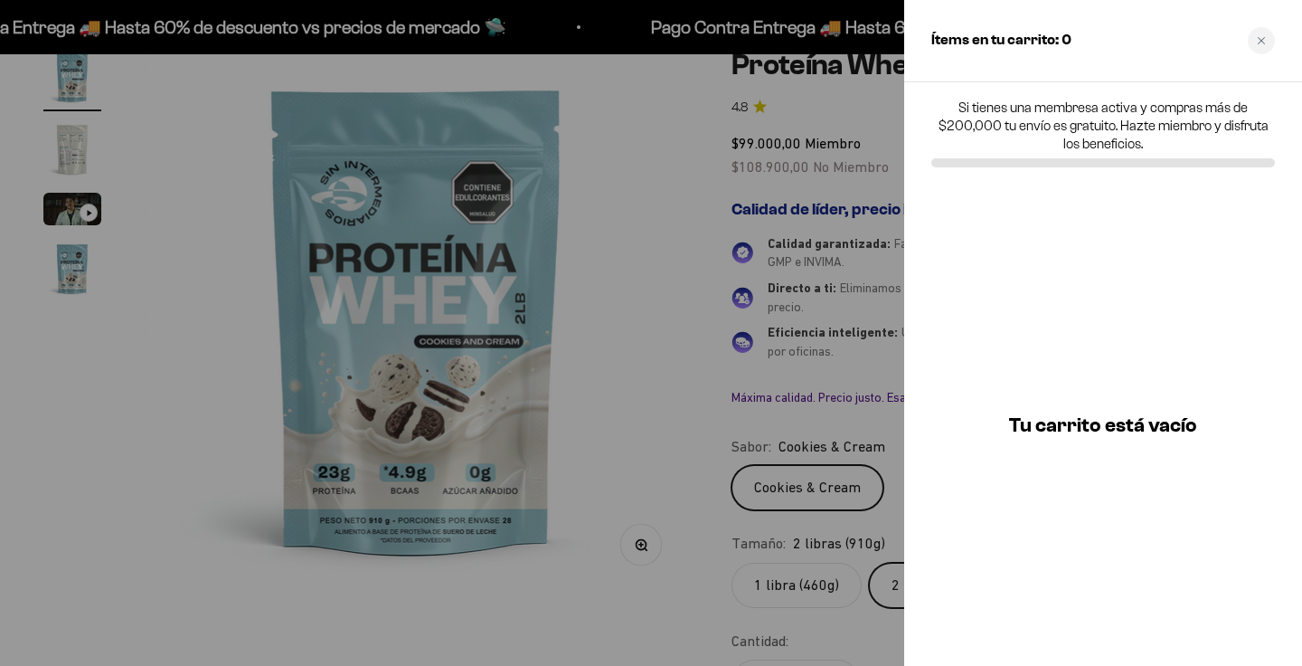
click at [646, 457] on div at bounding box center [651, 333] width 1302 height 666
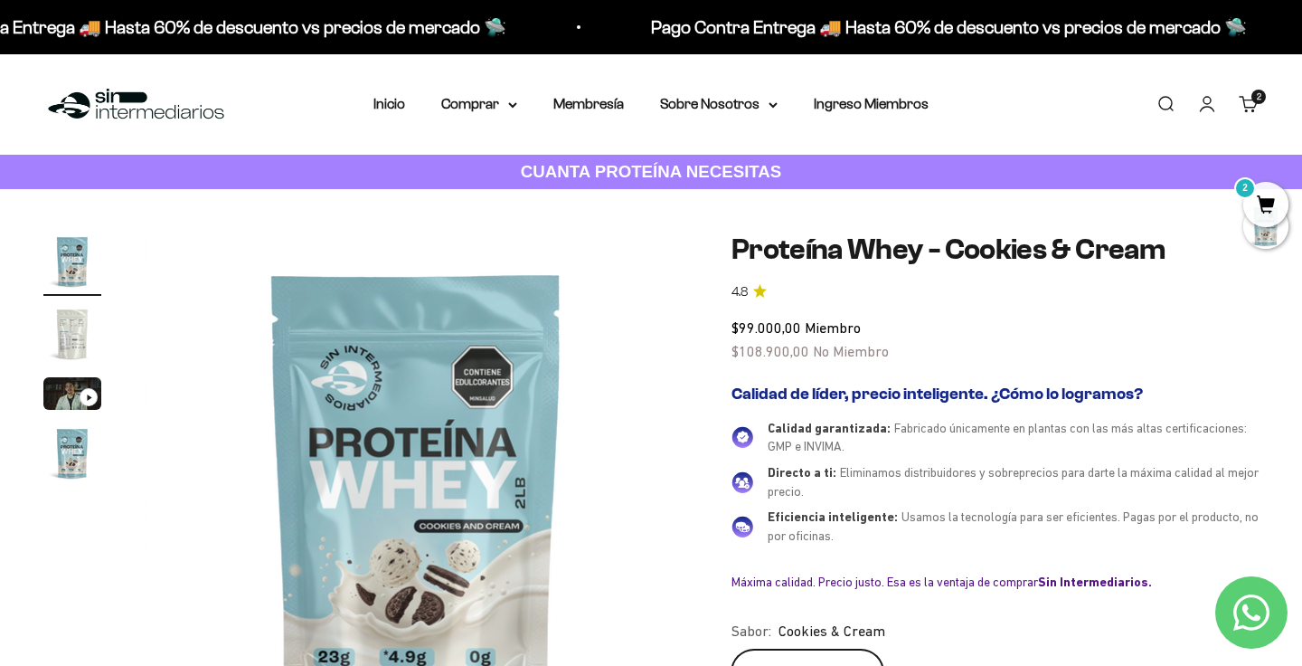
click at [1205, 105] on link "Cuenta" at bounding box center [1207, 104] width 20 height 20
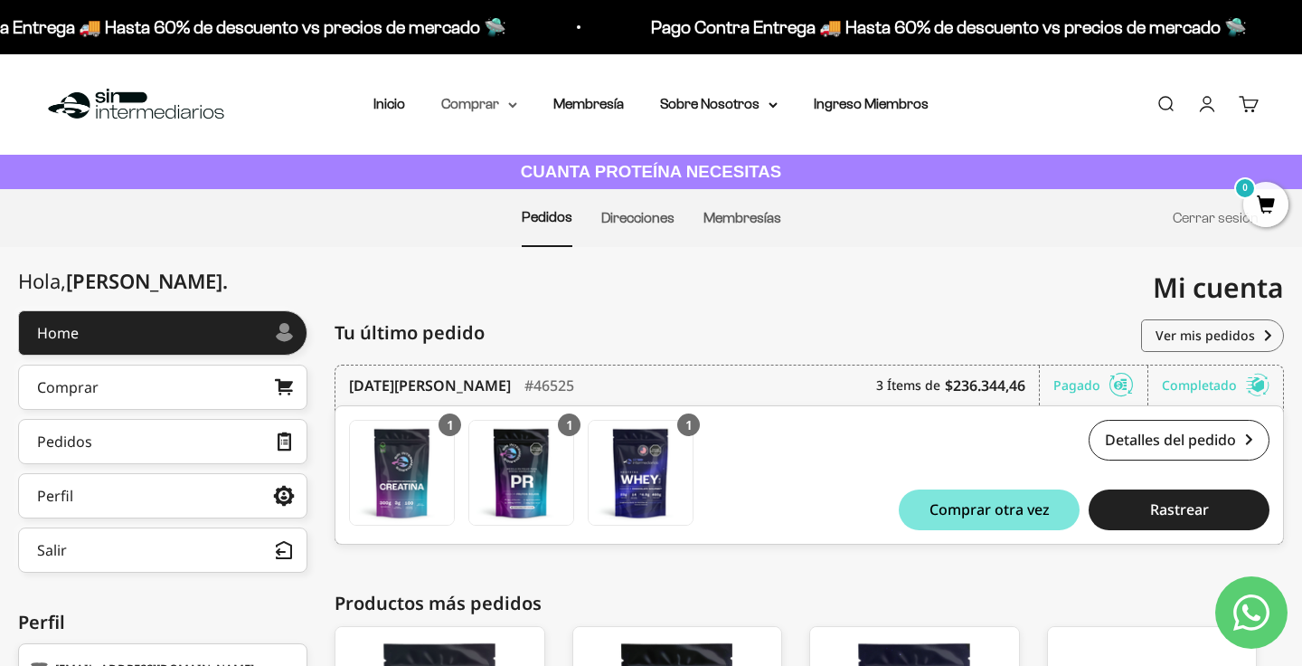
click at [475, 103] on summary "Comprar" at bounding box center [479, 104] width 76 height 24
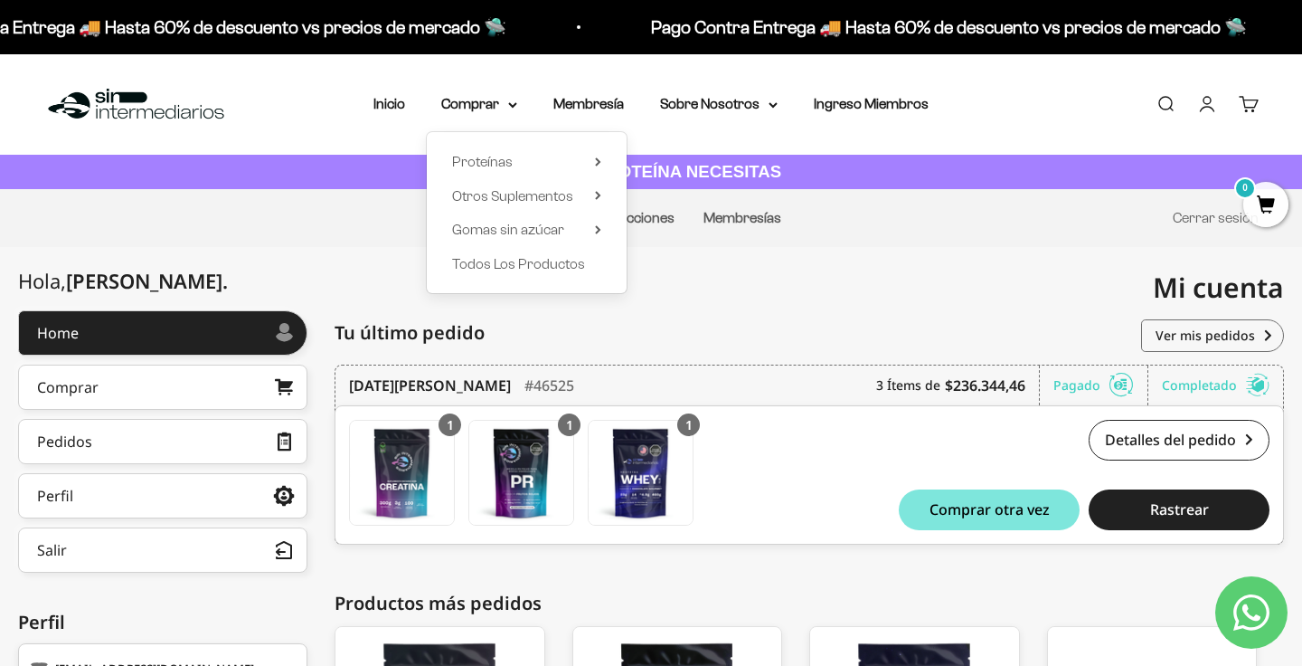
click at [521, 176] on div "Proteínas Ver Todos Whey Iso Vegan Shaker" at bounding box center [527, 212] width 200 height 161
click at [521, 165] on summary "Proteínas" at bounding box center [526, 162] width 149 height 24
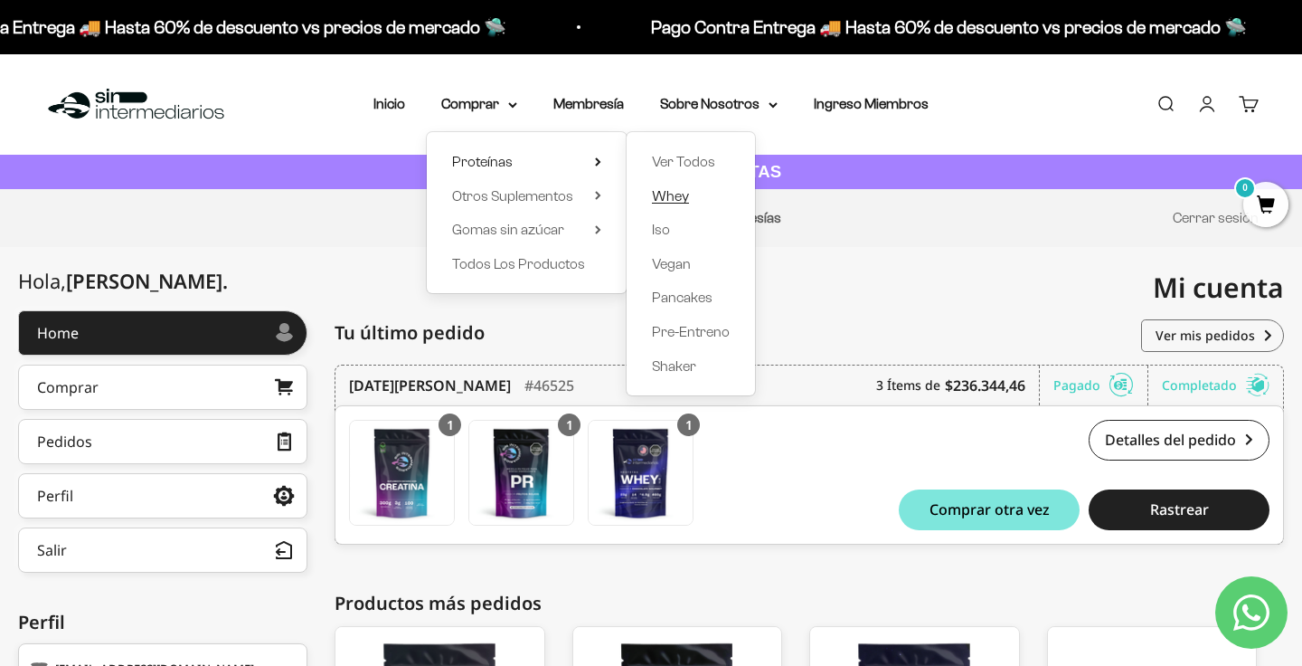
click at [683, 197] on span "Whey" at bounding box center [670, 195] width 37 height 15
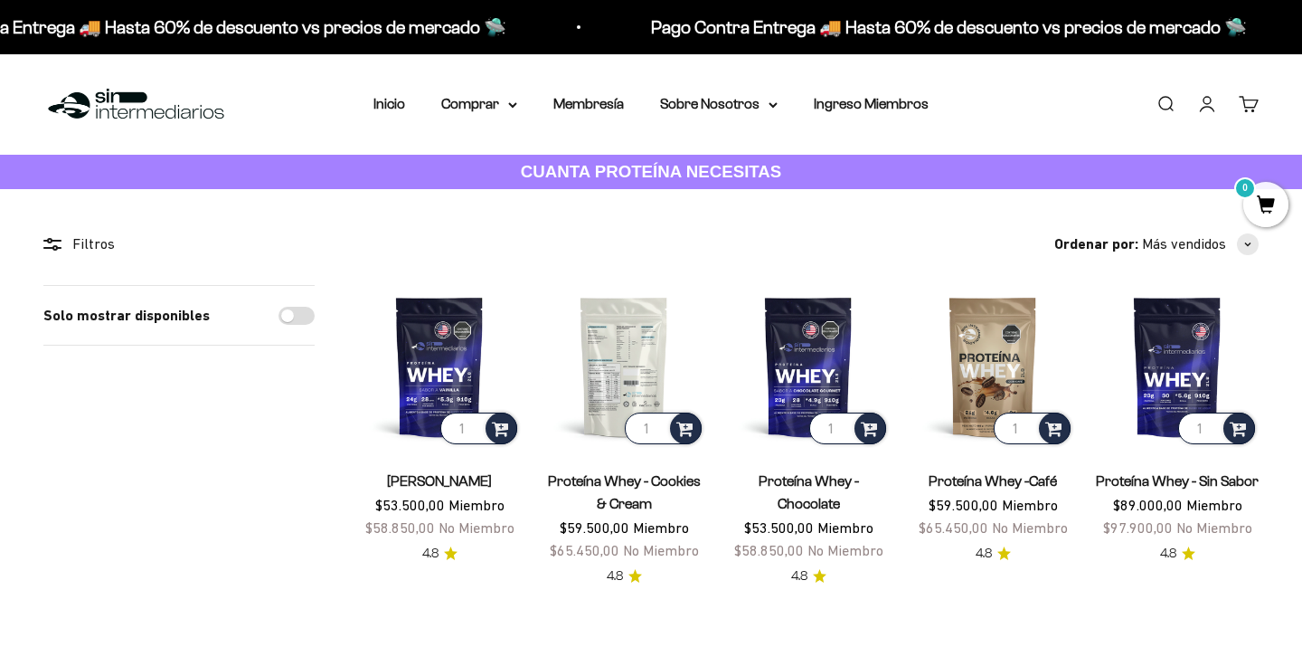
click at [627, 340] on img at bounding box center [624, 366] width 163 height 163
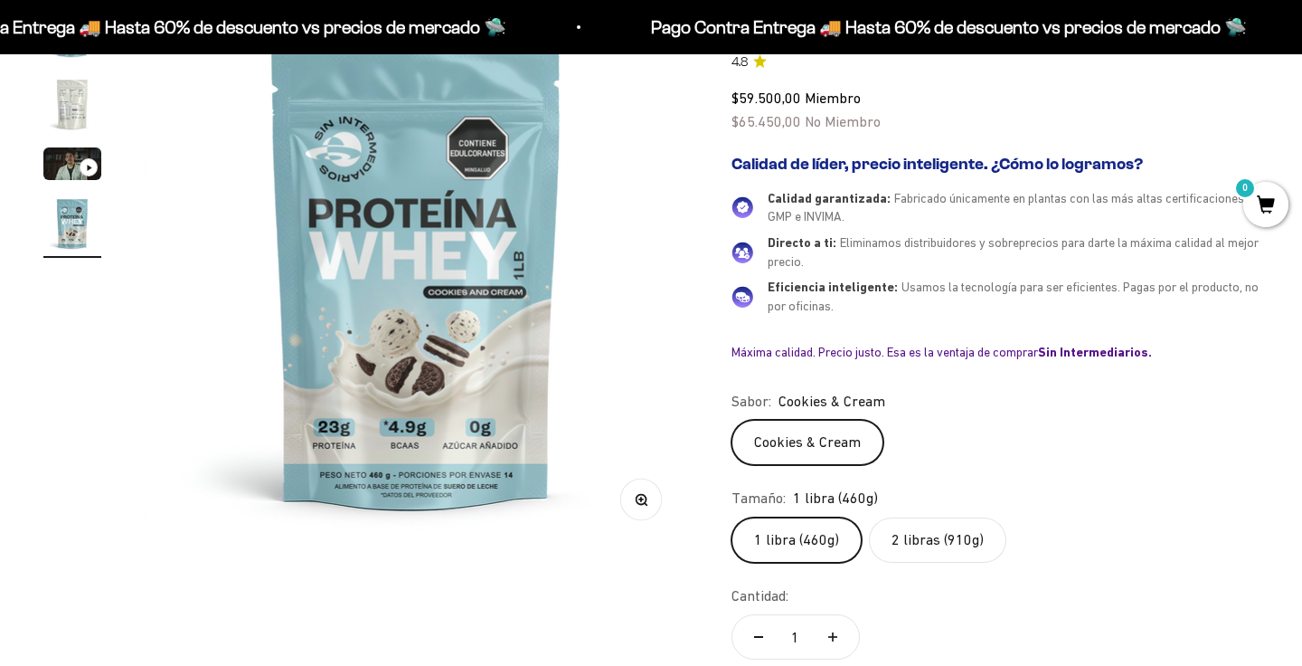
click at [921, 534] on label "2 libras (910g)" at bounding box center [937, 539] width 137 height 45
click at [732, 517] on input "2 libras (910g)" at bounding box center [731, 516] width 1 height 1
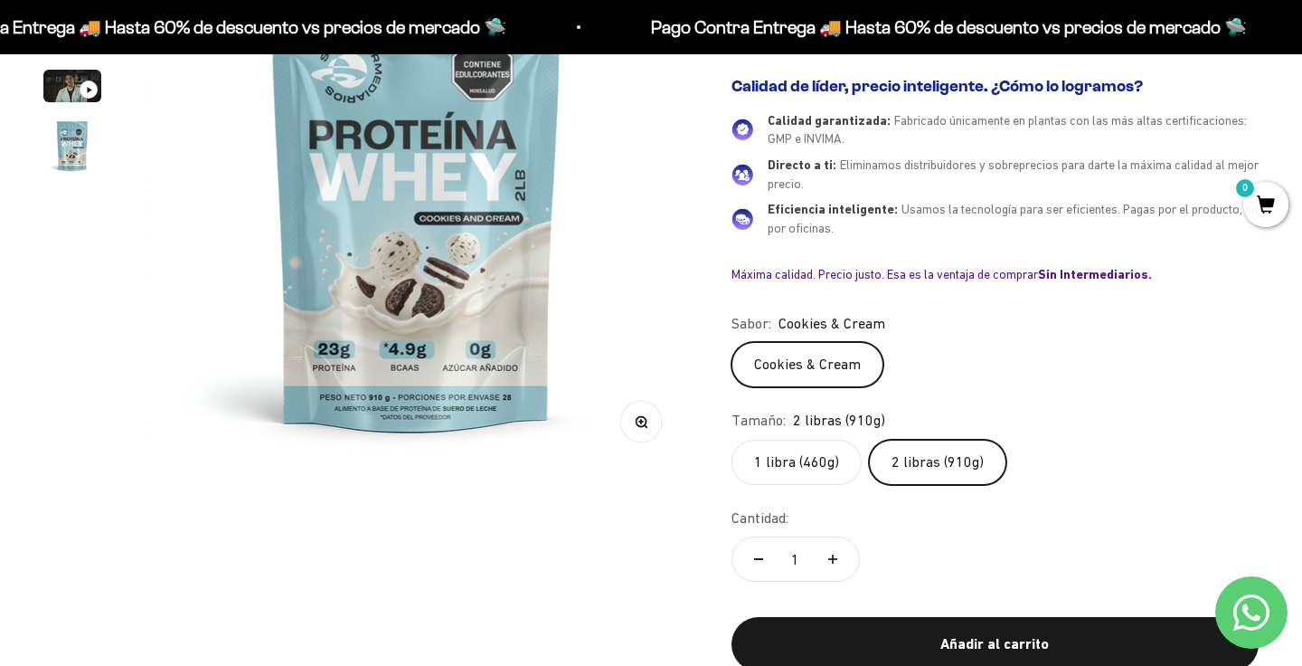
scroll to position [312, 0]
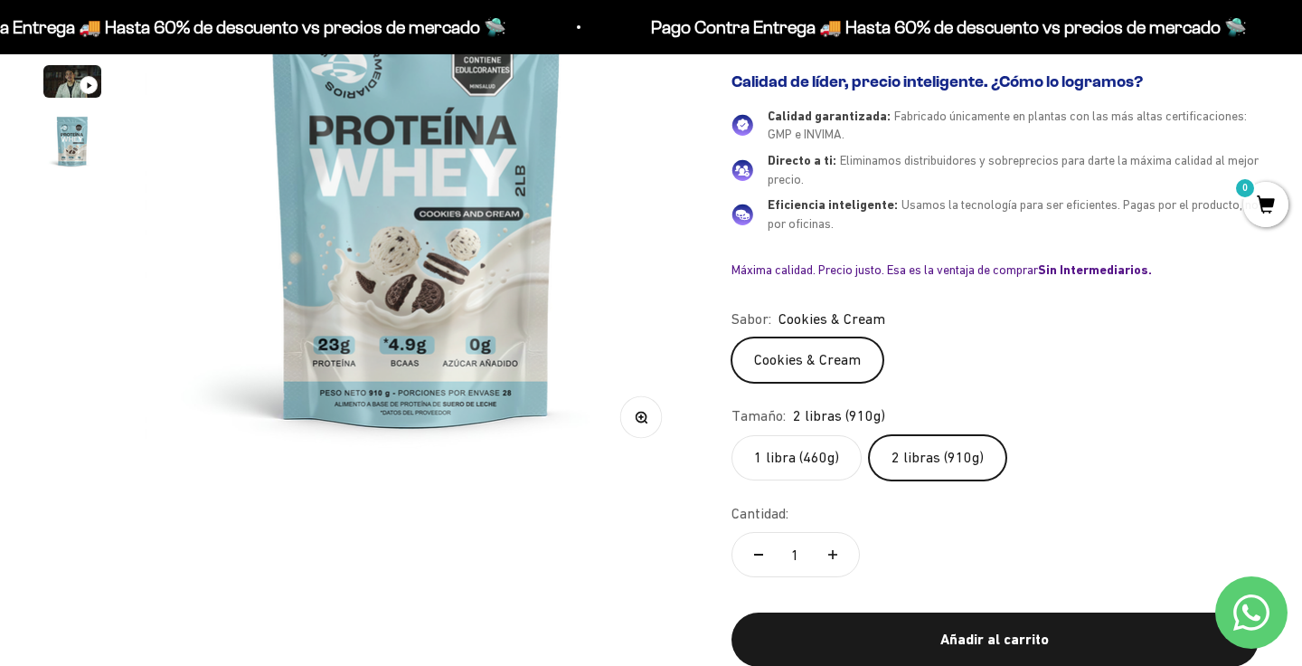
click at [839, 554] on button "Aumentar cantidad" at bounding box center [833, 554] width 52 height 43
type input "2"
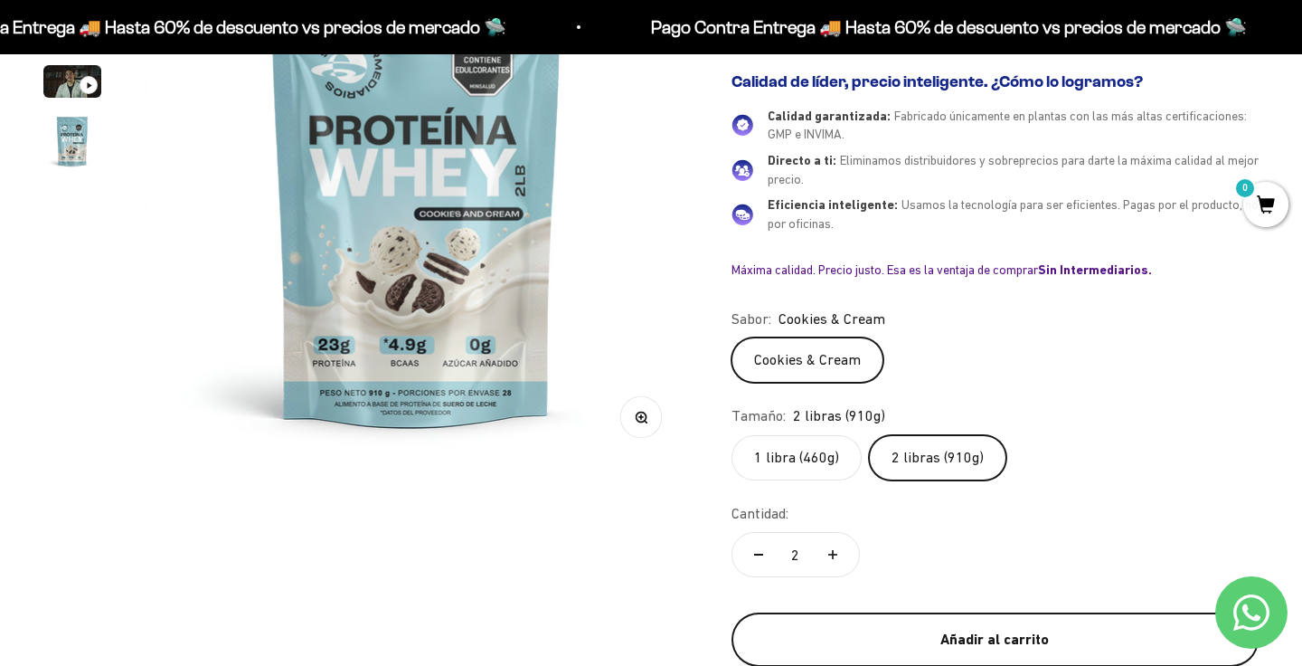
click at [972, 628] on div "Añadir al carrito" at bounding box center [995, 640] width 455 height 24
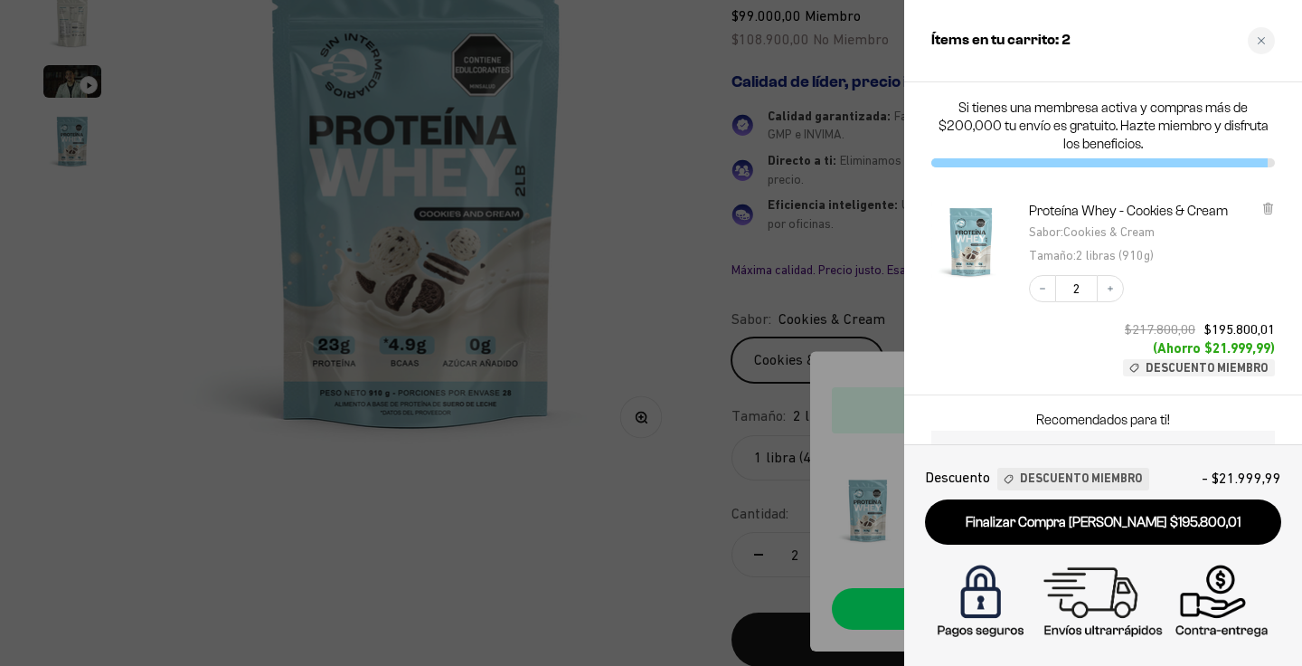
click at [630, 545] on div at bounding box center [651, 333] width 1302 height 666
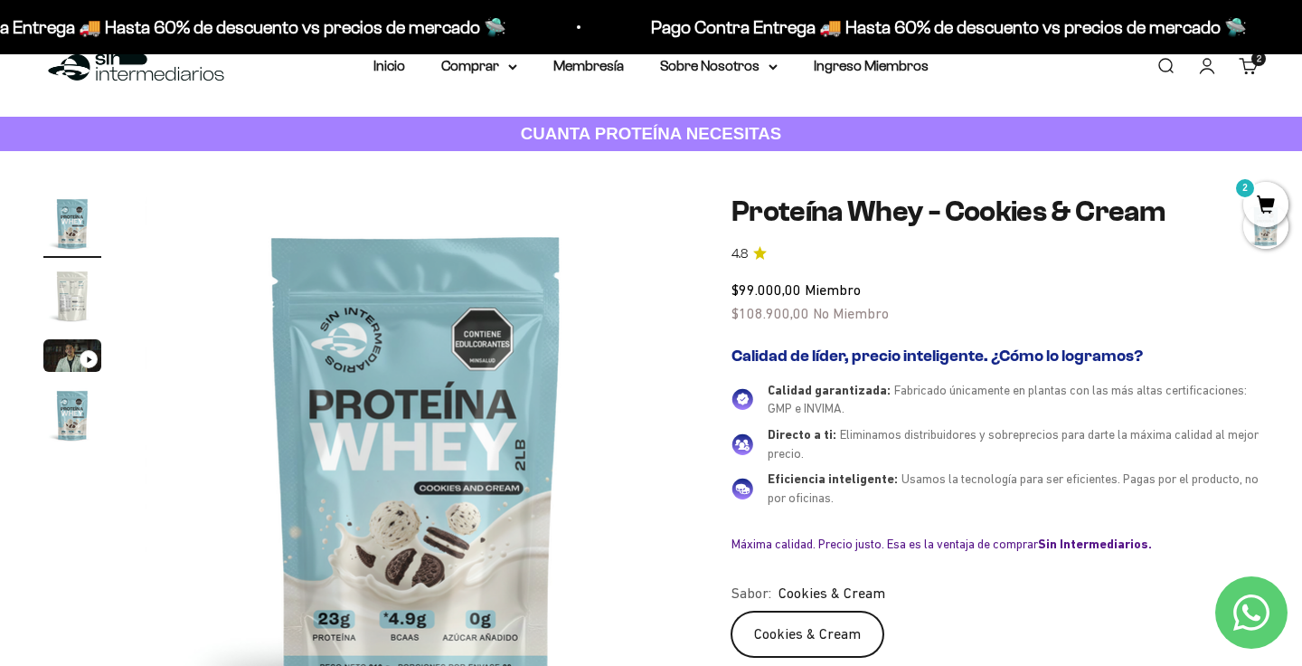
scroll to position [17, 0]
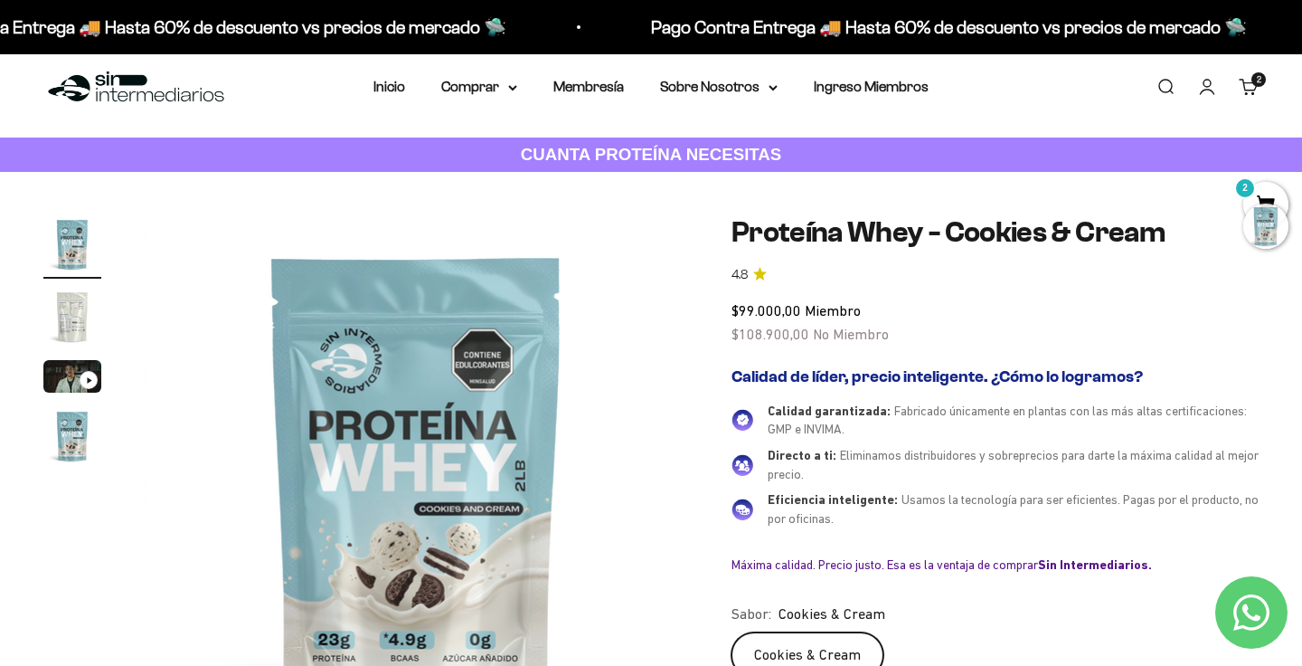
click at [1261, 241] on div at bounding box center [1265, 225] width 45 height 45
click at [1271, 238] on div at bounding box center [1265, 225] width 45 height 45
click at [1263, 189] on span "2" at bounding box center [1265, 204] width 45 height 45
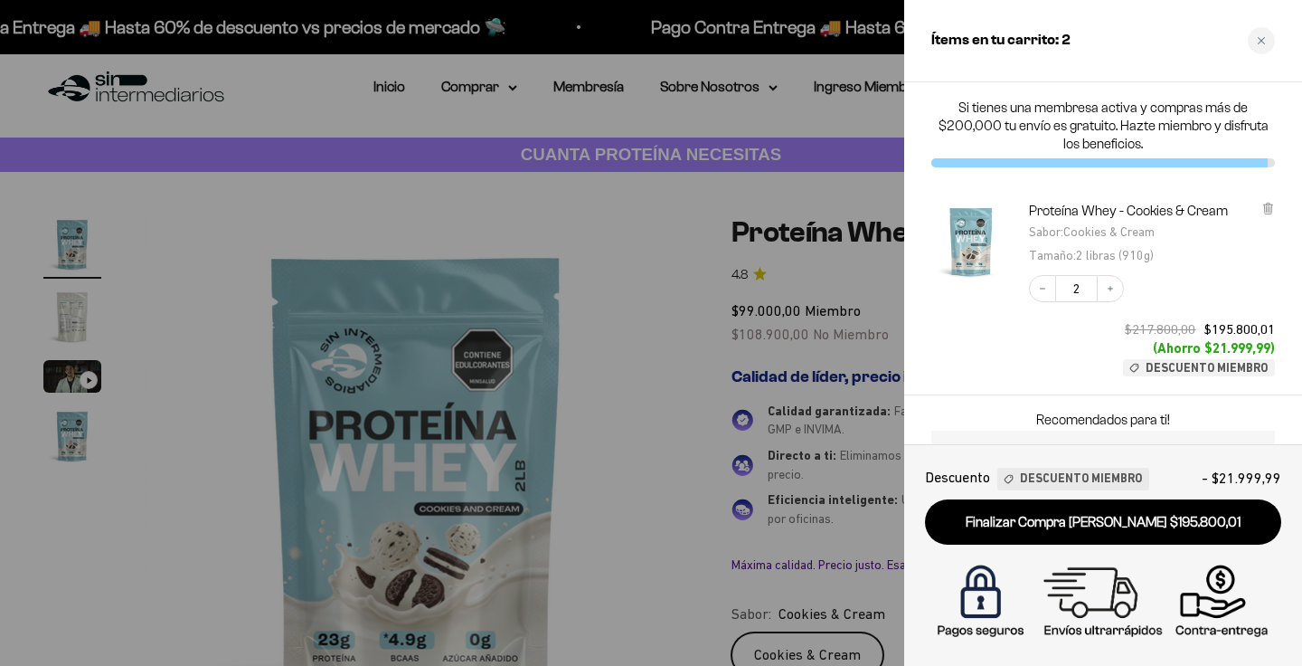
click at [653, 284] on div at bounding box center [651, 333] width 1302 height 666
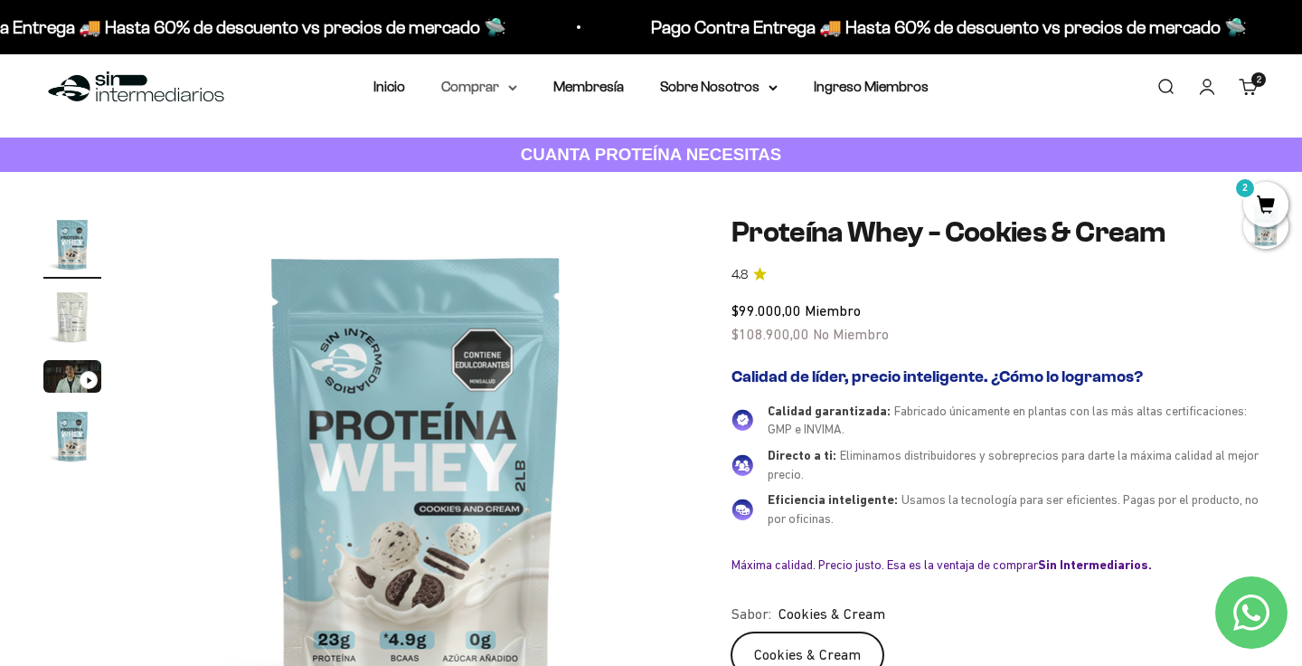
click at [490, 89] on summary "Comprar" at bounding box center [479, 87] width 76 height 24
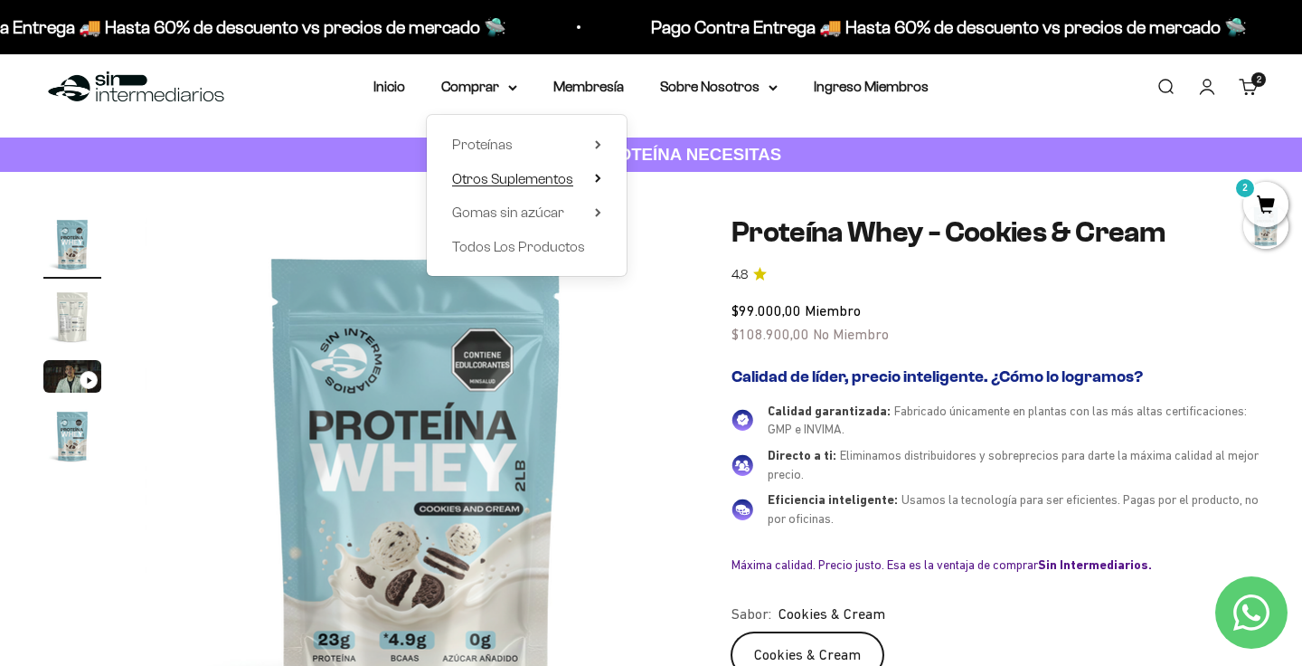
click at [542, 179] on span "Otros Suplementos" at bounding box center [512, 178] width 121 height 15
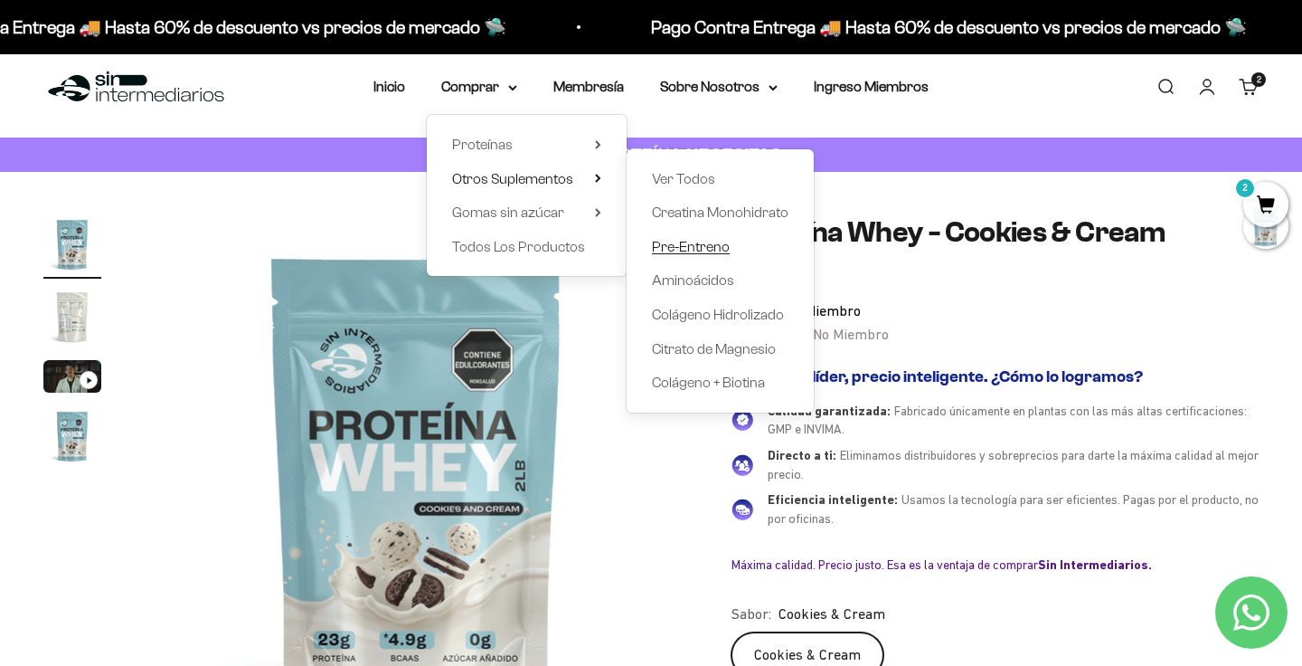
click at [695, 250] on span "Pre-Entreno" at bounding box center [691, 246] width 78 height 15
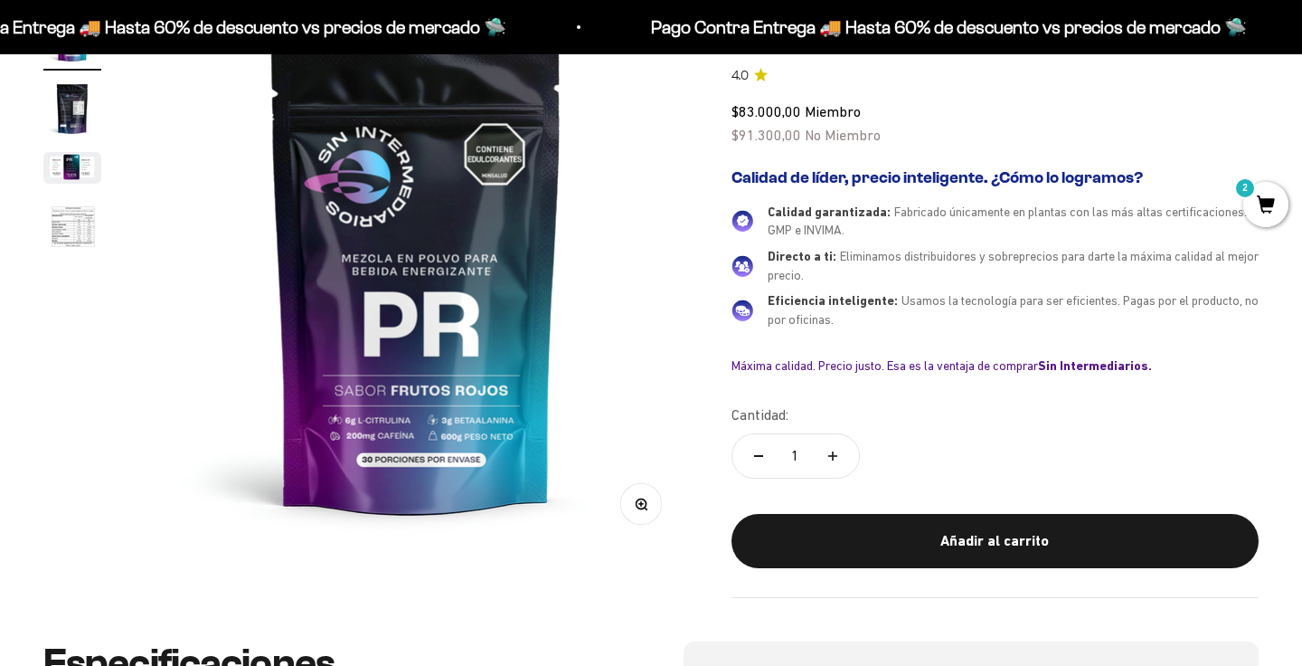
scroll to position [276, 0]
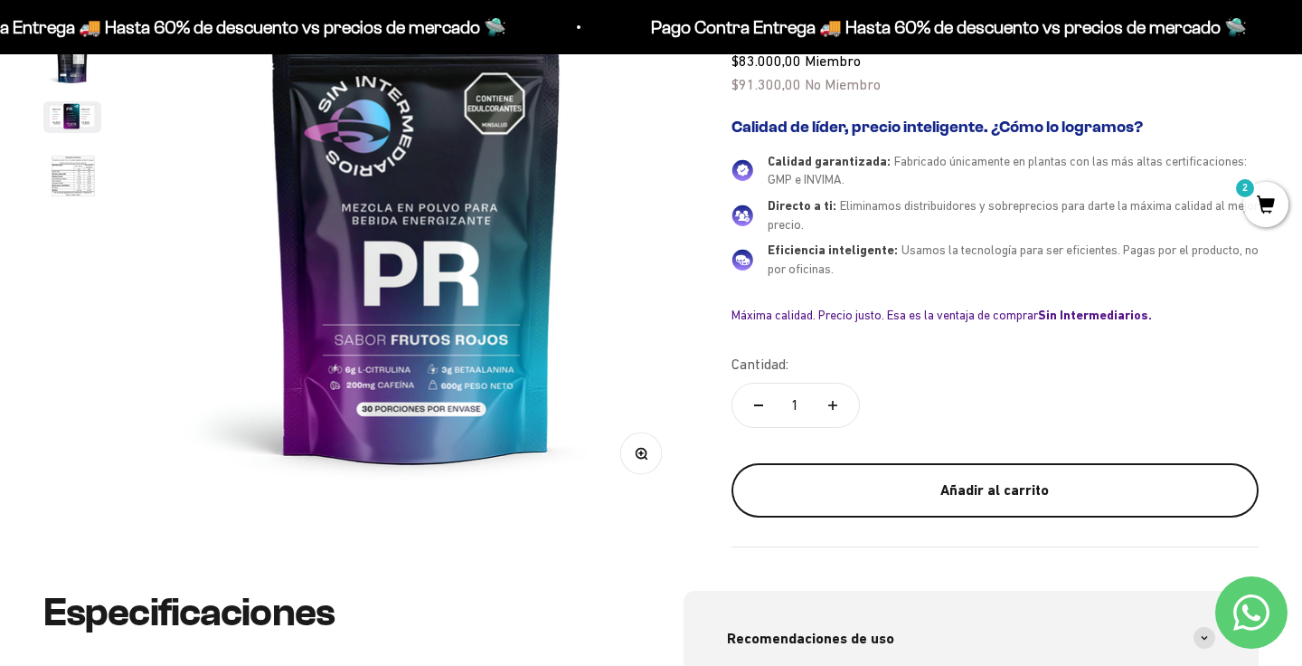
click at [941, 478] on div "Añadir al carrito" at bounding box center [995, 490] width 455 height 24
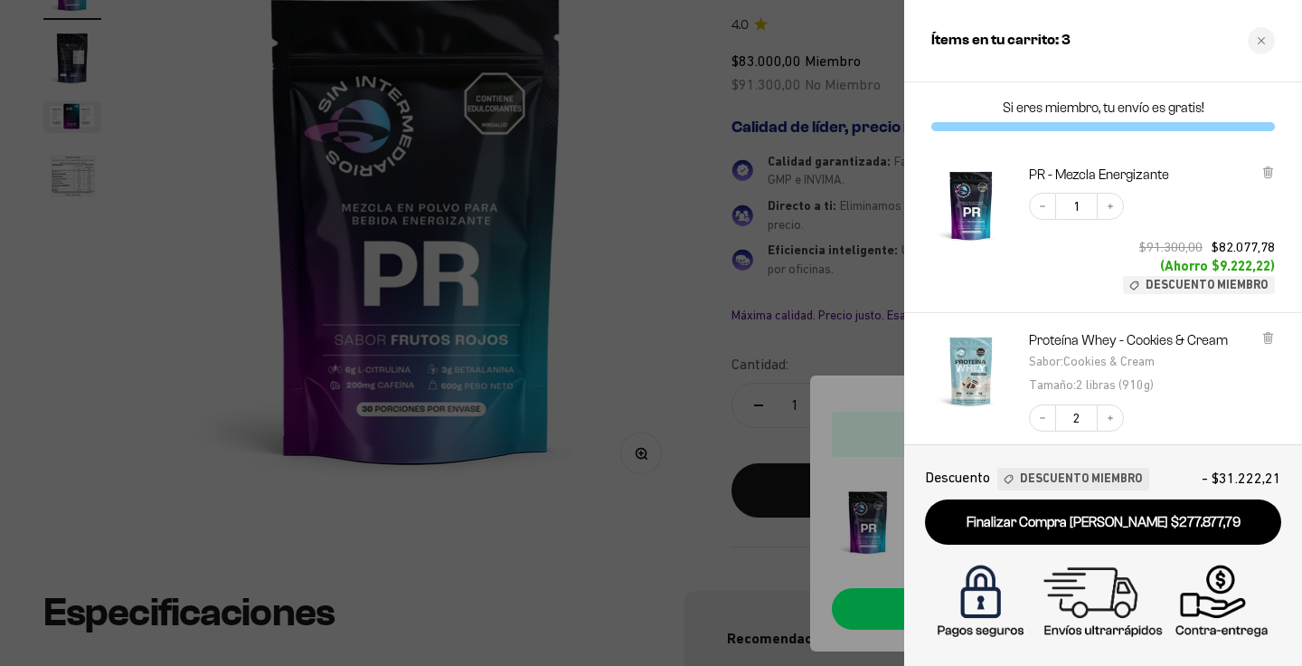
click at [690, 513] on div at bounding box center [651, 333] width 1302 height 666
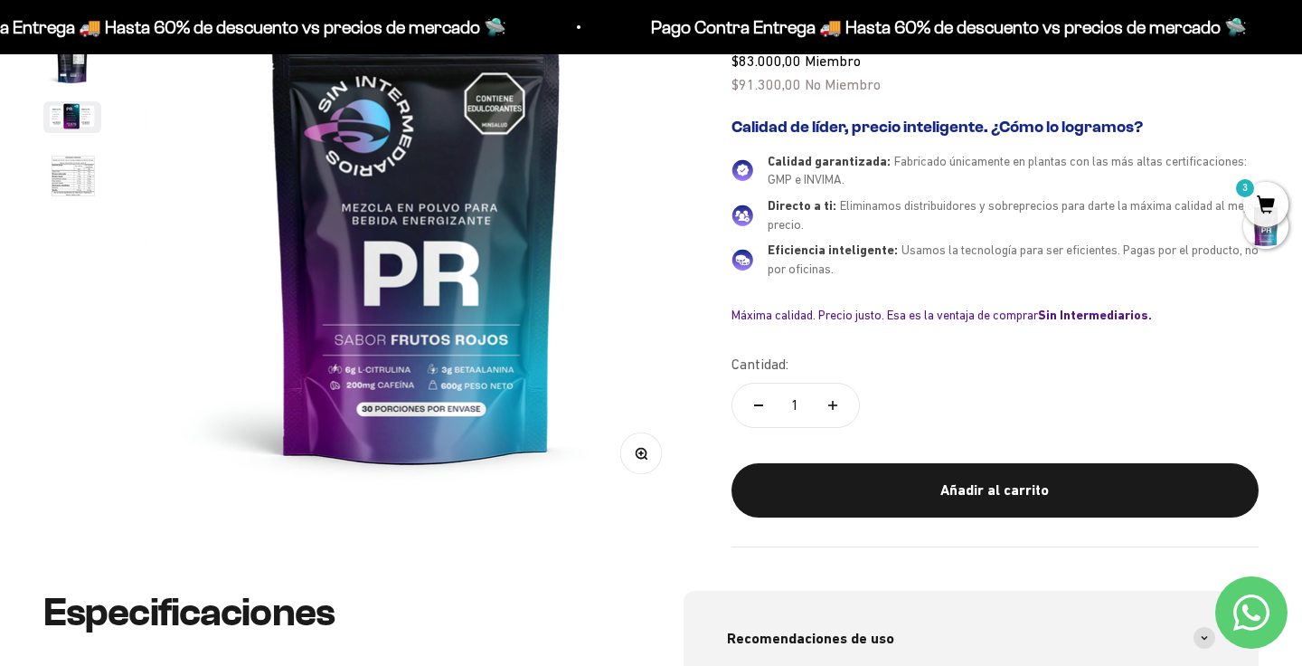
click at [1271, 192] on span "3" at bounding box center [1265, 204] width 45 height 45
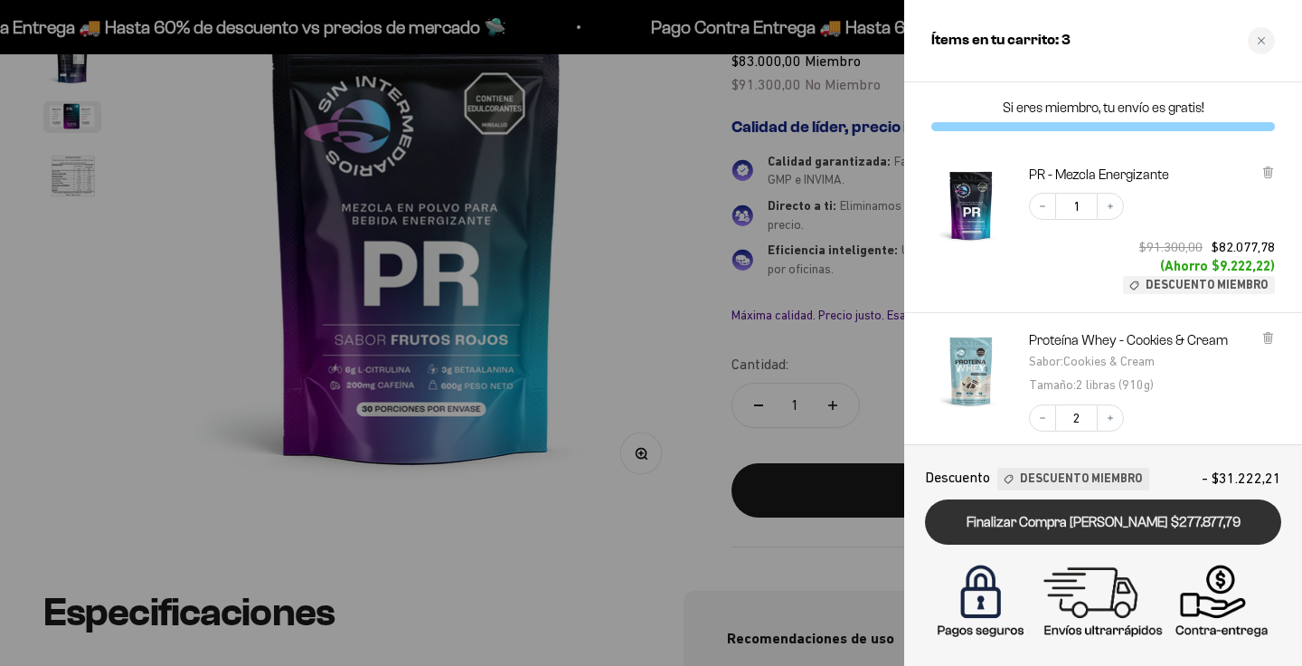
click at [1184, 522] on link "Finalizar Compra [PERSON_NAME] $277.877,79" at bounding box center [1103, 522] width 356 height 46
